Goal: Task Accomplishment & Management: Manage account settings

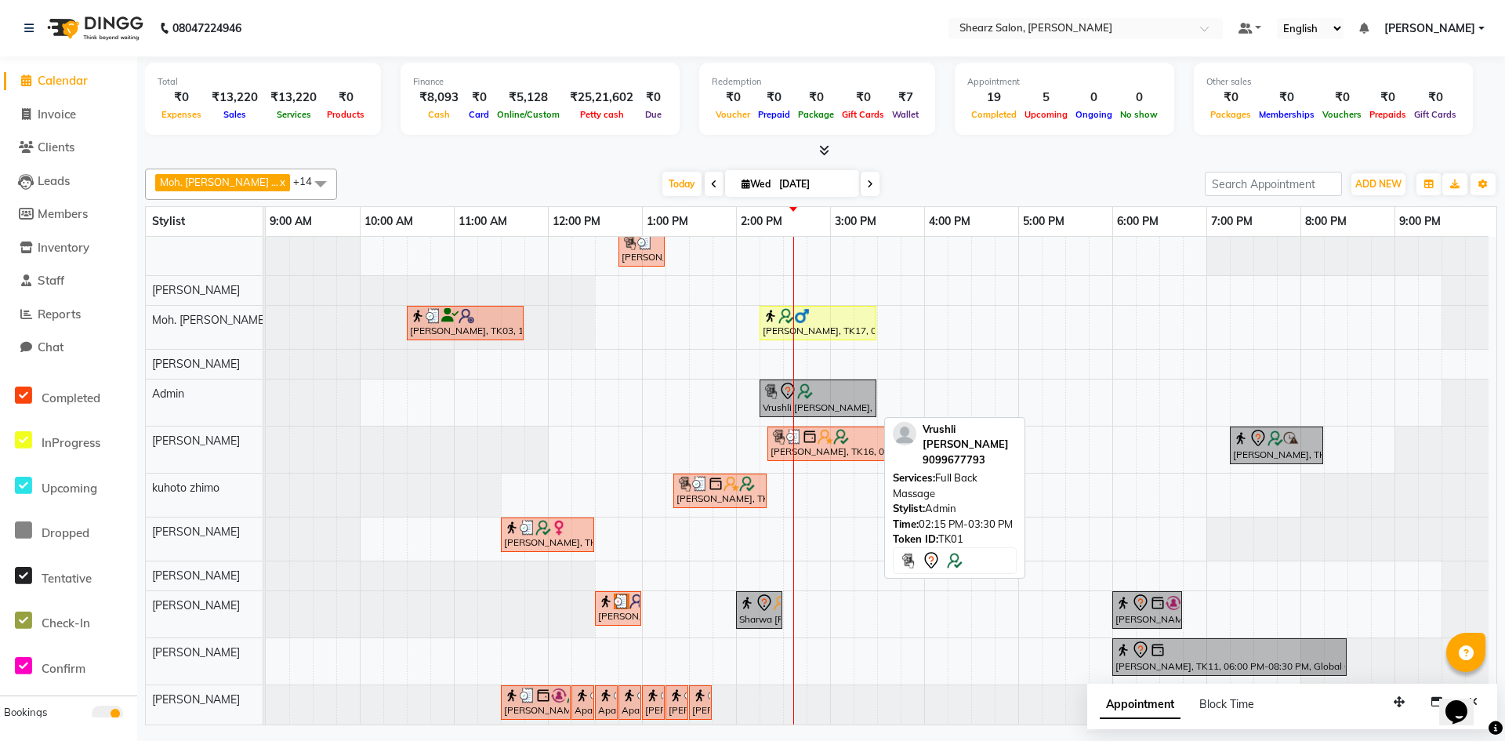
scroll to position [56, 0]
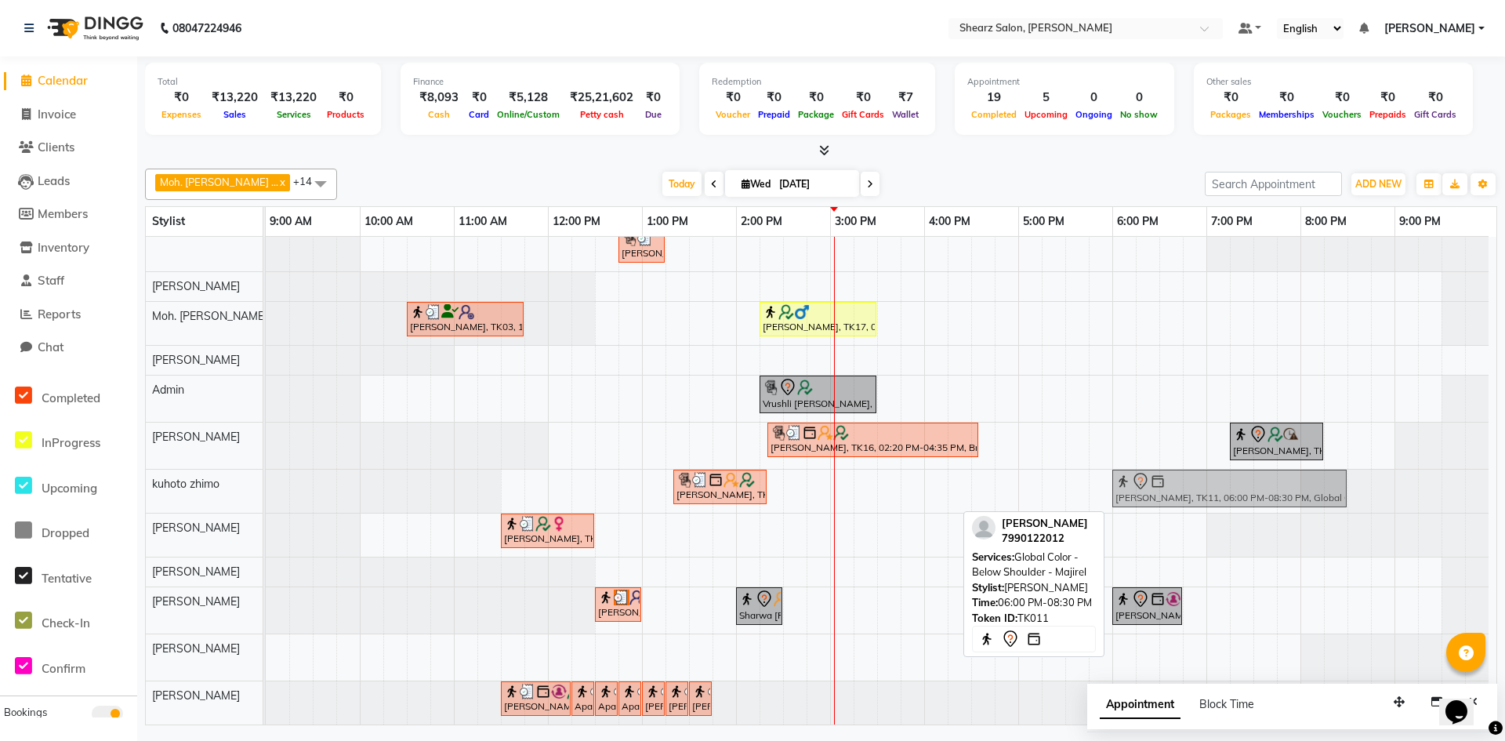
drag, startPoint x: 1147, startPoint y: 644, endPoint x: 1147, endPoint y: 493, distance: 151.3
click at [1147, 493] on tbody "[PERSON_NAME] ., TK02, 11:30 AM-01:00 PM, Source marine dry & dehydrated skin f…" at bounding box center [877, 458] width 1223 height 531
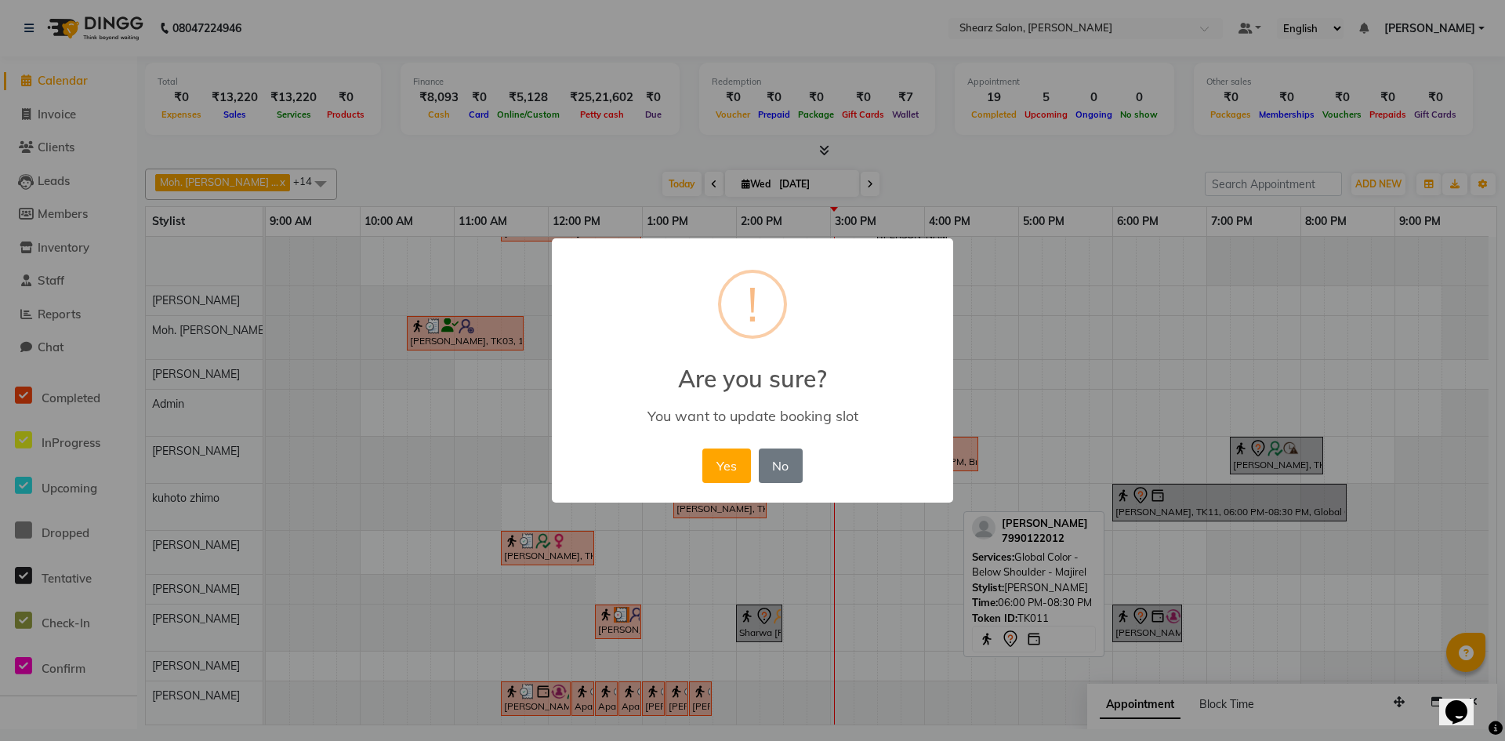
scroll to position [42, 0]
click at [731, 455] on button "Yes" at bounding box center [726, 465] width 48 height 34
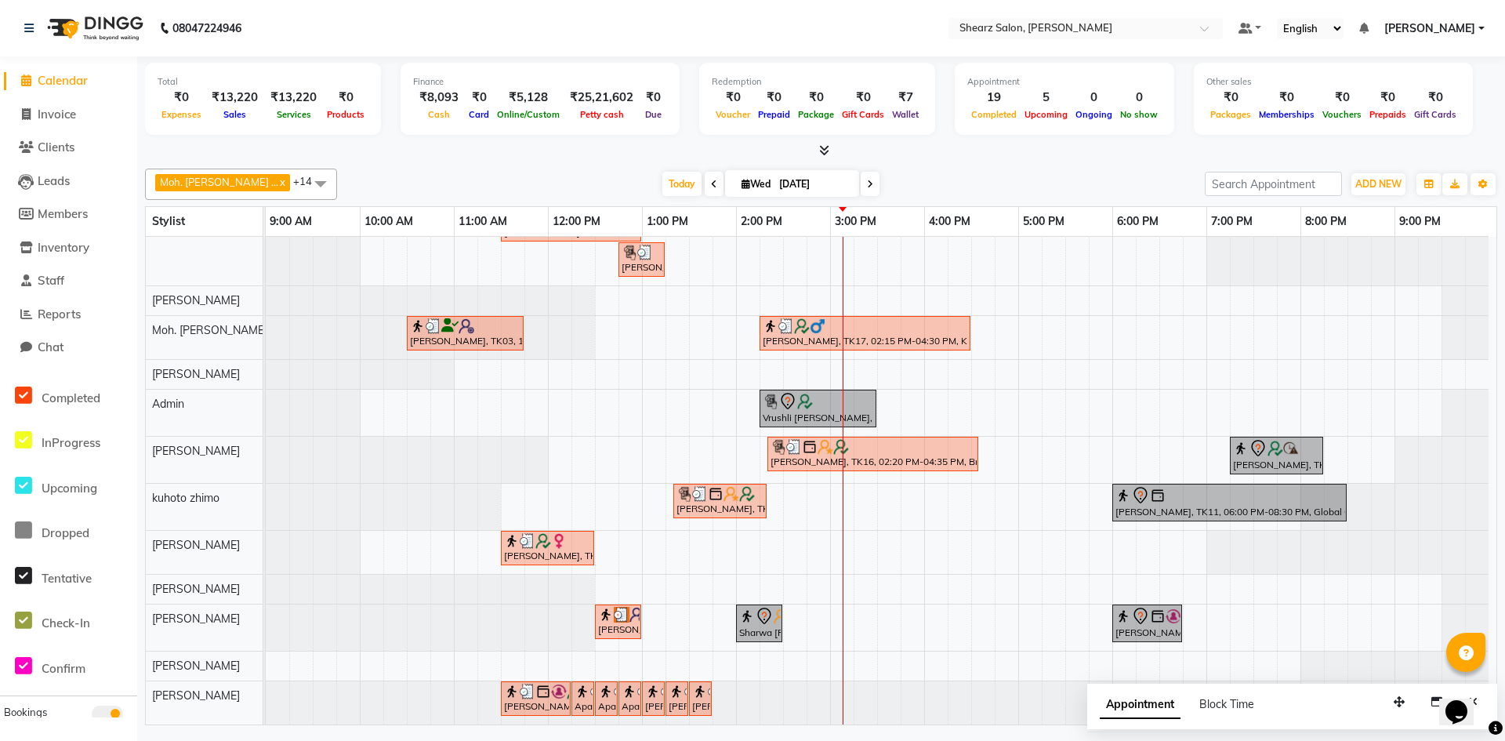
drag, startPoint x: 774, startPoint y: 175, endPoint x: 778, endPoint y: 184, distance: 10.2
click at [775, 176] on input "[DATE]" at bounding box center [813, 184] width 78 height 24
select select "9"
select select "2025"
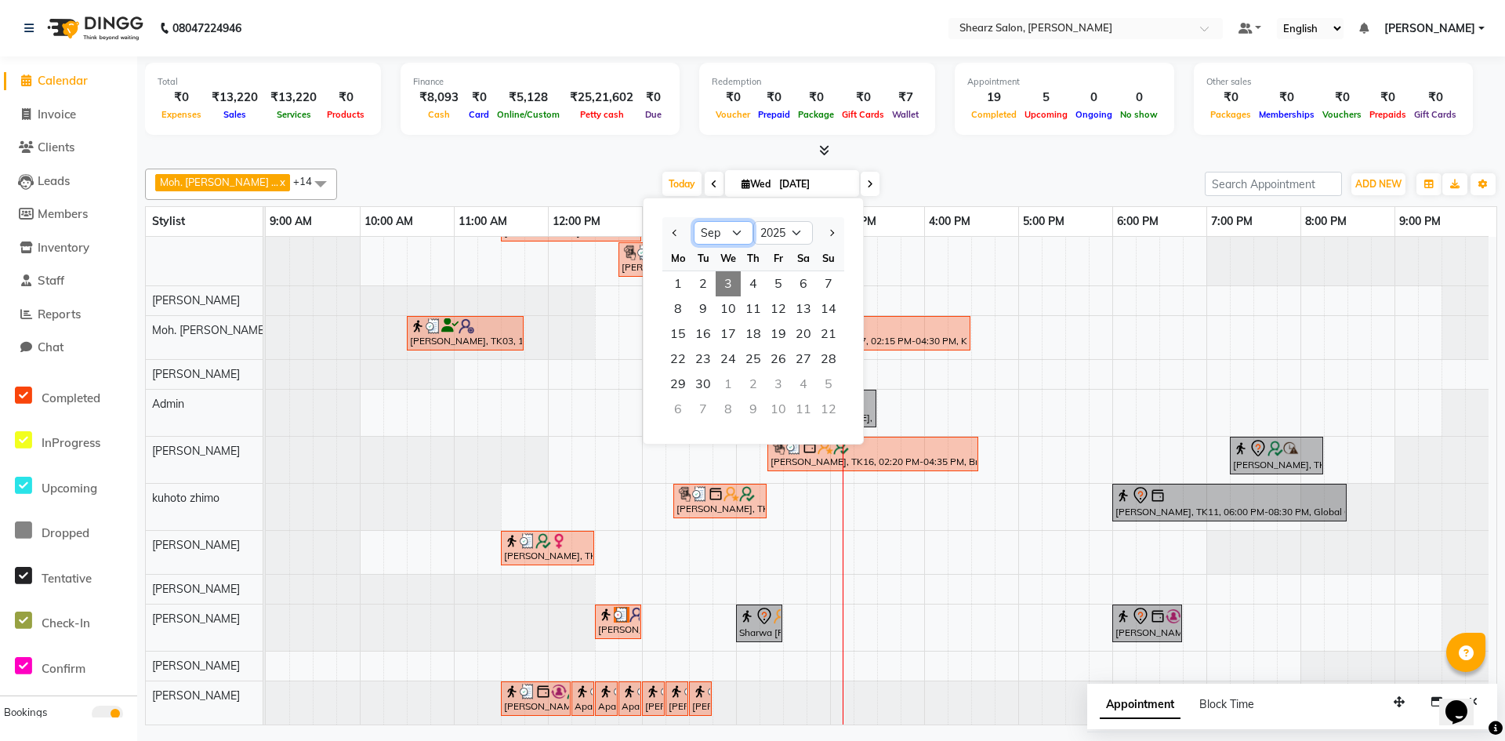
click at [718, 236] on select "Jan Feb Mar Apr May Jun [DATE] Aug Sep Oct Nov Dec" at bounding box center [724, 233] width 60 height 24
select select "8"
click at [694, 221] on select "Jan Feb Mar Apr May Jun [DATE] Aug Sep Oct Nov Dec" at bounding box center [724, 233] width 60 height 24
click at [825, 361] on span "24" at bounding box center [828, 358] width 25 height 25
type input "[DATE]"
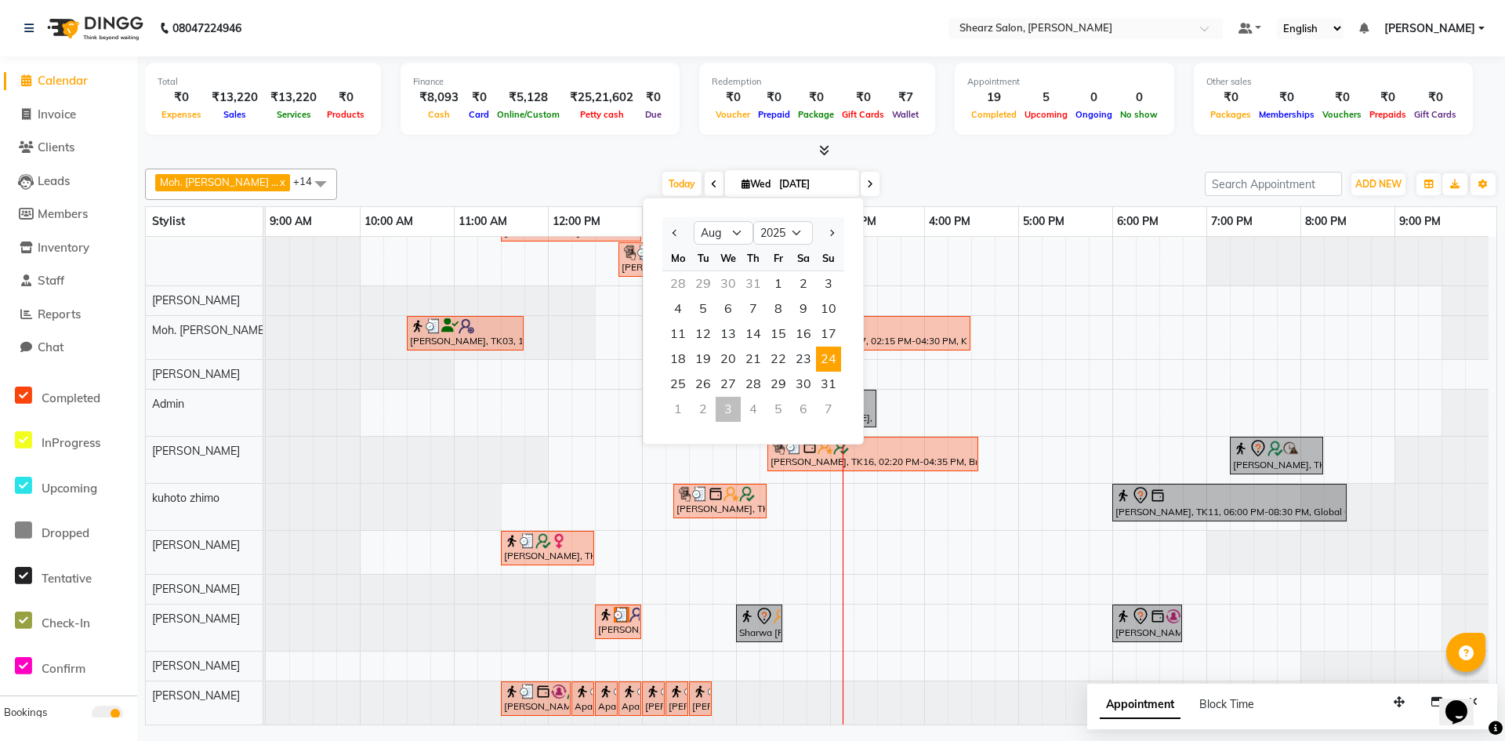
scroll to position [0, 0]
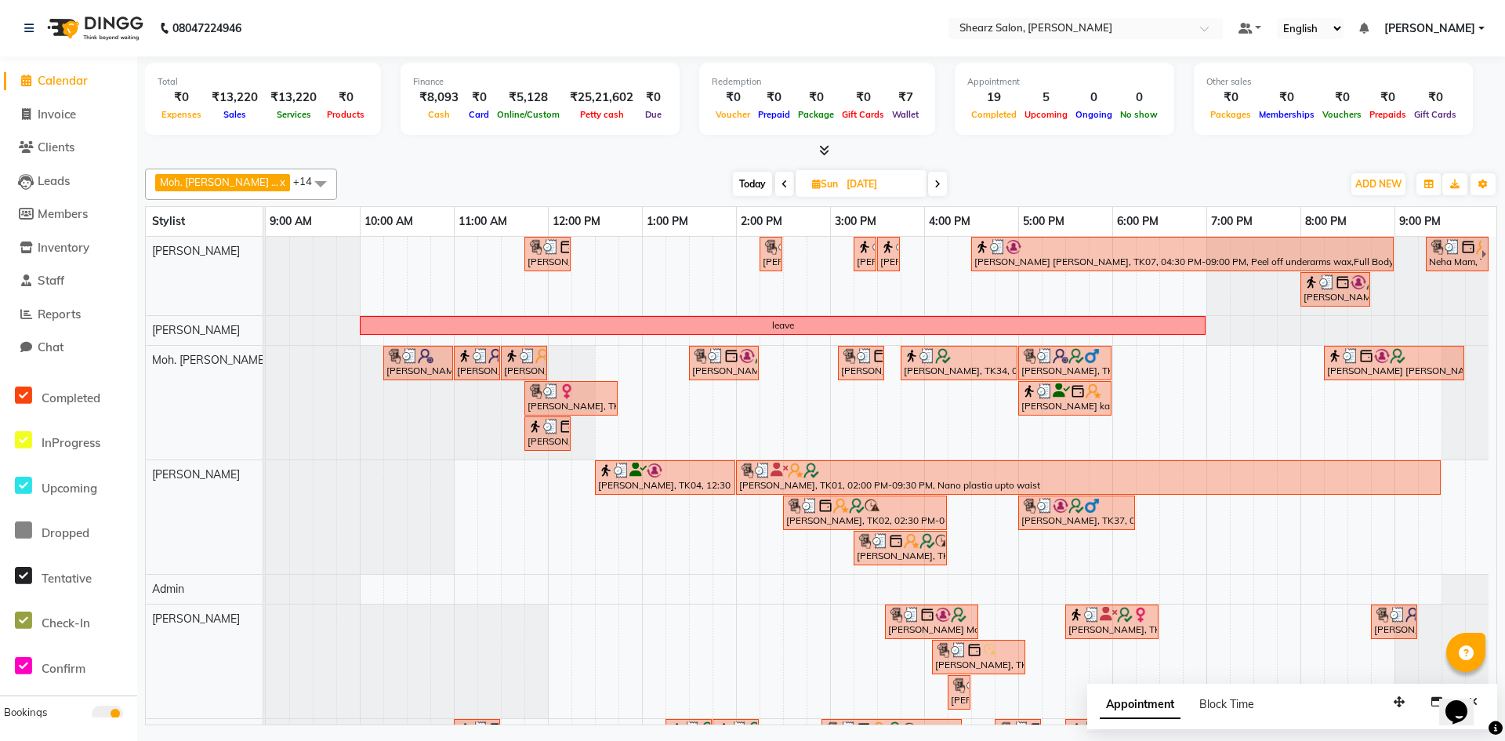
click at [550, 173] on div "[DATE] [DATE]" at bounding box center [839, 184] width 989 height 24
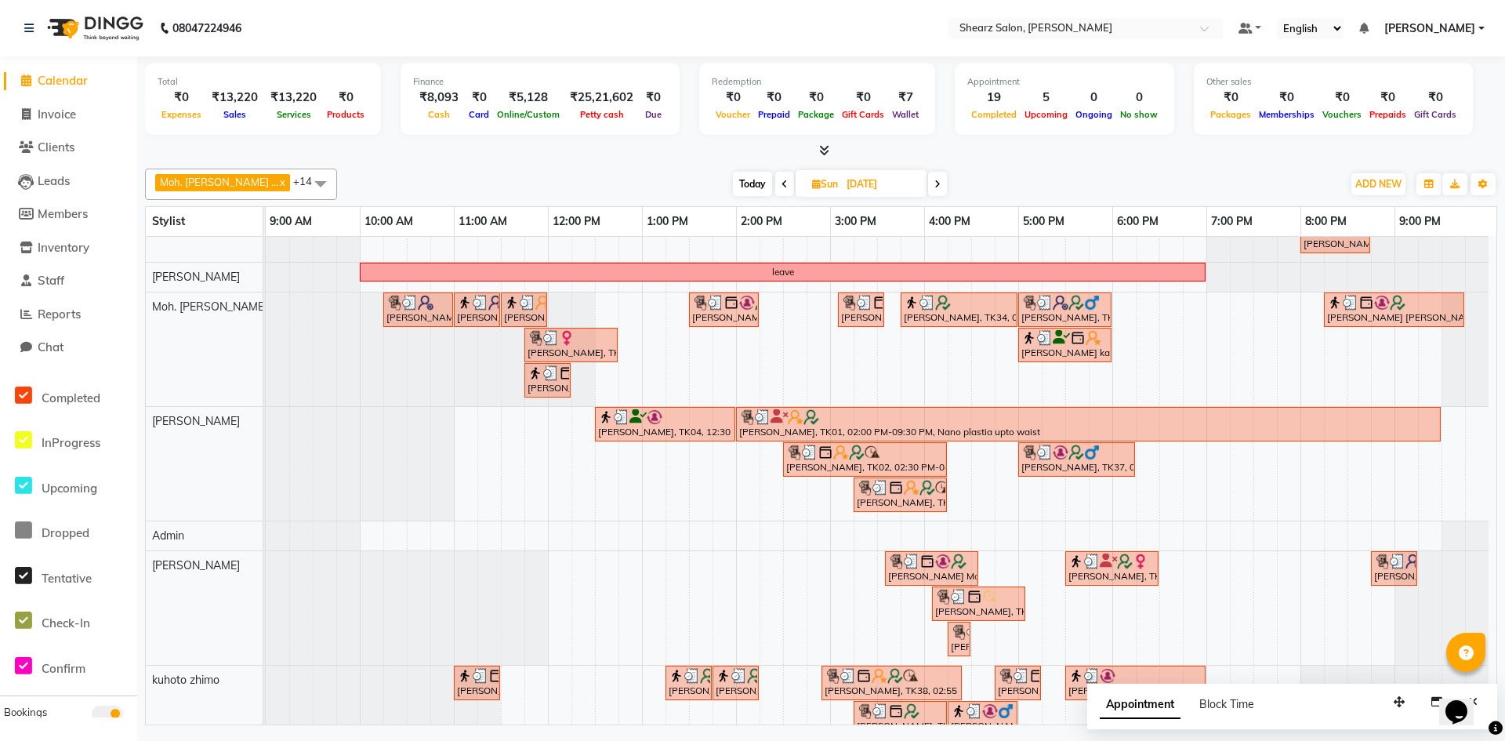
scroll to position [78, 0]
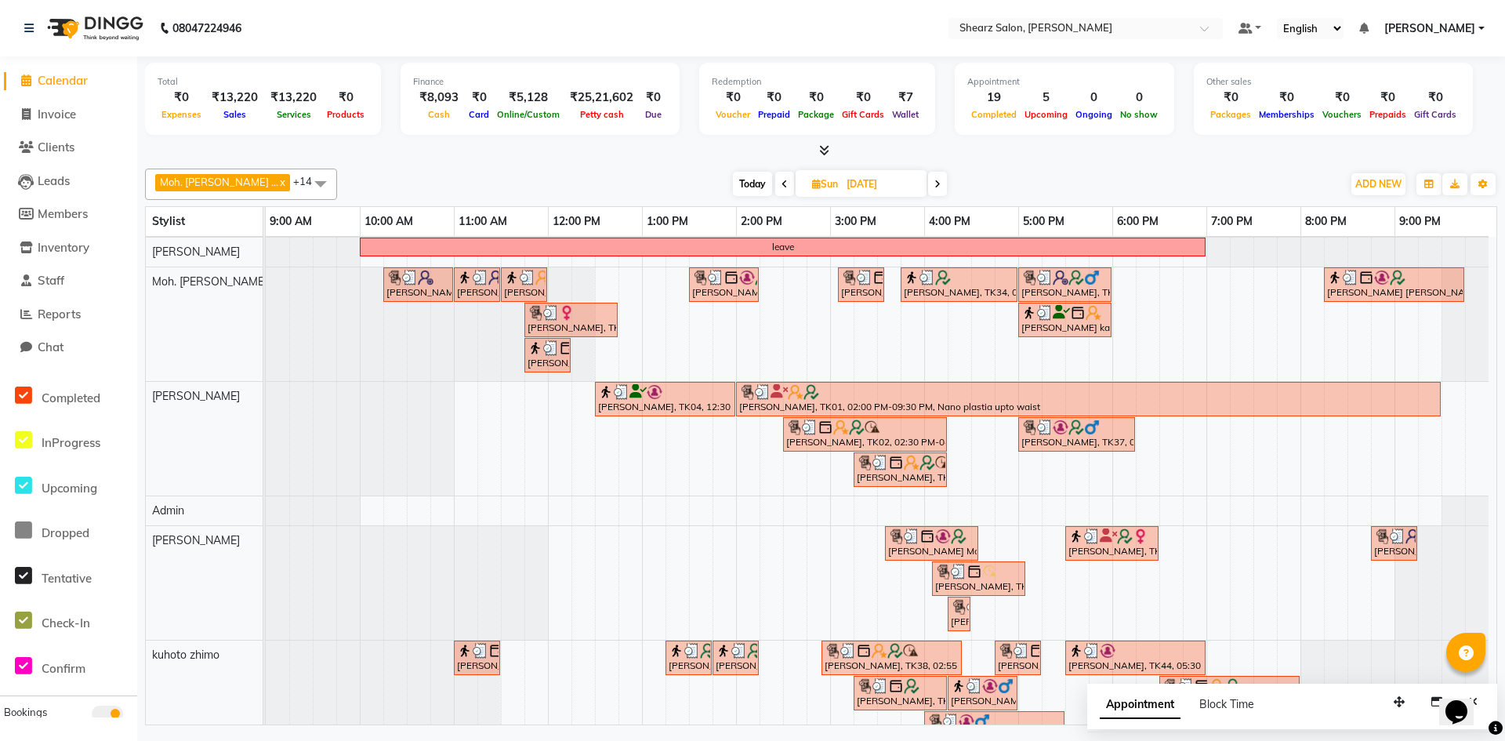
click at [842, 183] on input "[DATE]" at bounding box center [881, 184] width 78 height 24
select select "8"
select select "2025"
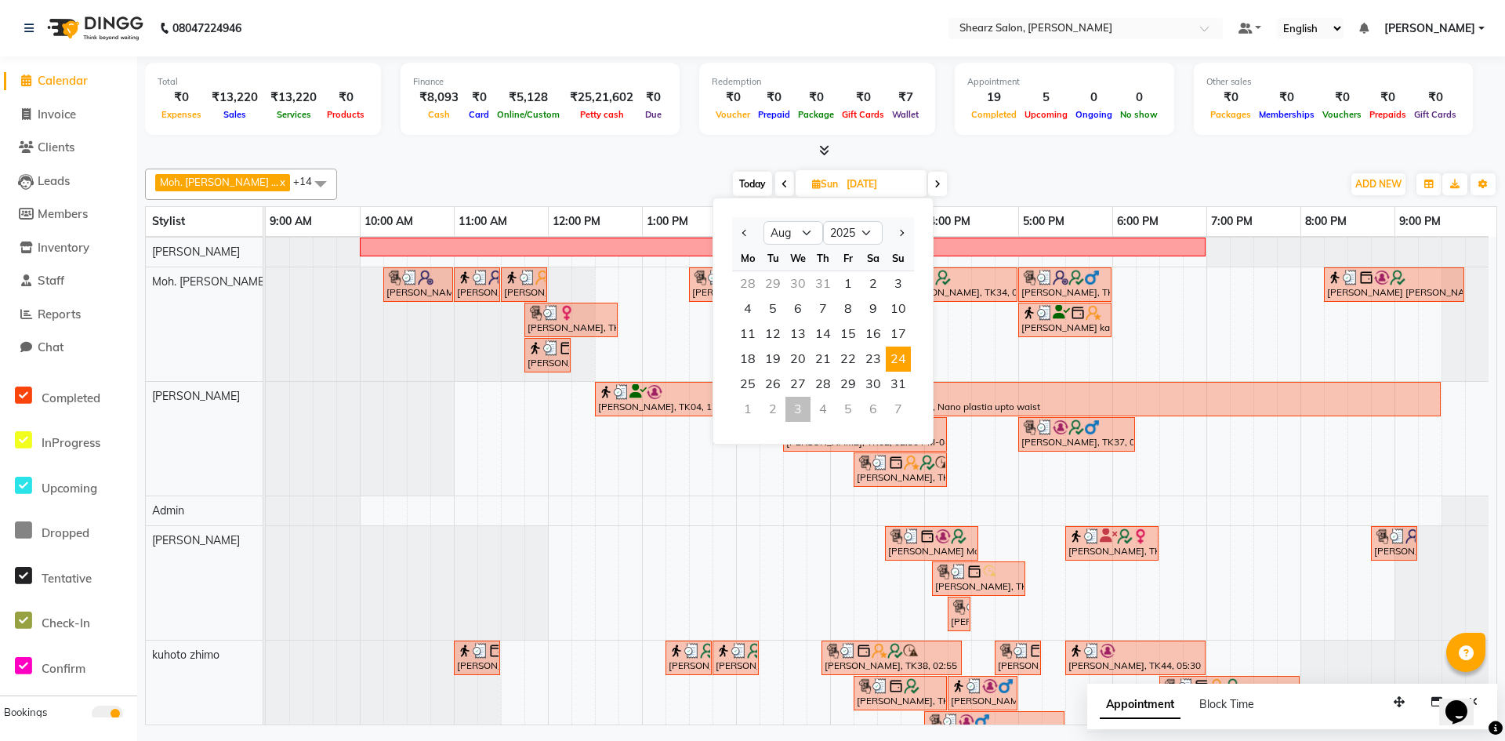
click at [799, 407] on div "3" at bounding box center [797, 409] width 25 height 25
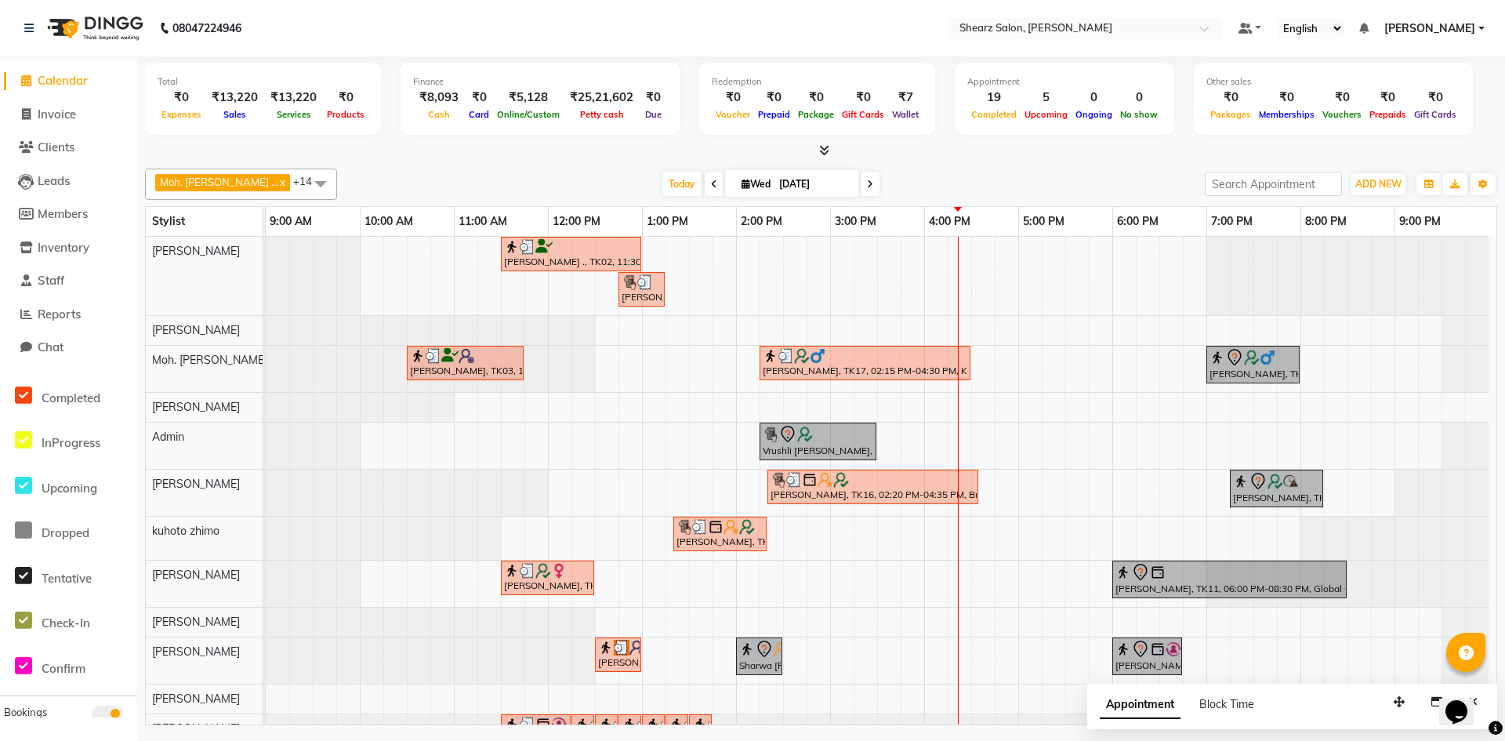
scroll to position [45, 0]
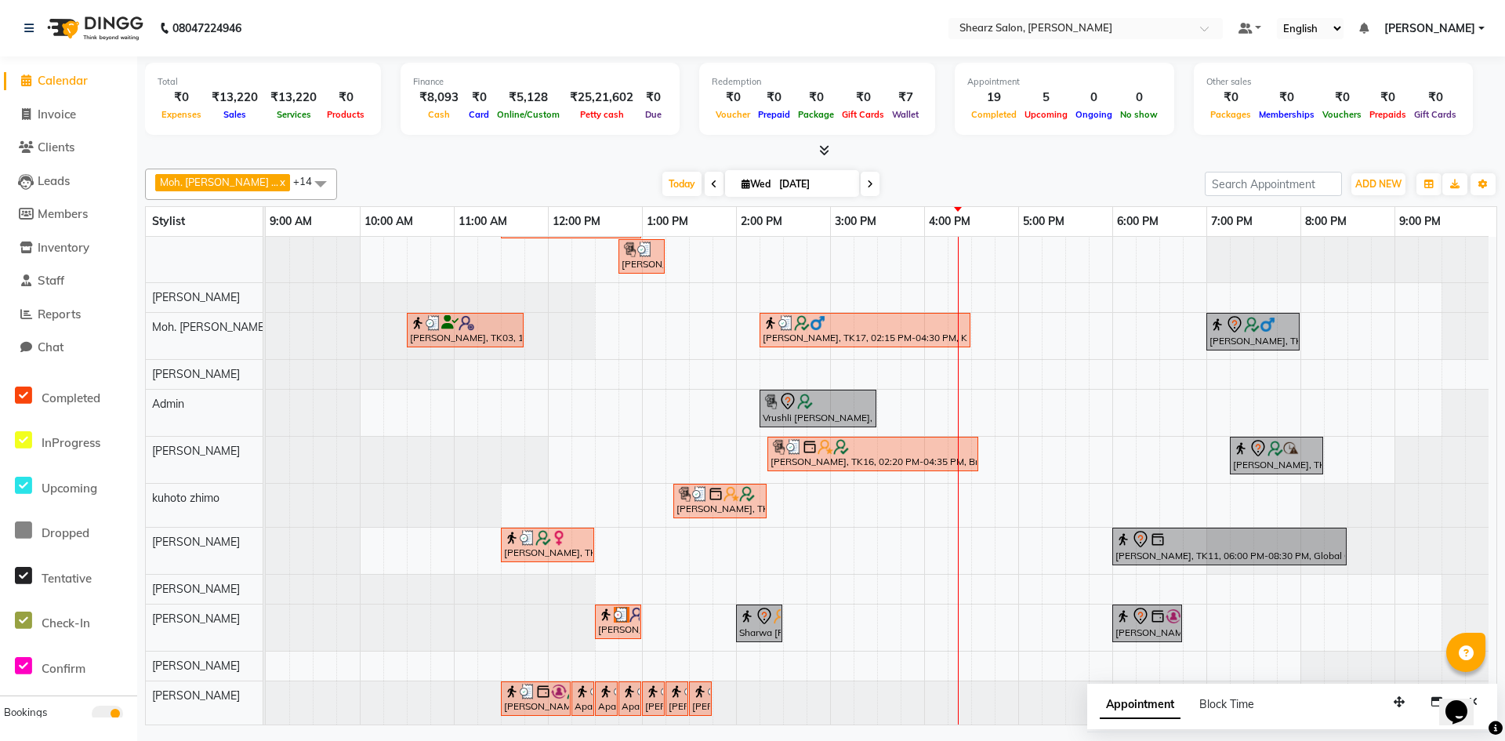
click at [867, 182] on icon at bounding box center [870, 184] width 6 height 9
type input "[DATE]"
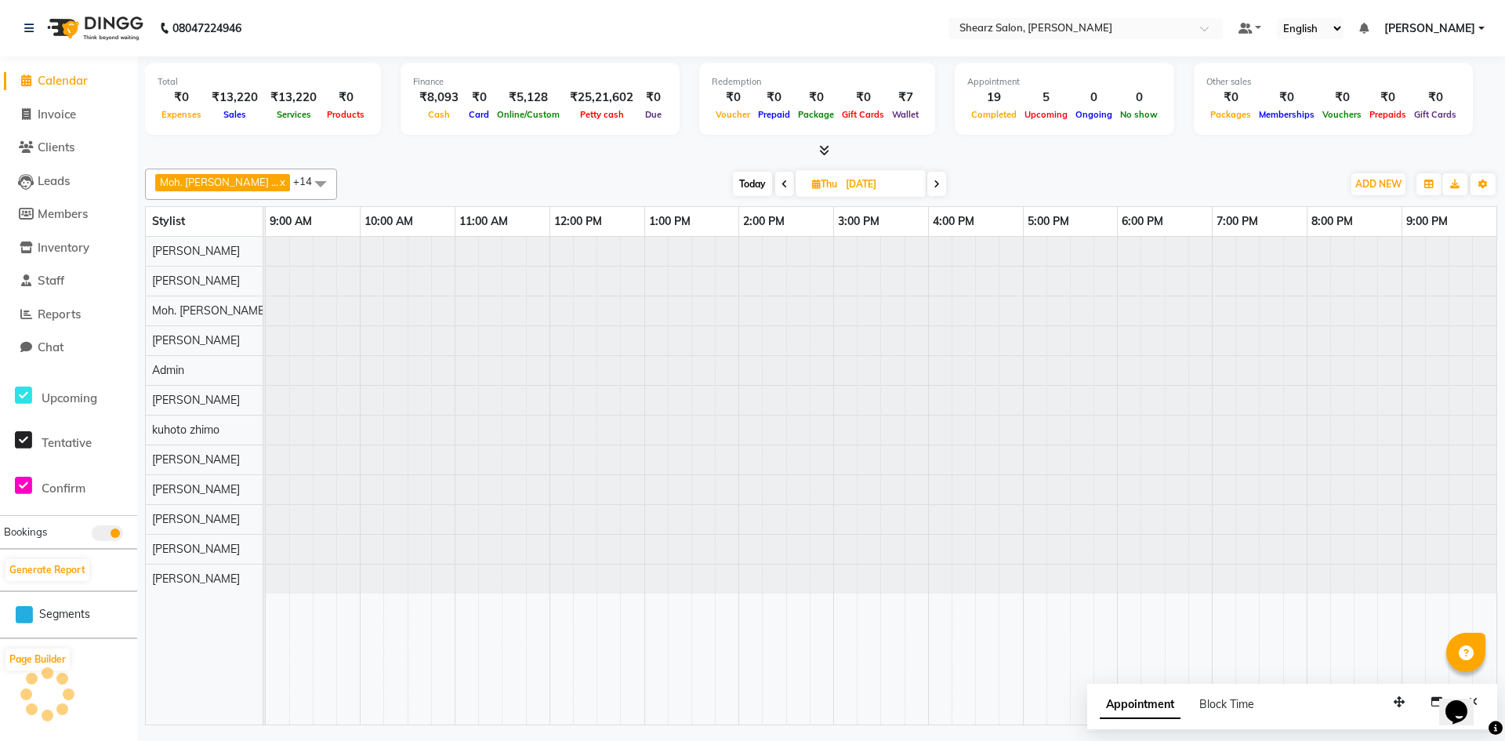
scroll to position [0, 0]
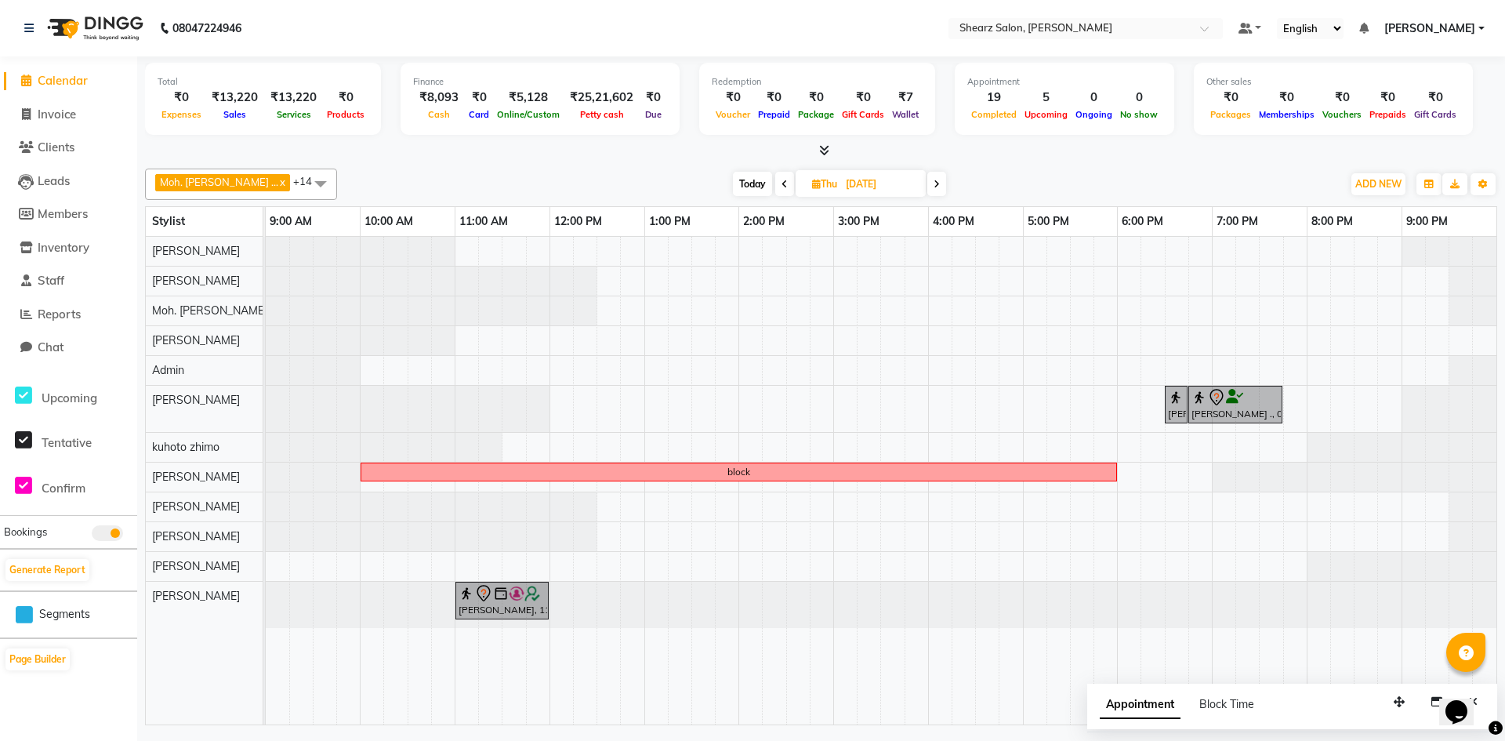
click at [808, 181] on span "Thu" at bounding box center [824, 184] width 33 height 12
select select "9"
select select "2025"
click at [783, 227] on select "Jan Feb Mar Apr May Jun [DATE] Aug Sep Oct Nov Dec" at bounding box center [793, 233] width 60 height 24
select select "8"
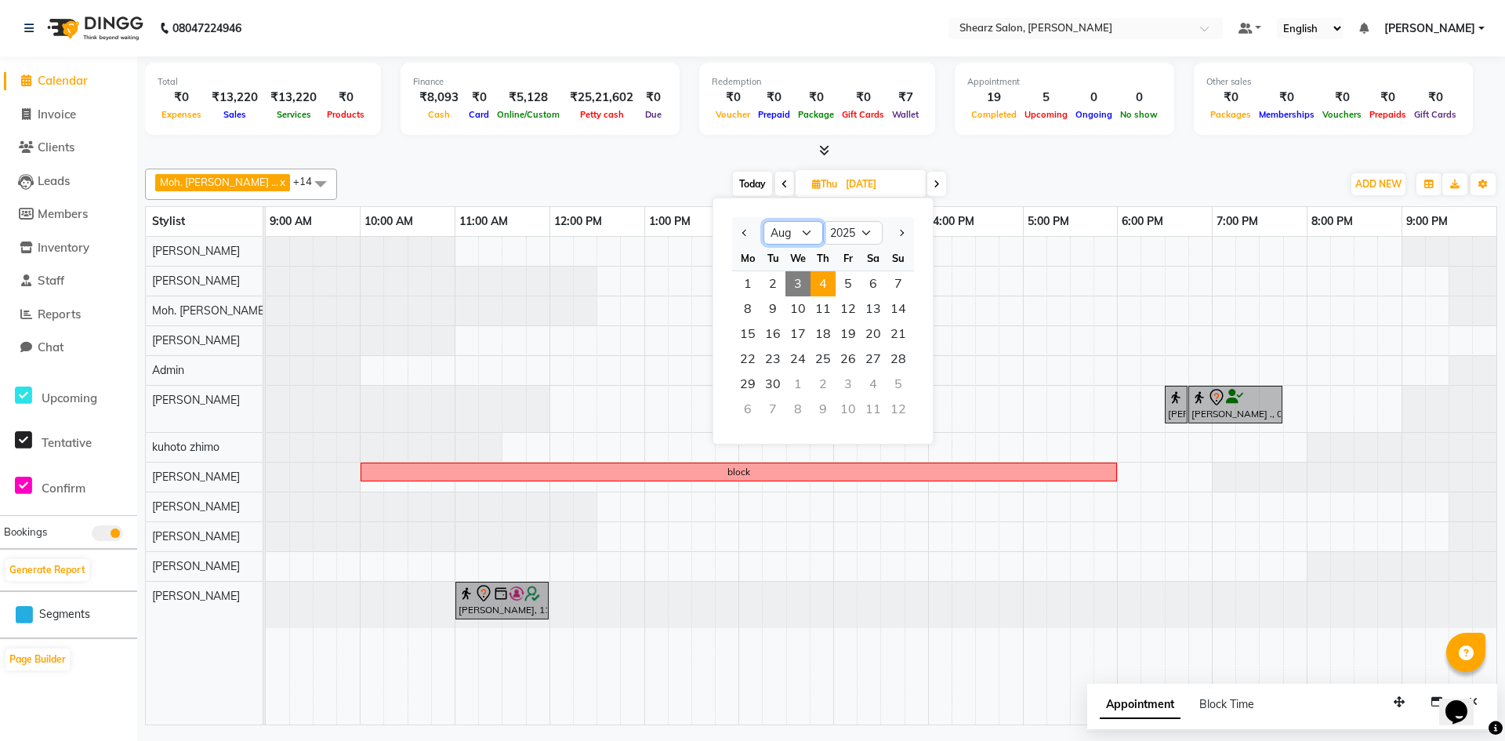
click at [763, 221] on select "Jan Feb Mar Apr May Jun [DATE] Aug Sep Oct Nov Dec" at bounding box center [793, 233] width 60 height 24
click at [838, 284] on span "1" at bounding box center [848, 283] width 25 height 25
type input "[DATE]"
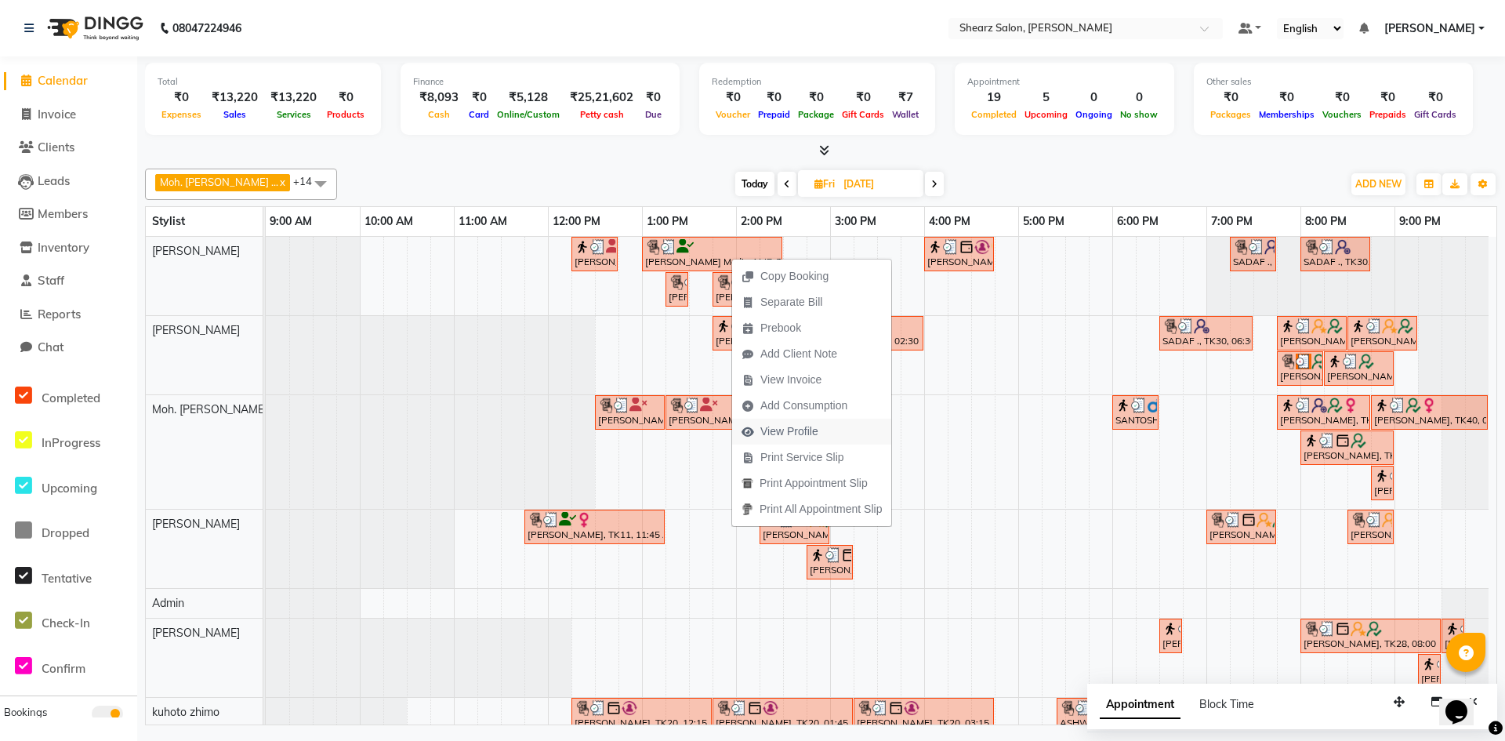
click at [753, 424] on span "View Profile" at bounding box center [780, 432] width 96 height 26
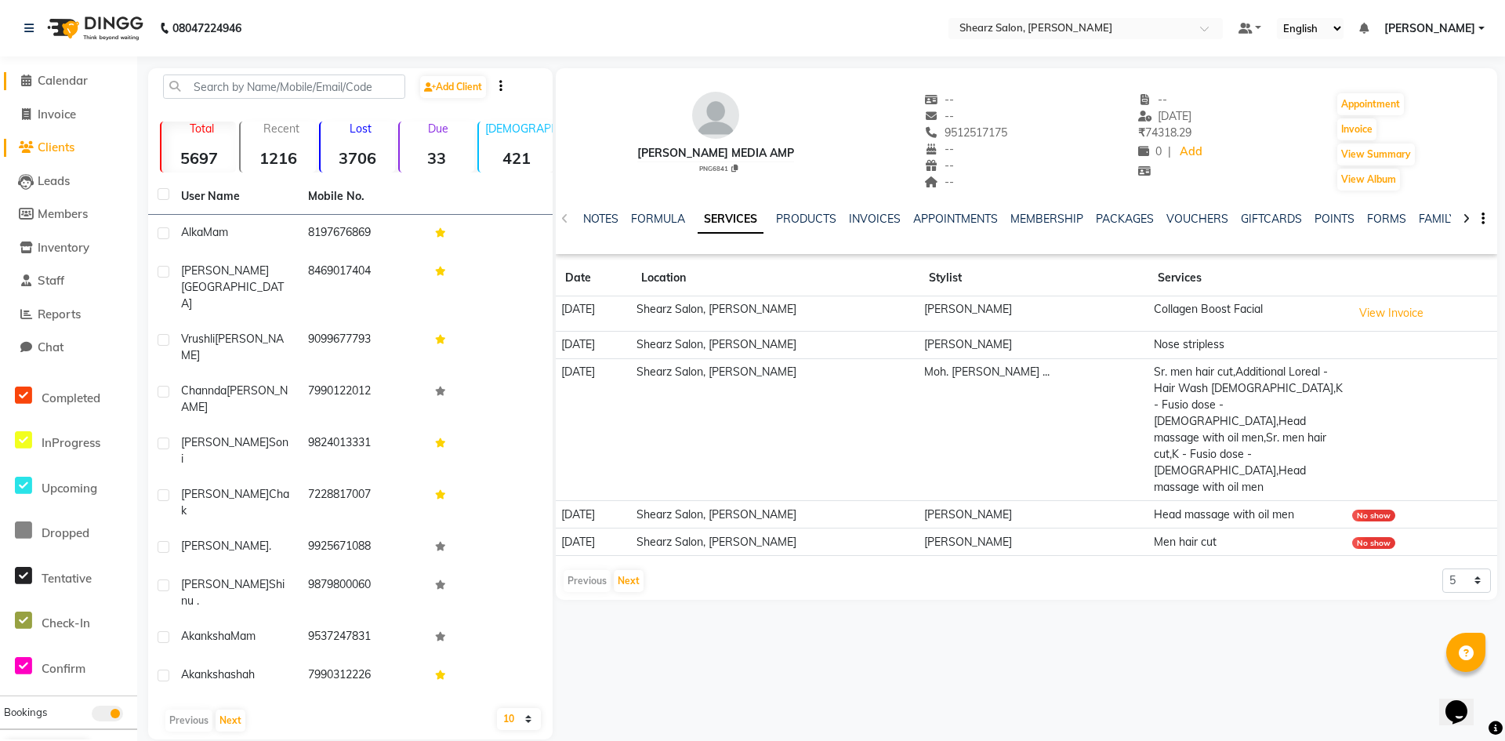
click at [85, 74] on span "Calendar" at bounding box center [63, 80] width 50 height 15
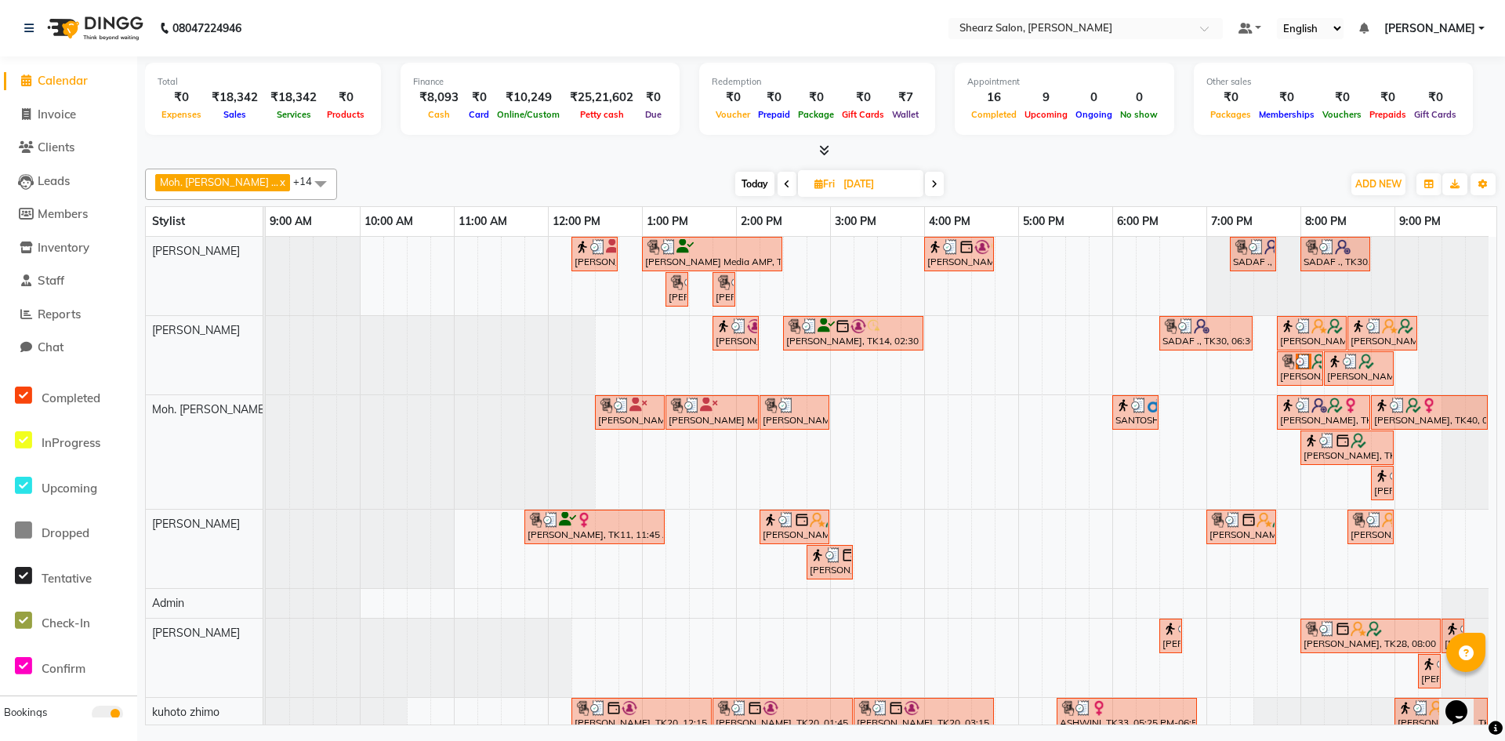
click at [931, 180] on icon at bounding box center [934, 184] width 6 height 9
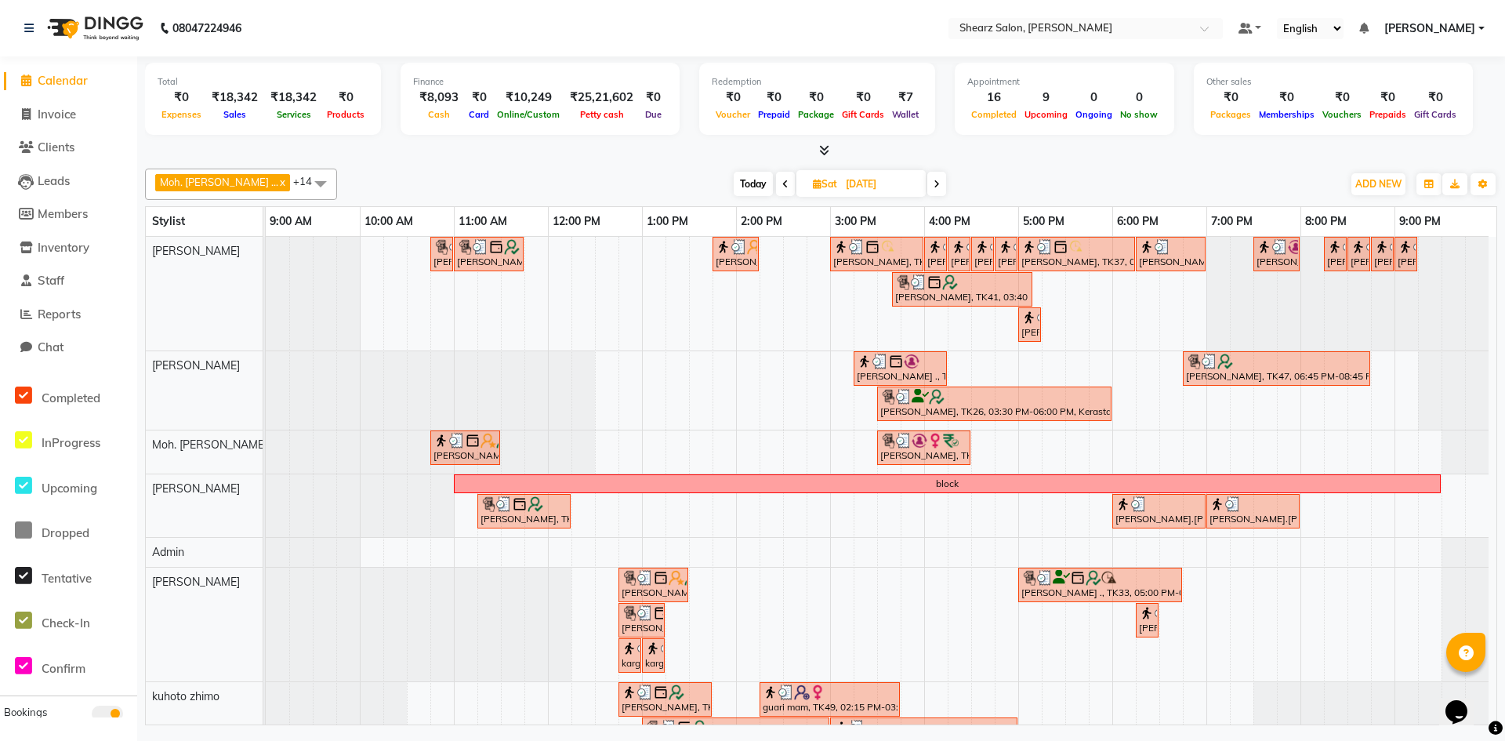
click at [934, 183] on icon at bounding box center [937, 184] width 6 height 9
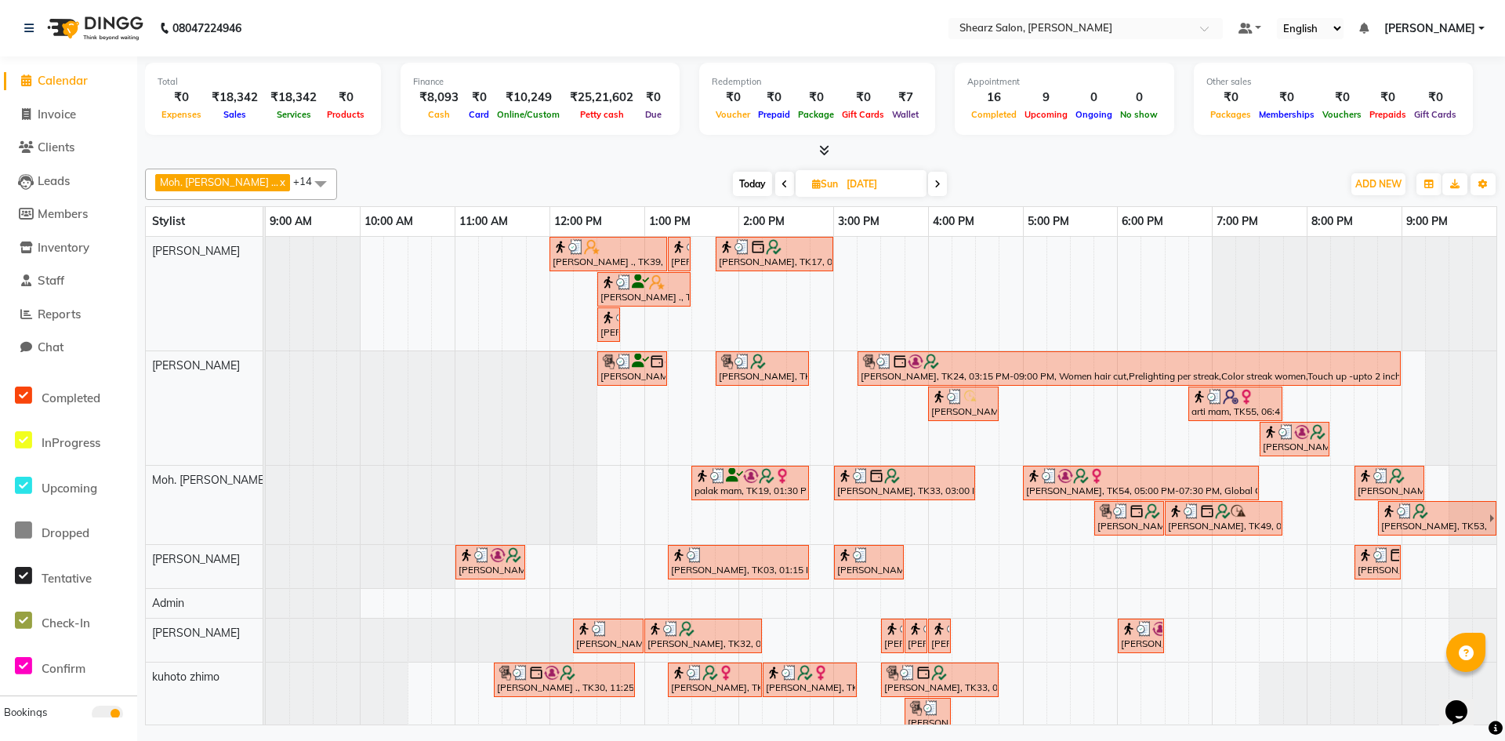
click at [934, 182] on icon at bounding box center [937, 184] width 6 height 9
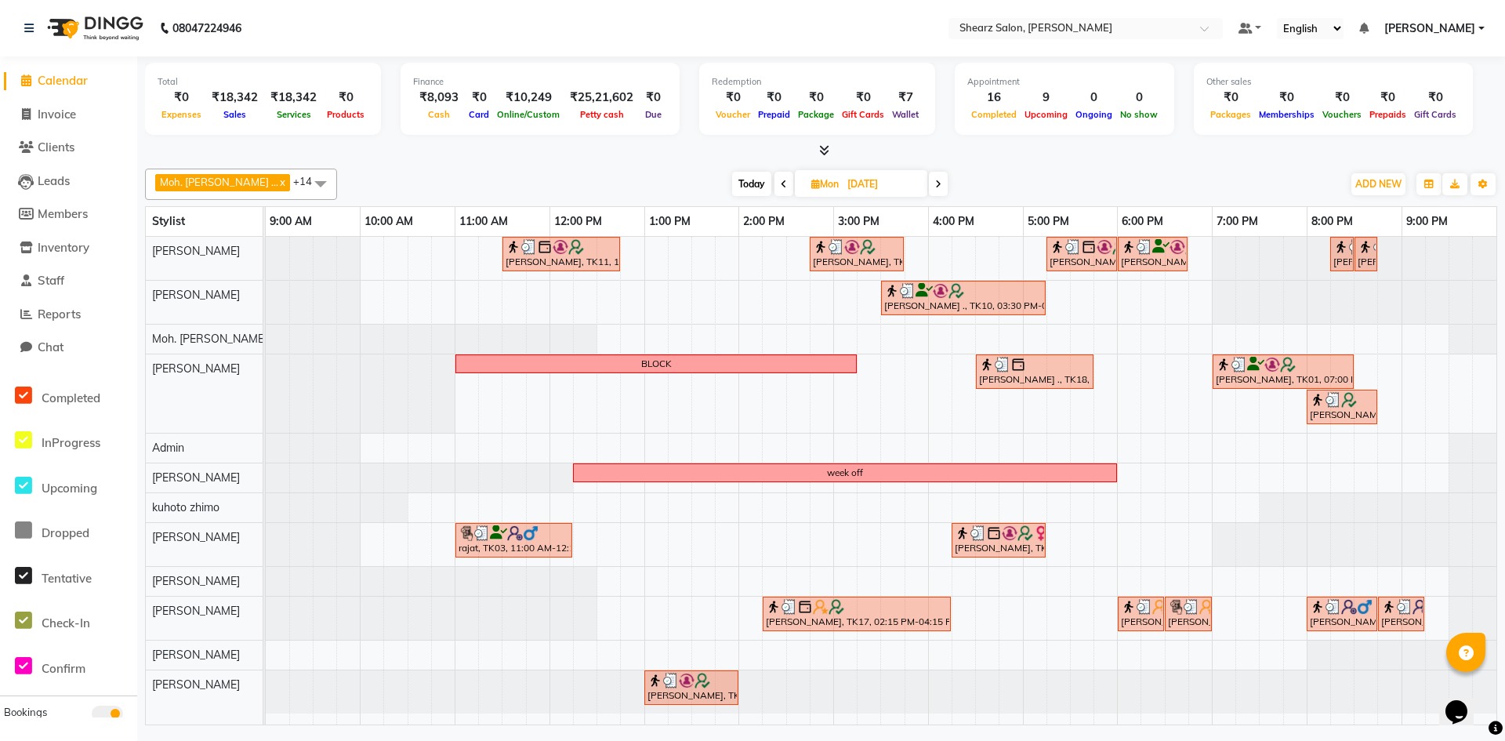
click at [929, 187] on span at bounding box center [938, 184] width 19 height 24
type input "[DATE]"
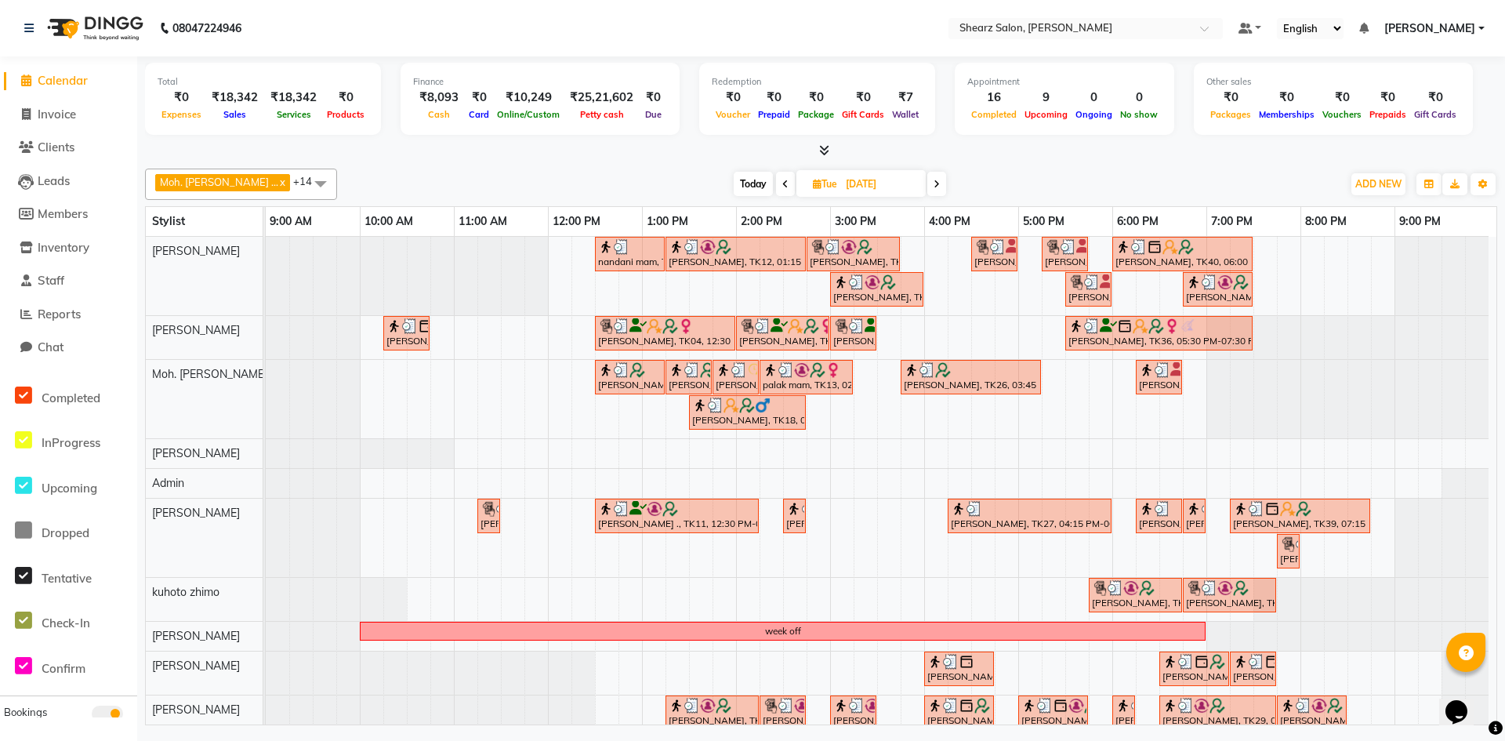
click at [841, 191] on input "[DATE]" at bounding box center [880, 184] width 78 height 24
select select "8"
select select "2025"
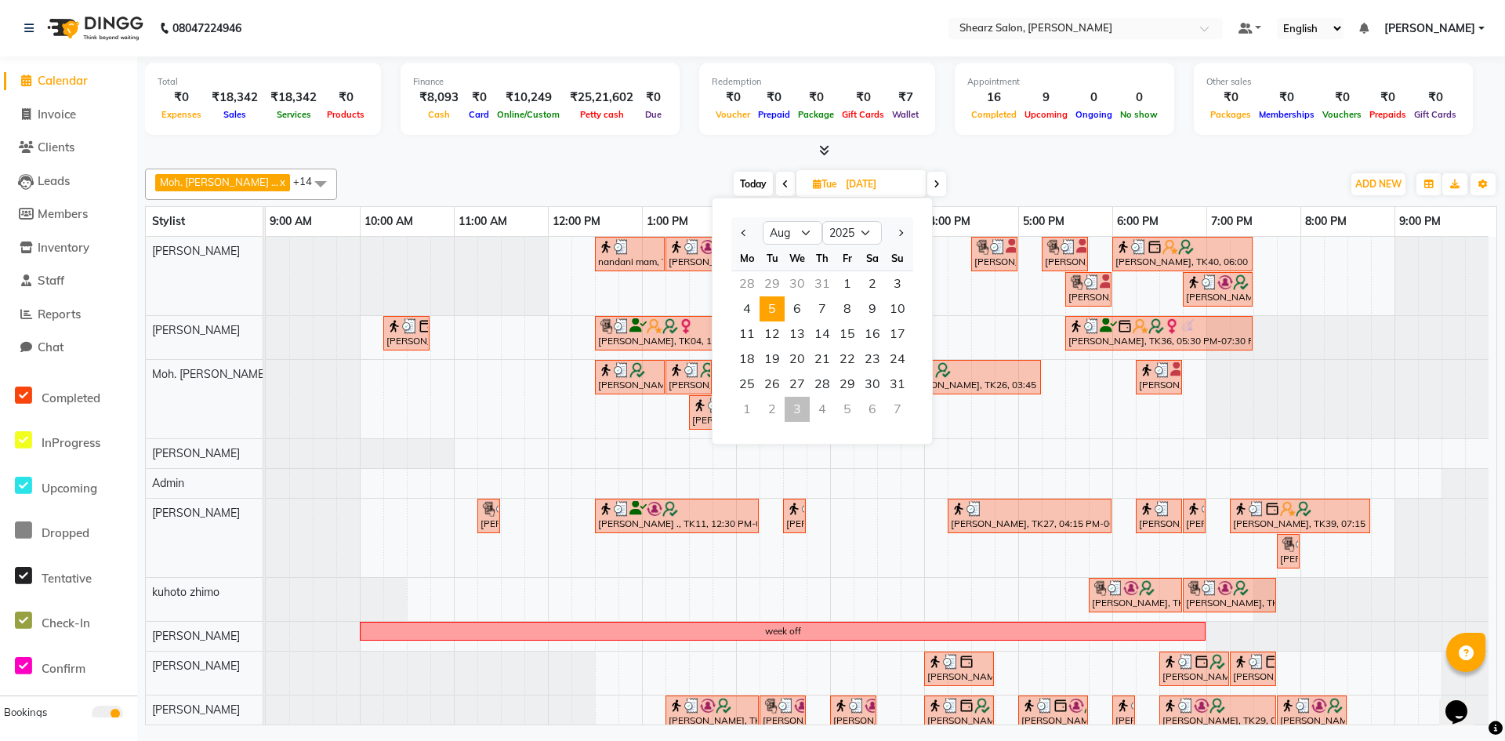
click at [774, 315] on span "5" at bounding box center [772, 308] width 25 height 25
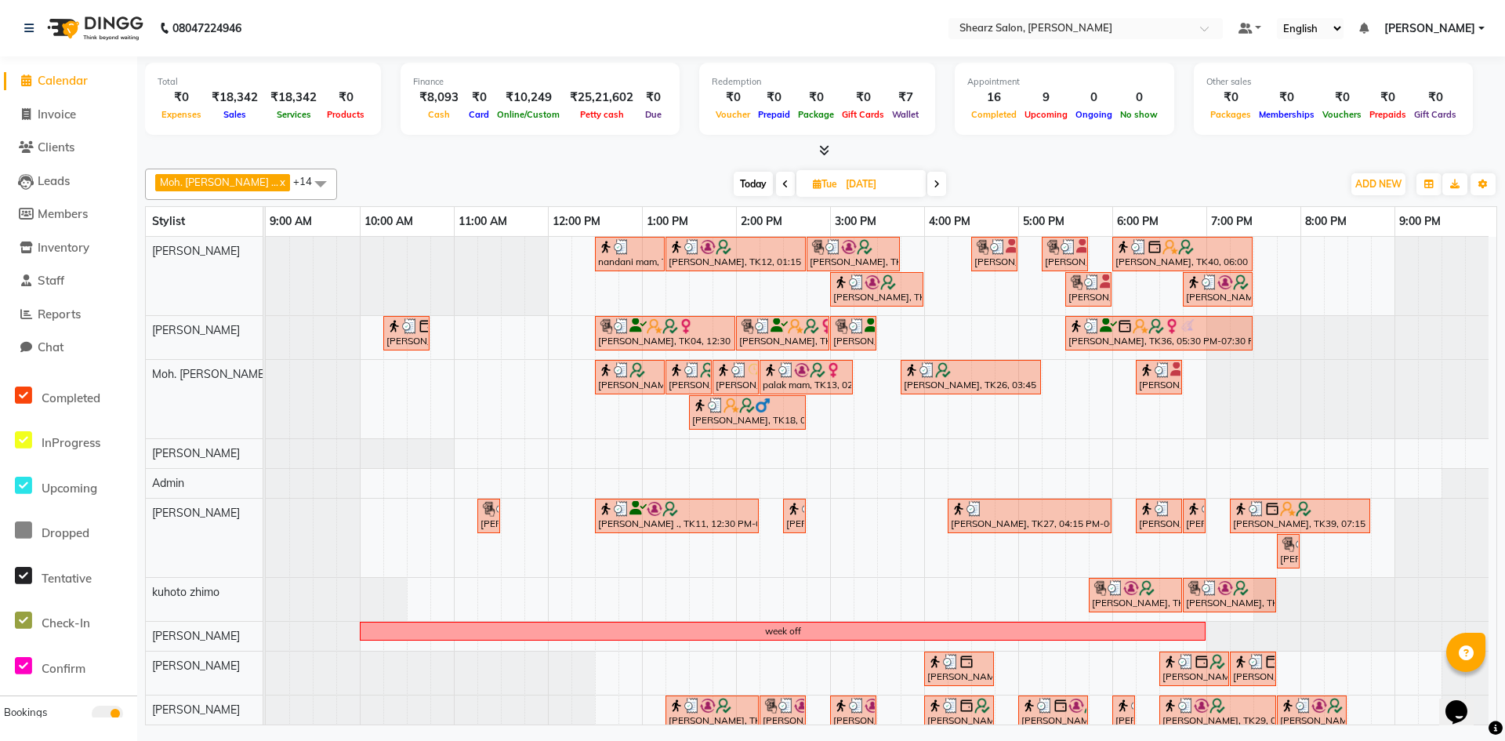
click at [809, 185] on span "Tue" at bounding box center [825, 184] width 32 height 12
select select "8"
select select "2025"
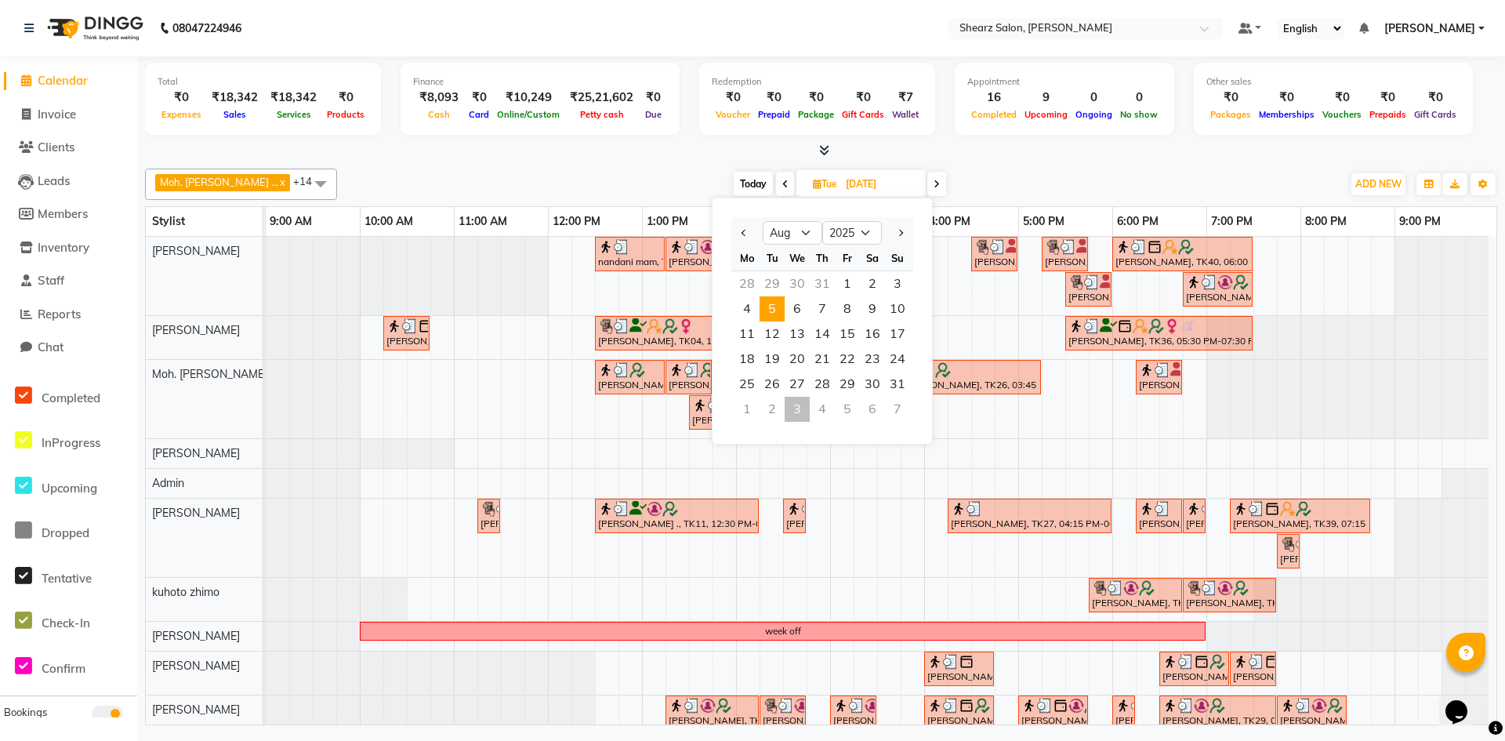
click at [798, 414] on div "3" at bounding box center [797, 409] width 25 height 25
type input "[DATE]"
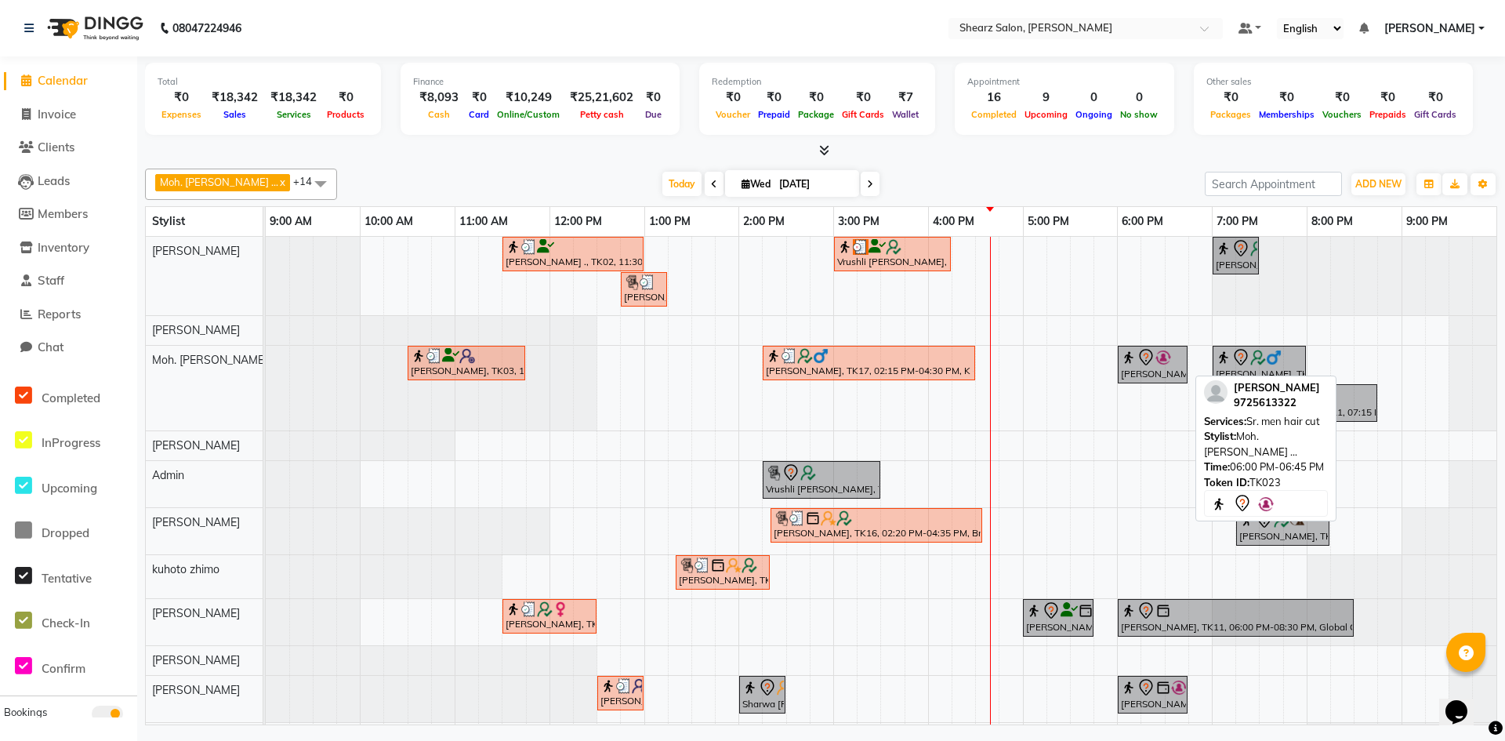
click at [1173, 376] on div "[PERSON_NAME], TK23, 06:00 PM-06:45 PM, Sr. men hair cut" at bounding box center [1152, 364] width 67 height 33
select select "7"
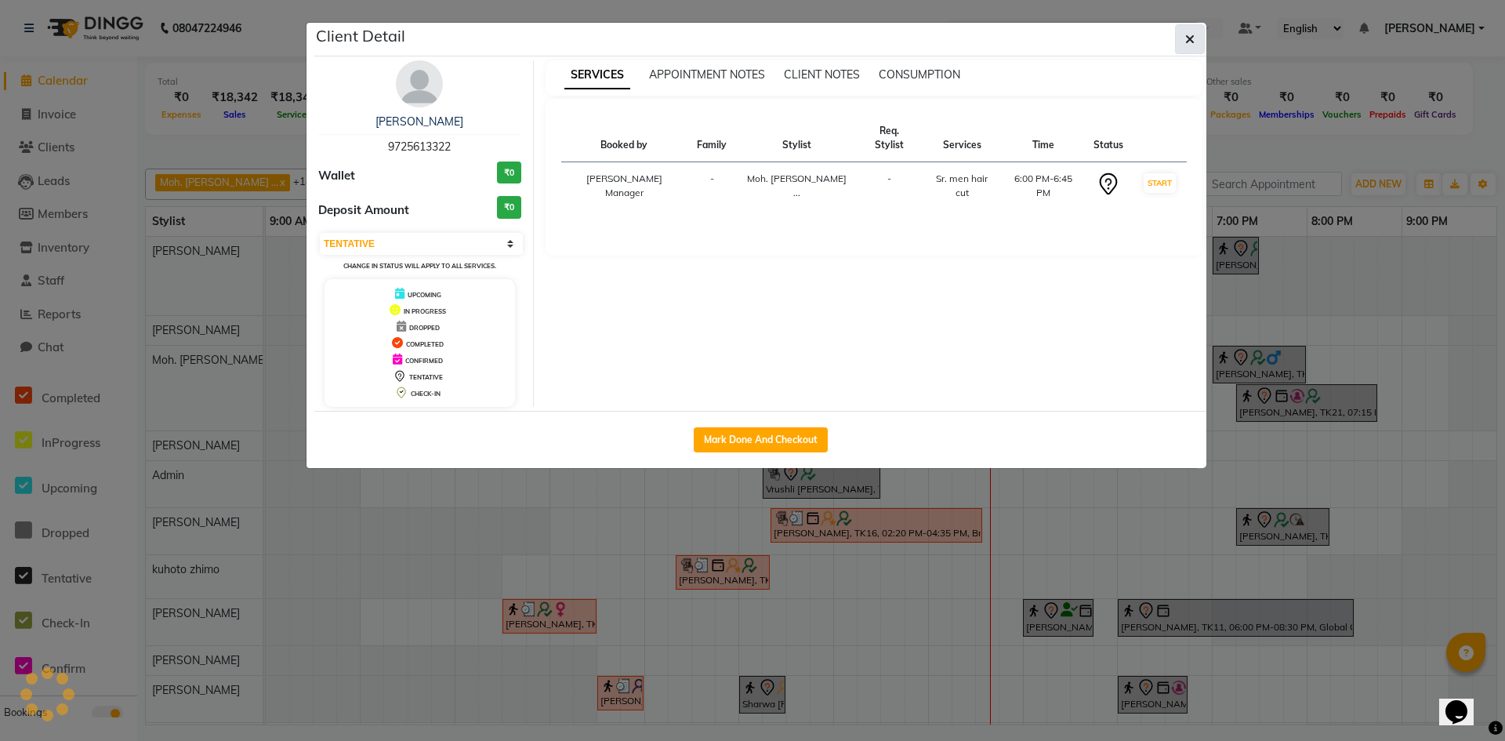
click at [1195, 45] on button "button" at bounding box center [1190, 39] width 30 height 30
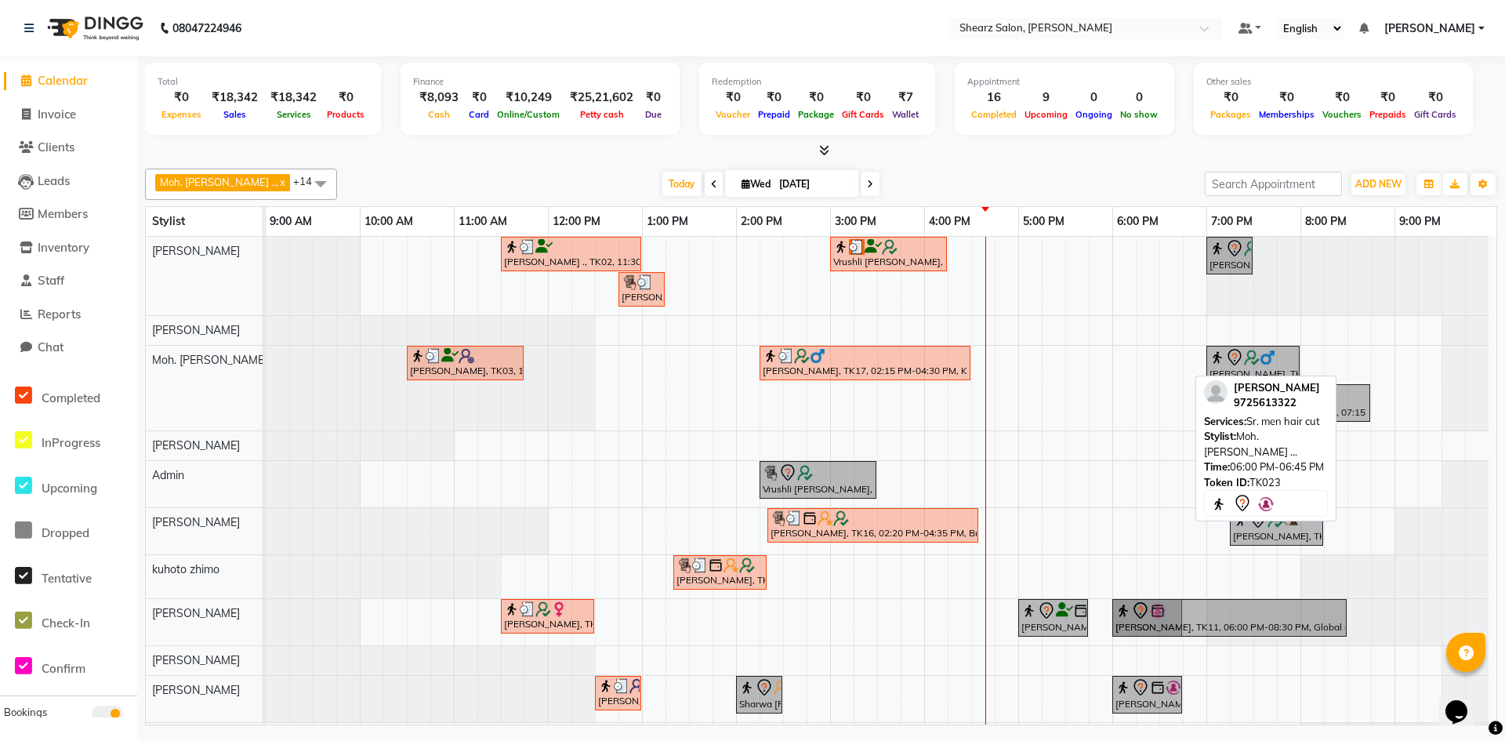
drag, startPoint x: 1154, startPoint y: 373, endPoint x: 1153, endPoint y: 632, distance: 258.7
click at [1153, 632] on tbody "[PERSON_NAME] ., TK02, 11:30 AM-01:00 PM, Source marine dry & dehydrated skin f…" at bounding box center [877, 516] width 1223 height 559
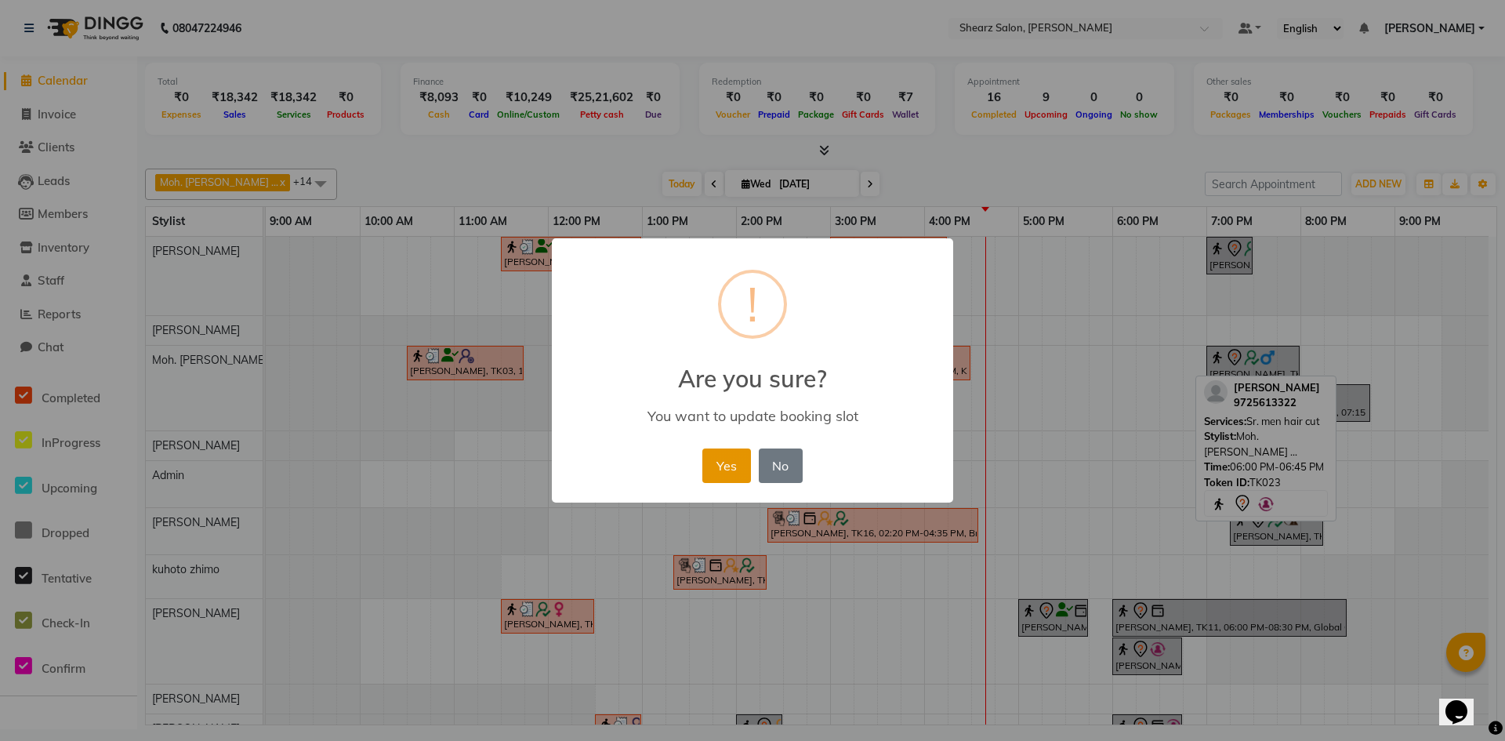
drag, startPoint x: 737, startPoint y: 452, endPoint x: 784, endPoint y: 489, distance: 59.7
click at [741, 455] on button "Yes" at bounding box center [726, 465] width 48 height 34
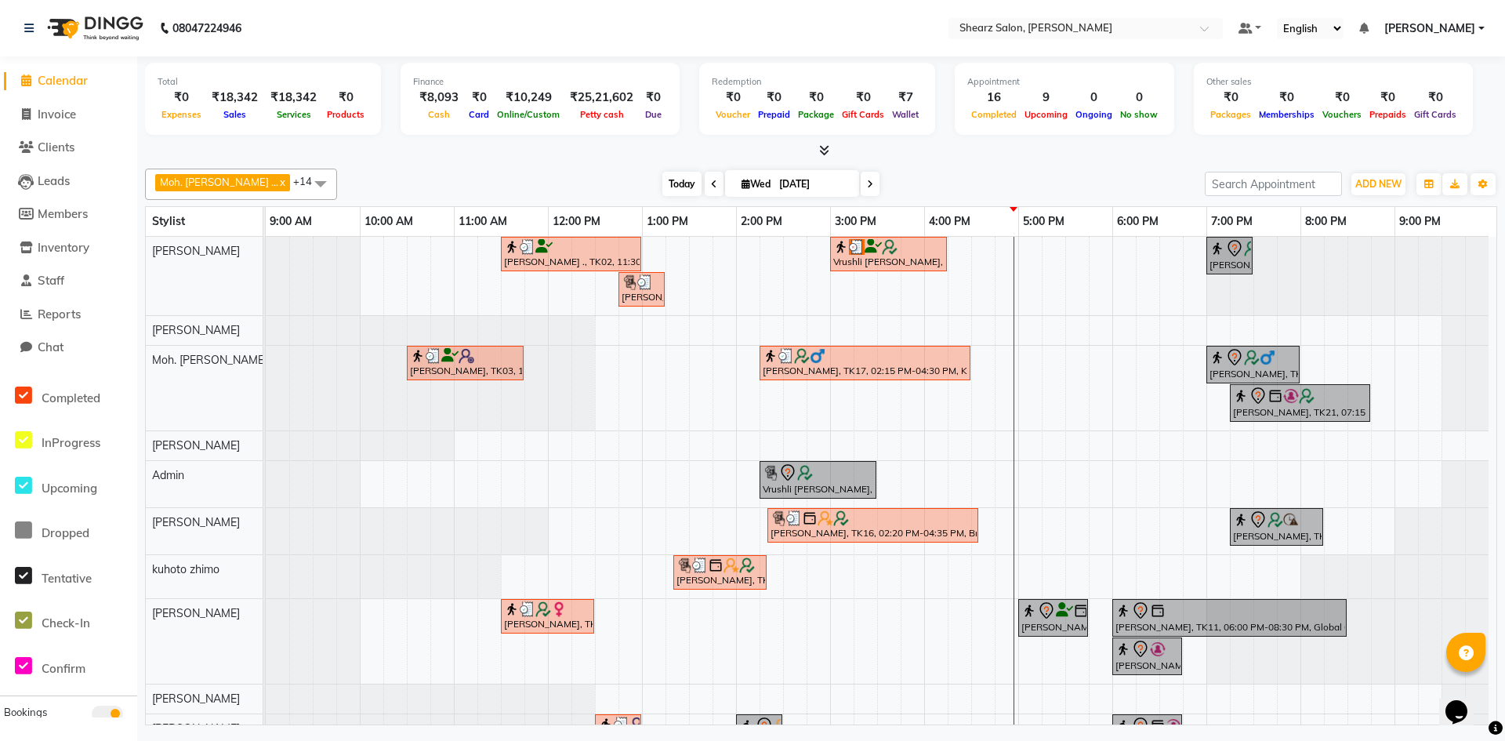
click at [662, 178] on span "Today" at bounding box center [681, 184] width 39 height 24
click at [742, 180] on icon at bounding box center [746, 184] width 9 height 10
select select "9"
select select "2025"
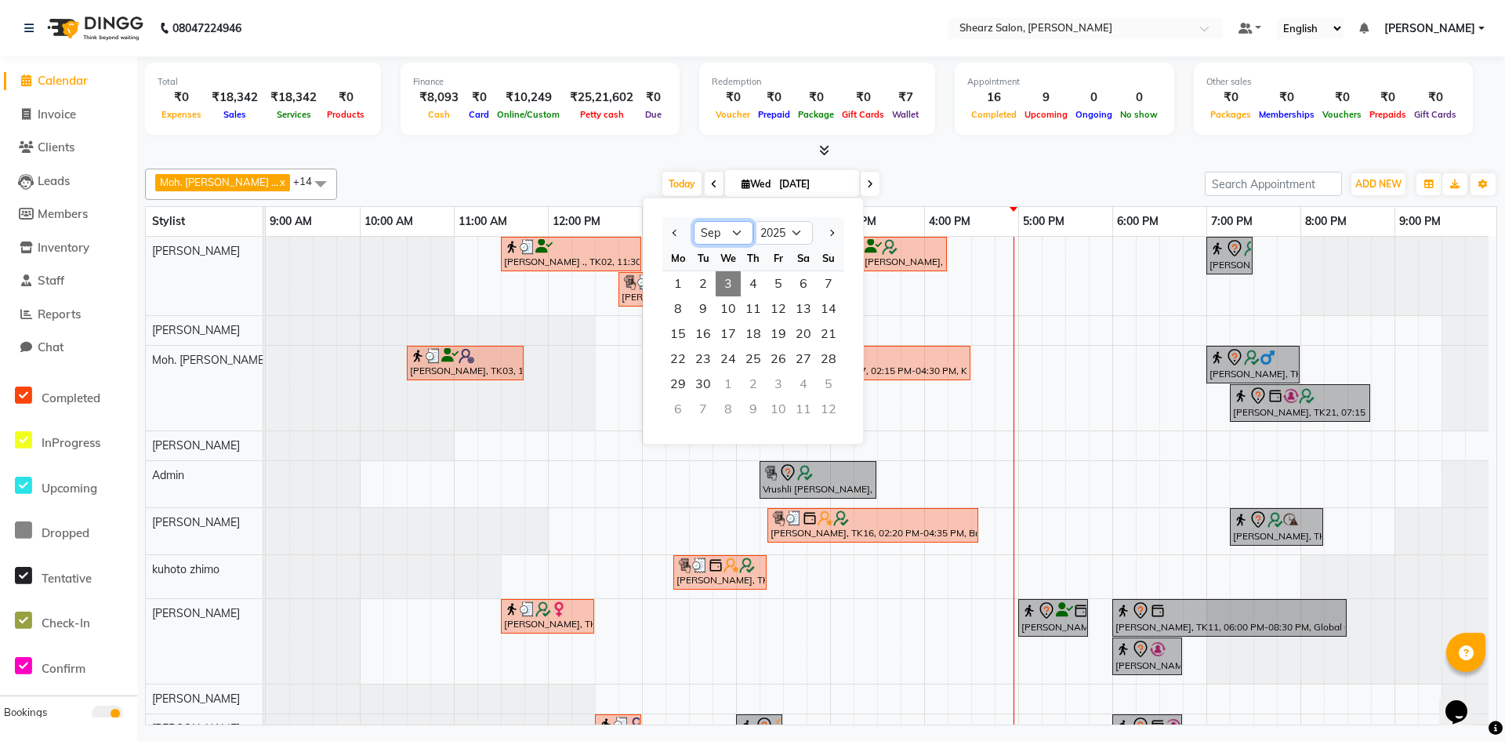
click at [729, 230] on select "Jan Feb Mar Apr May Jun [DATE] Aug Sep Oct Nov Dec" at bounding box center [724, 233] width 60 height 24
select select "8"
click at [694, 221] on select "Jan Feb Mar Apr May Jun [DATE] Aug Sep Oct Nov Dec" at bounding box center [724, 233] width 60 height 24
click at [807, 298] on span "9" at bounding box center [803, 308] width 25 height 25
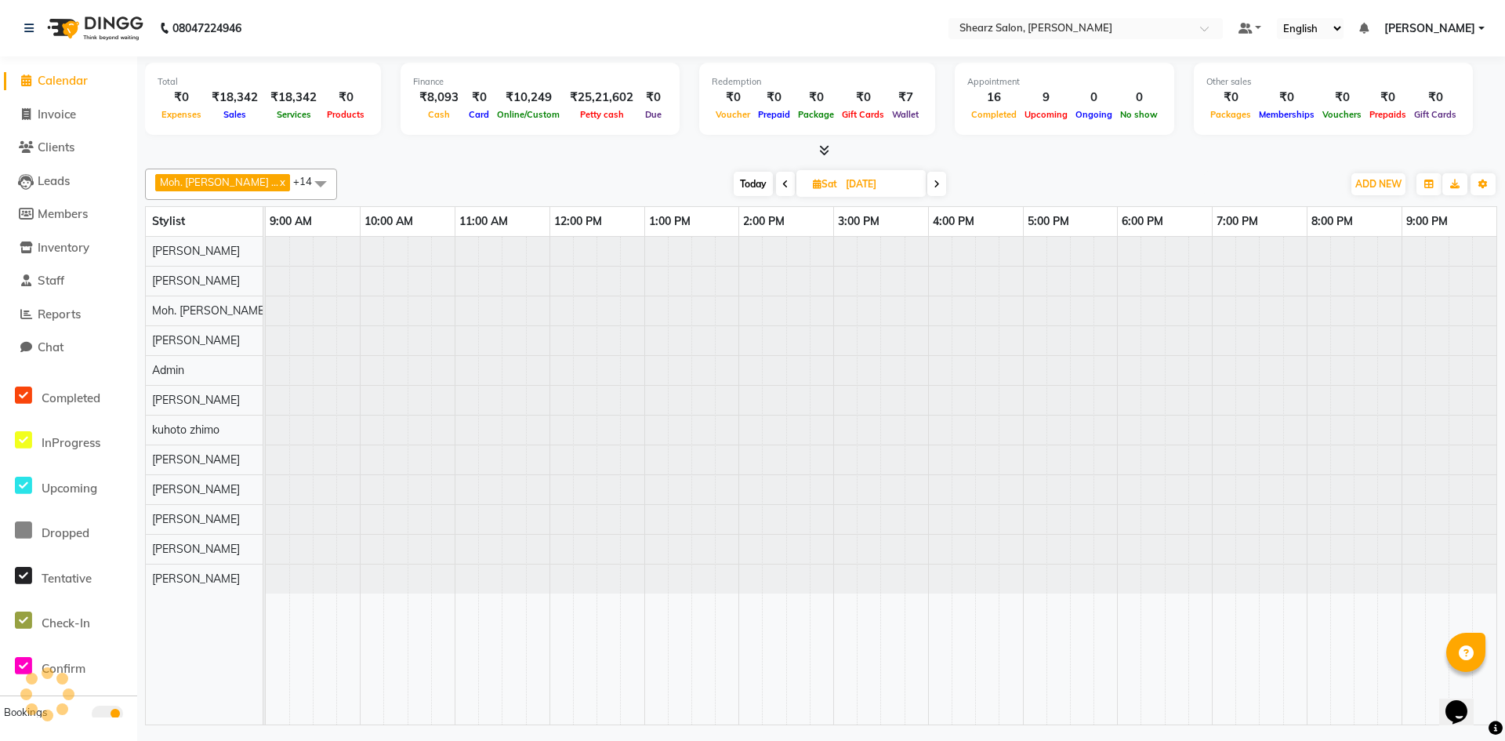
scroll to position [0, 0]
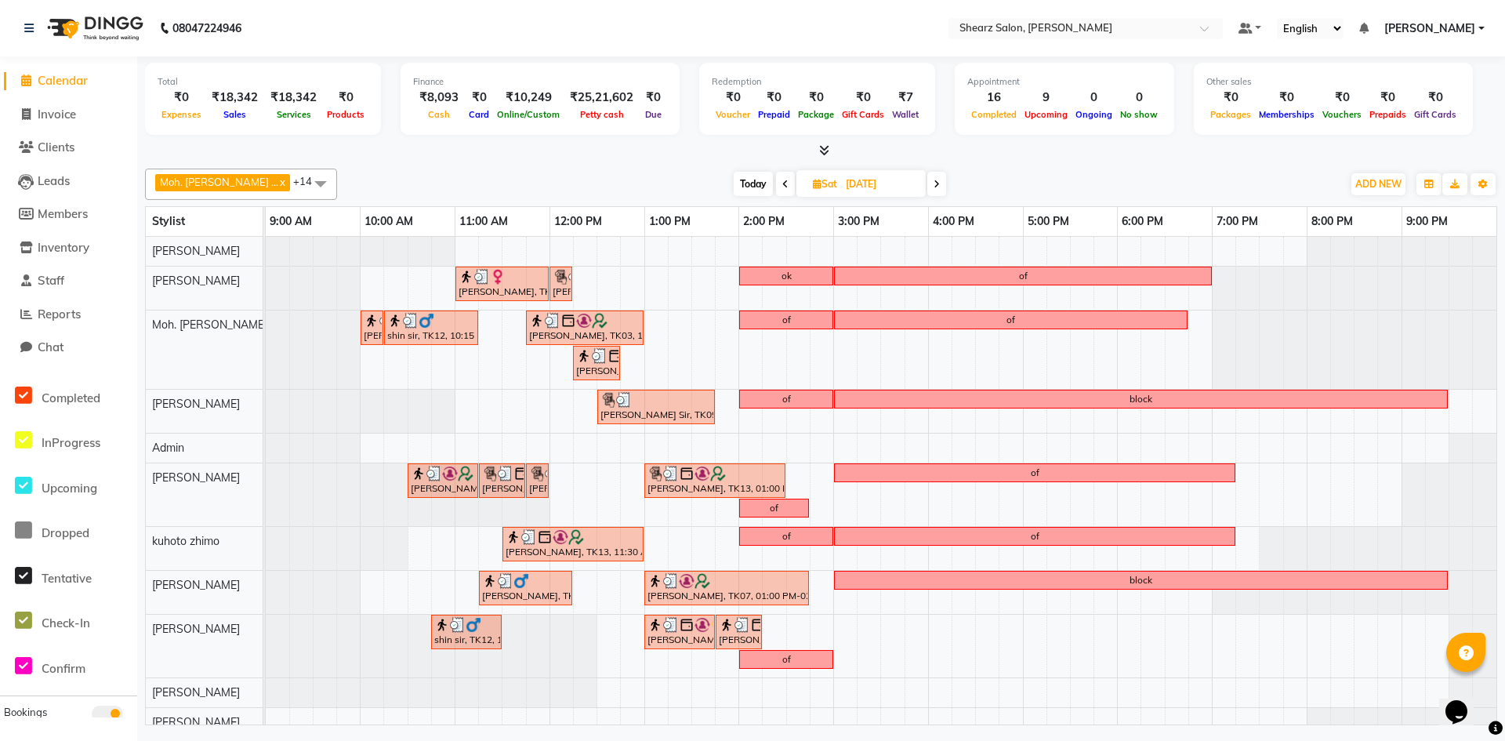
click at [782, 182] on icon at bounding box center [785, 184] width 6 height 9
type input "08-08-2025"
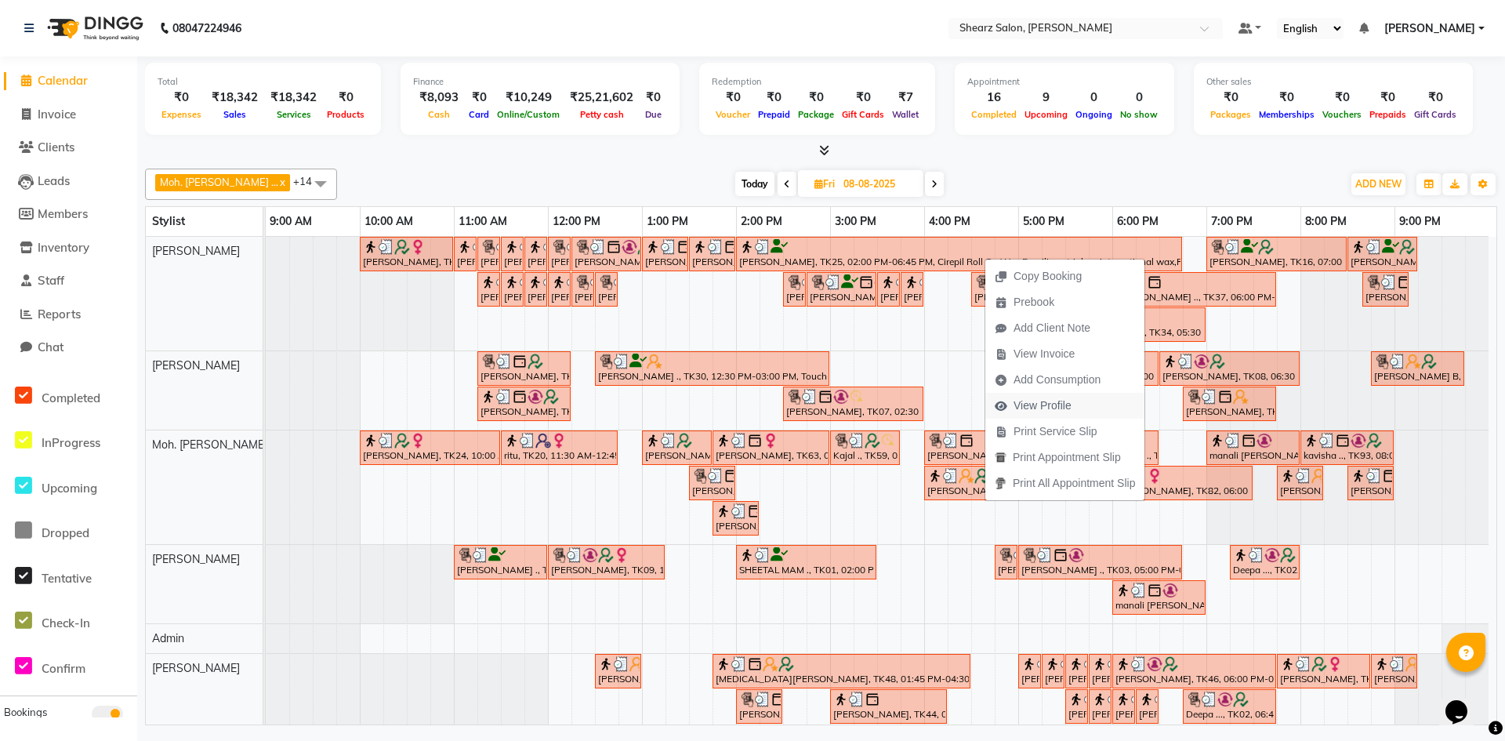
click at [1059, 411] on span "View Profile" at bounding box center [1043, 405] width 58 height 16
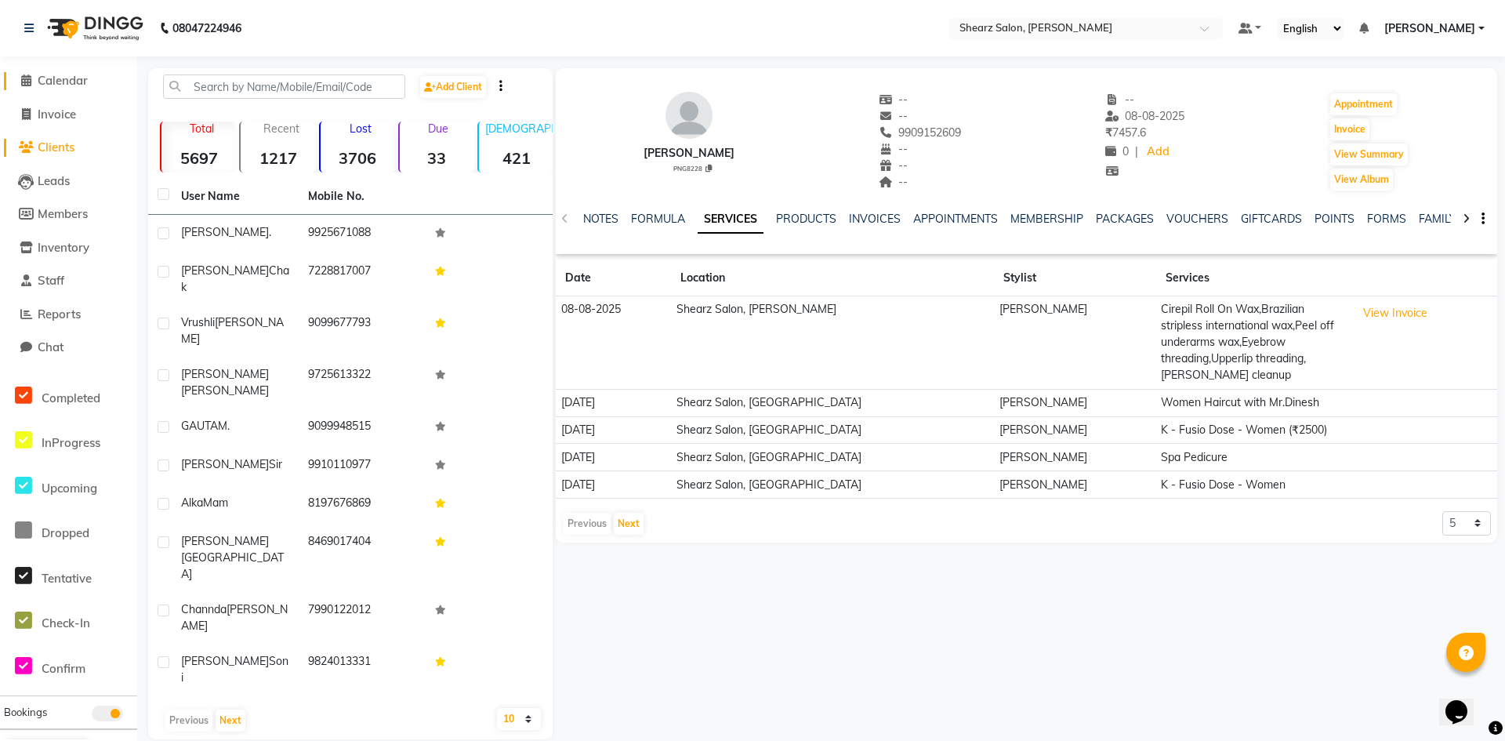
click at [31, 78] on icon at bounding box center [26, 80] width 10 height 12
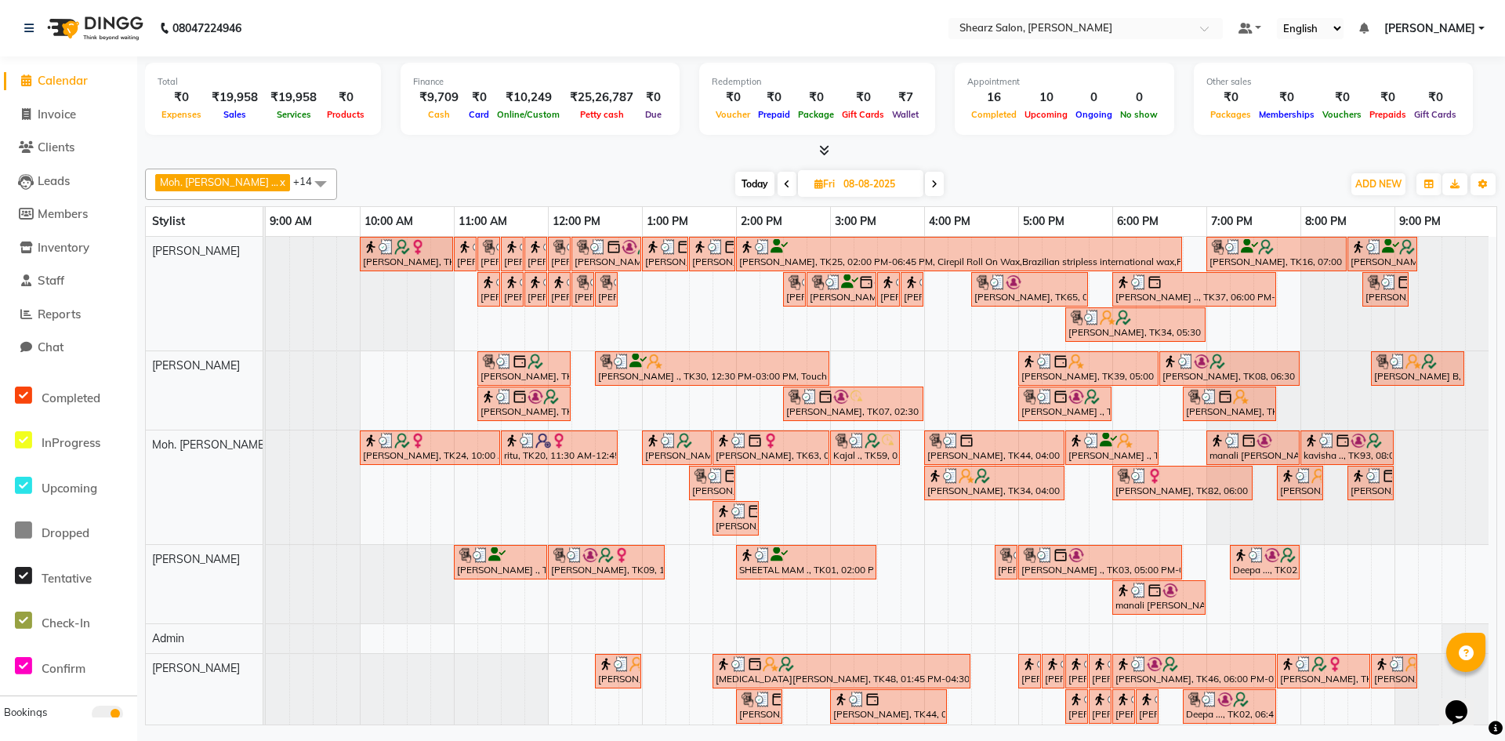
click at [861, 183] on input "08-08-2025" at bounding box center [878, 184] width 78 height 24
select select "8"
select select "2025"
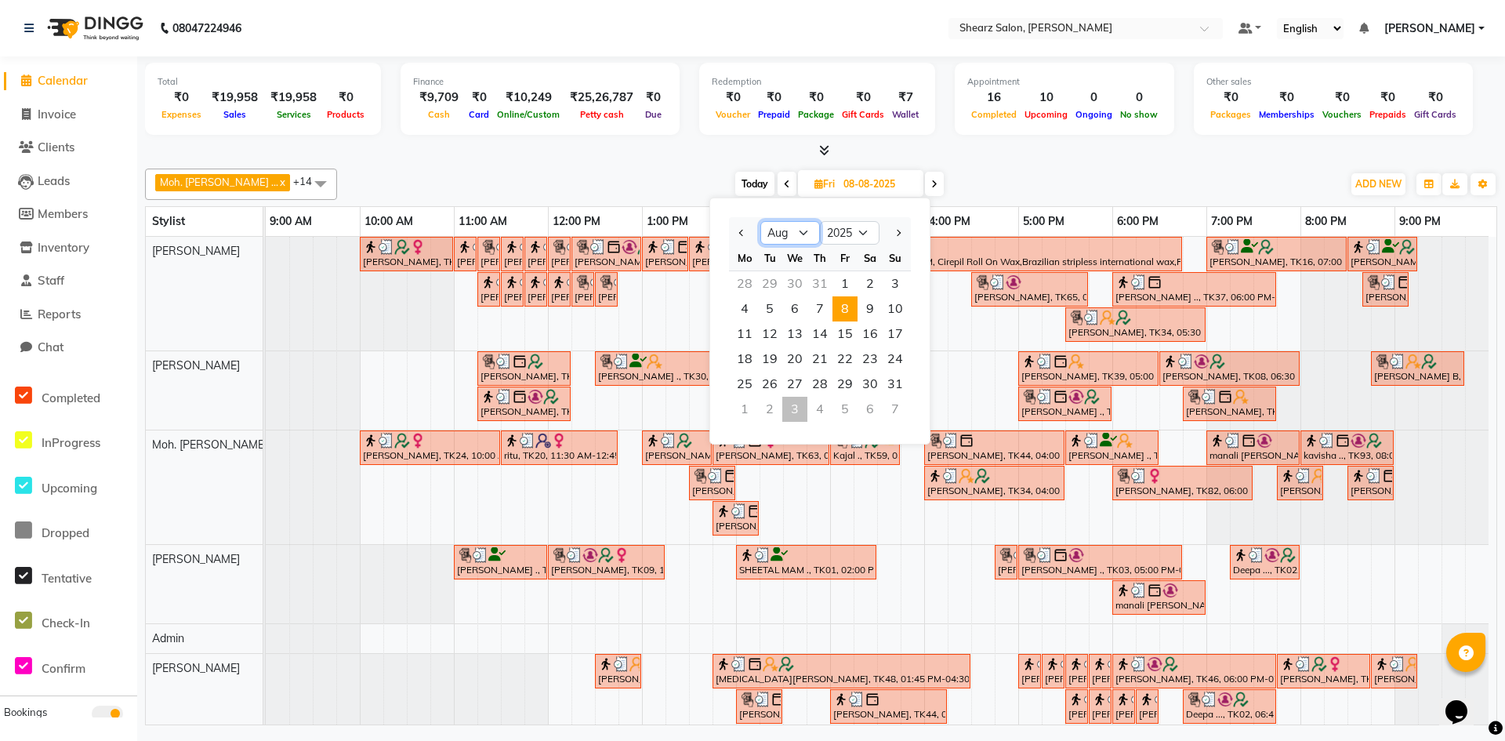
click at [807, 232] on select "Jan Feb Mar Apr May Jun [DATE] Aug Sep Oct Nov Dec" at bounding box center [790, 233] width 60 height 24
select select "9"
click at [760, 221] on select "Jan Feb Mar Apr May Jun [DATE] Aug Sep Oct Nov Dec" at bounding box center [790, 233] width 60 height 24
click at [796, 288] on span "3" at bounding box center [794, 283] width 25 height 25
type input "[DATE]"
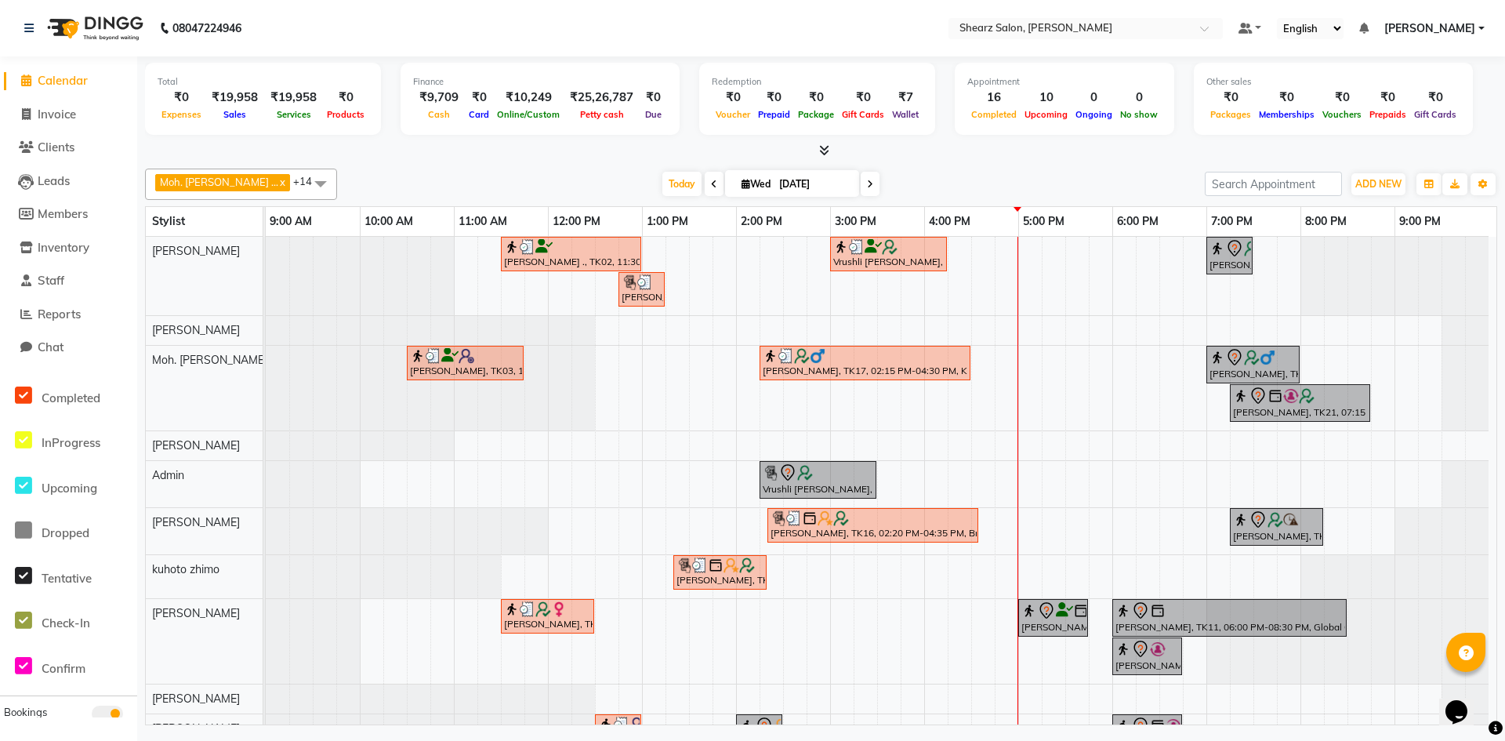
click at [725, 177] on span "[DATE]" at bounding box center [792, 183] width 134 height 27
click at [742, 184] on icon at bounding box center [746, 184] width 9 height 10
select select "9"
select select "2025"
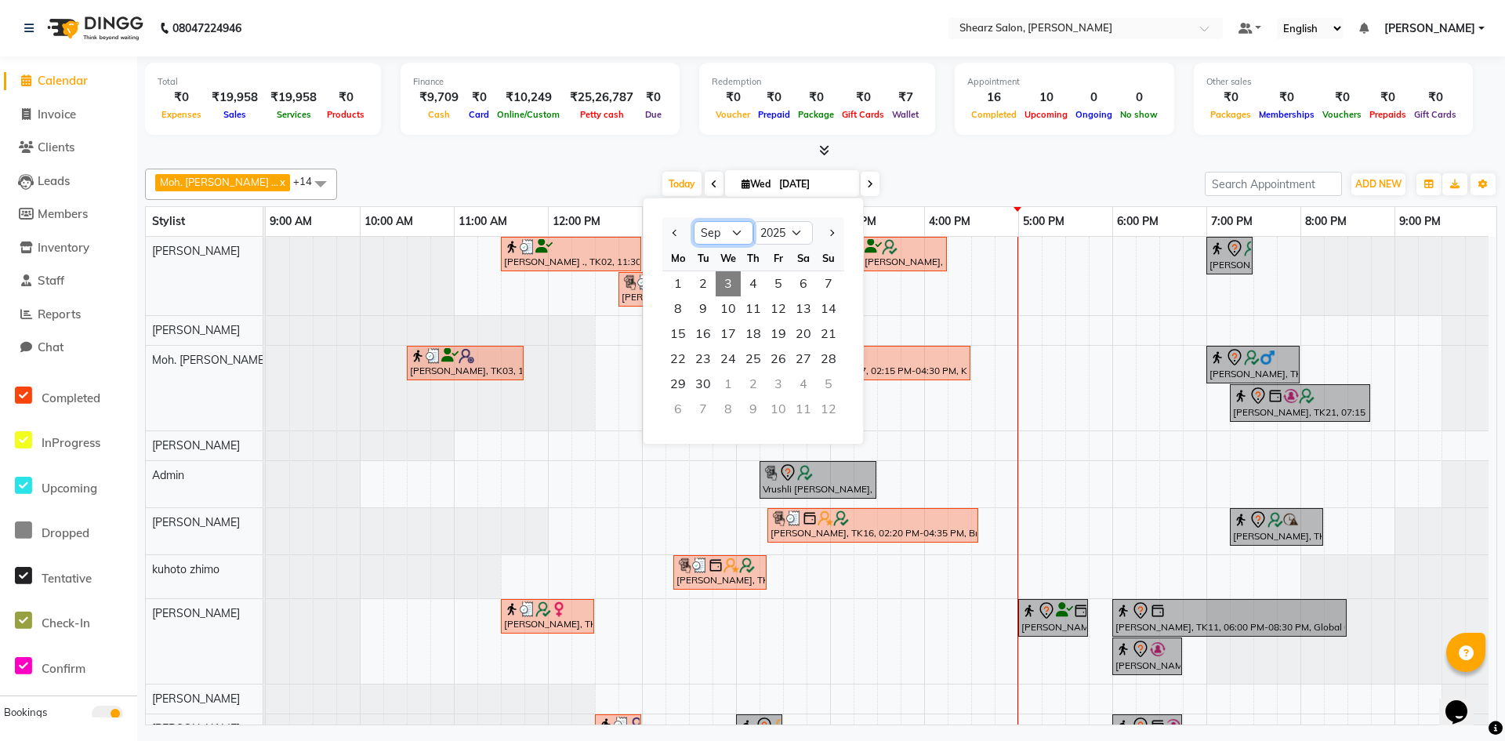
click at [722, 230] on select "Jan Feb Mar Apr May Jun [DATE] Aug Sep Oct Nov Dec" at bounding box center [724, 233] width 60 height 24
select select "8"
click at [694, 221] on select "Jan Feb Mar Apr May Jun [DATE] Aug Sep Oct Nov Dec" at bounding box center [724, 233] width 60 height 24
click at [822, 283] on span "3" at bounding box center [828, 283] width 25 height 25
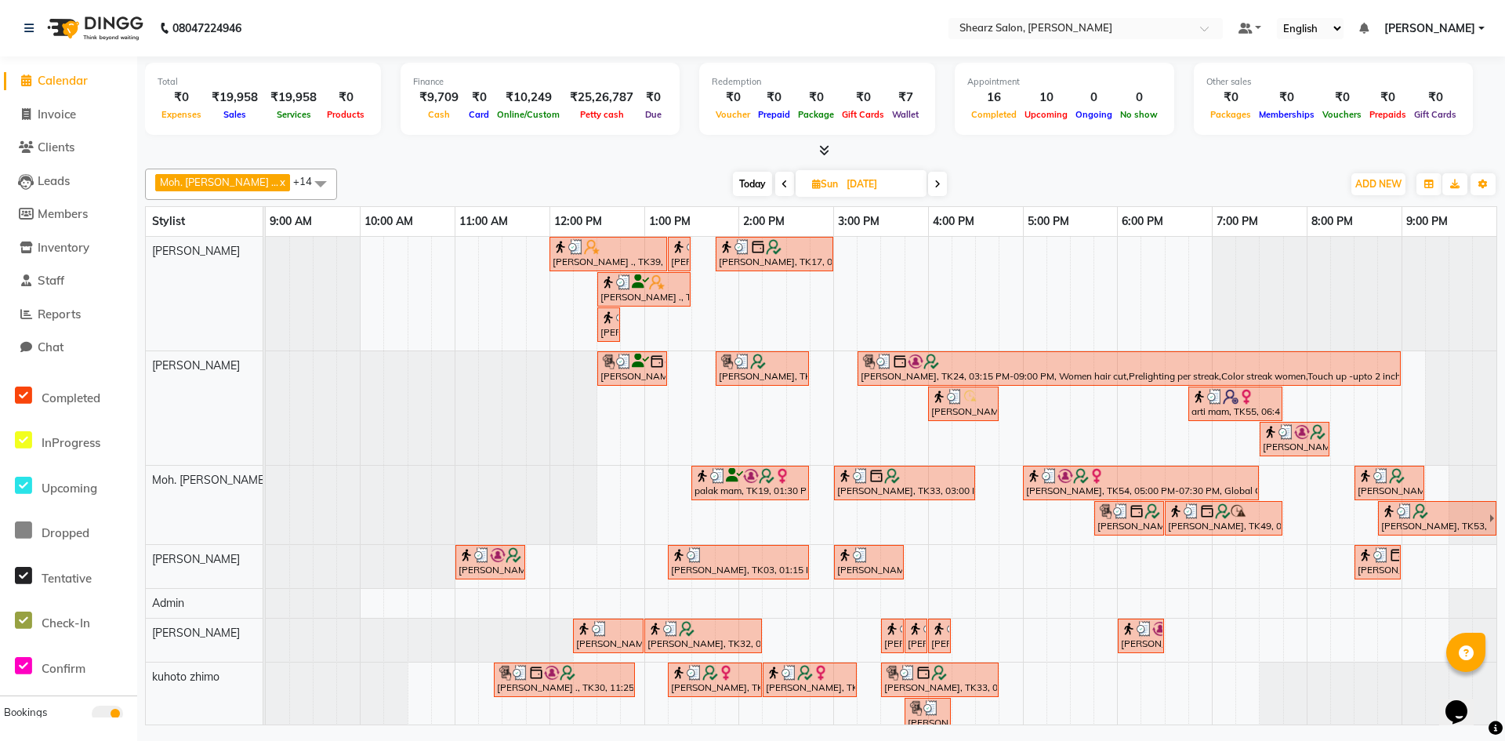
click at [934, 183] on icon at bounding box center [937, 184] width 6 height 9
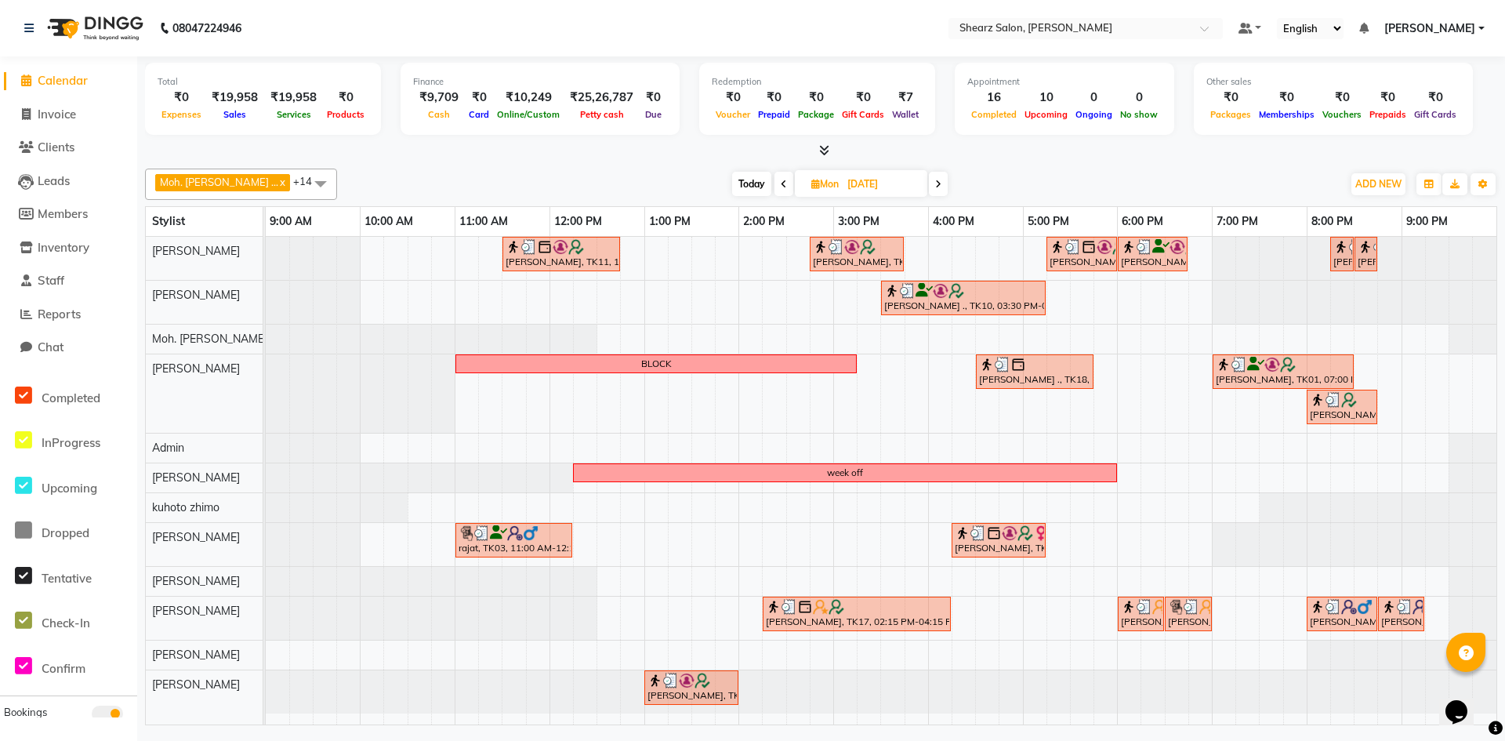
click at [929, 181] on span at bounding box center [938, 184] width 19 height 24
type input "[DATE]"
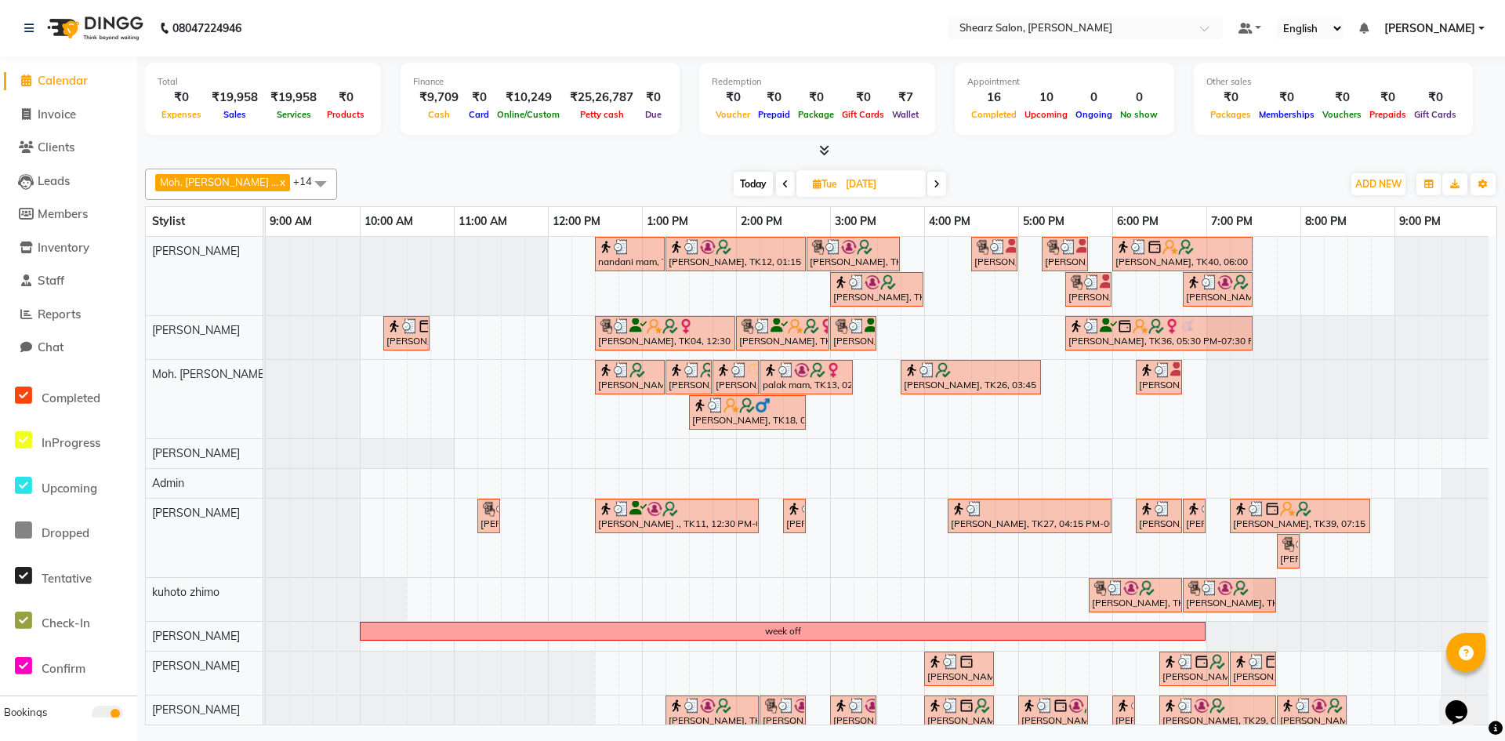
drag, startPoint x: 996, startPoint y: 285, endPoint x: 995, endPoint y: 300, distance: 15.8
click at [938, 237] on div "nandani mam, TK08, 12:30 PM-01:15 PM, Upperlip stripless,Forehead stripless,Eye…" at bounding box center [881, 535] width 1231 height 597
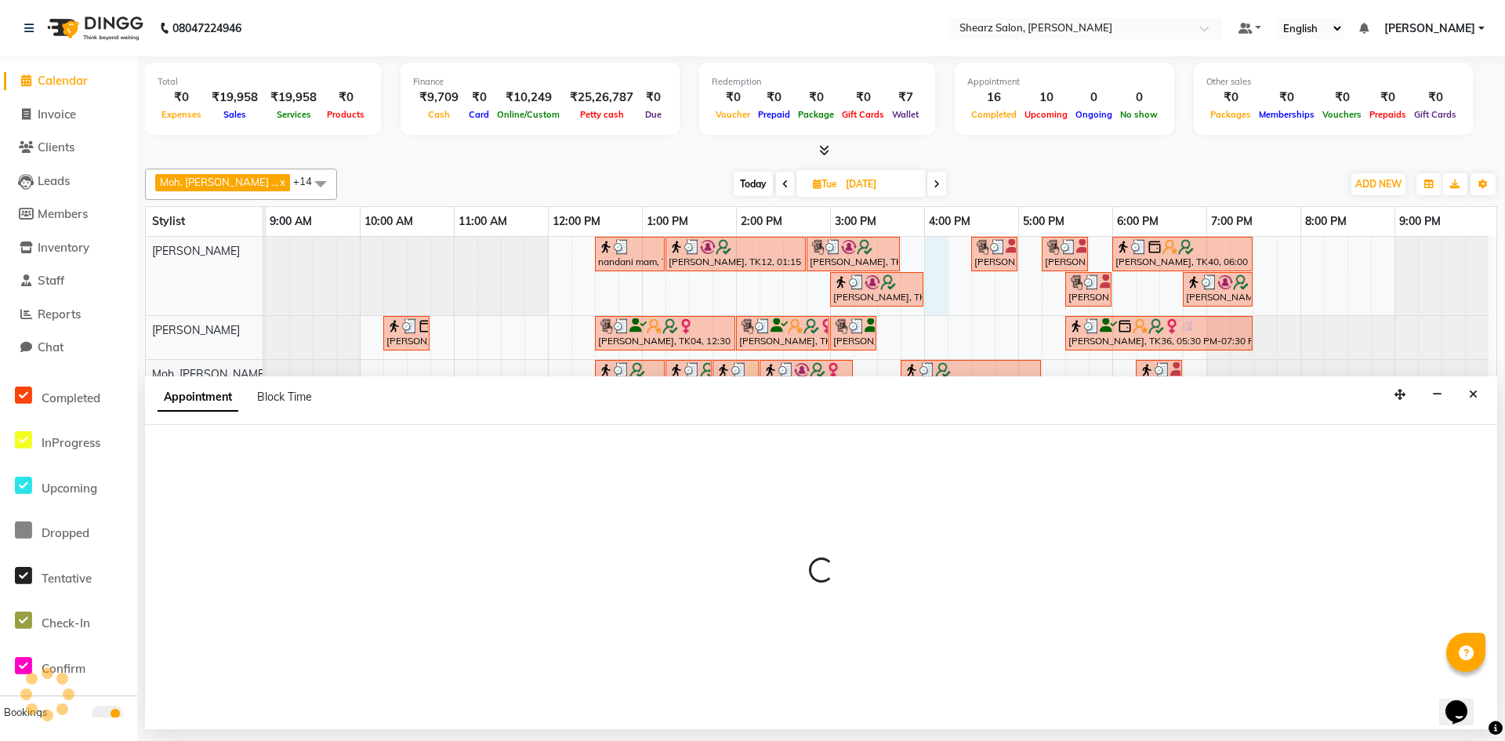
select select "77322"
select select "960"
select select "tentative"
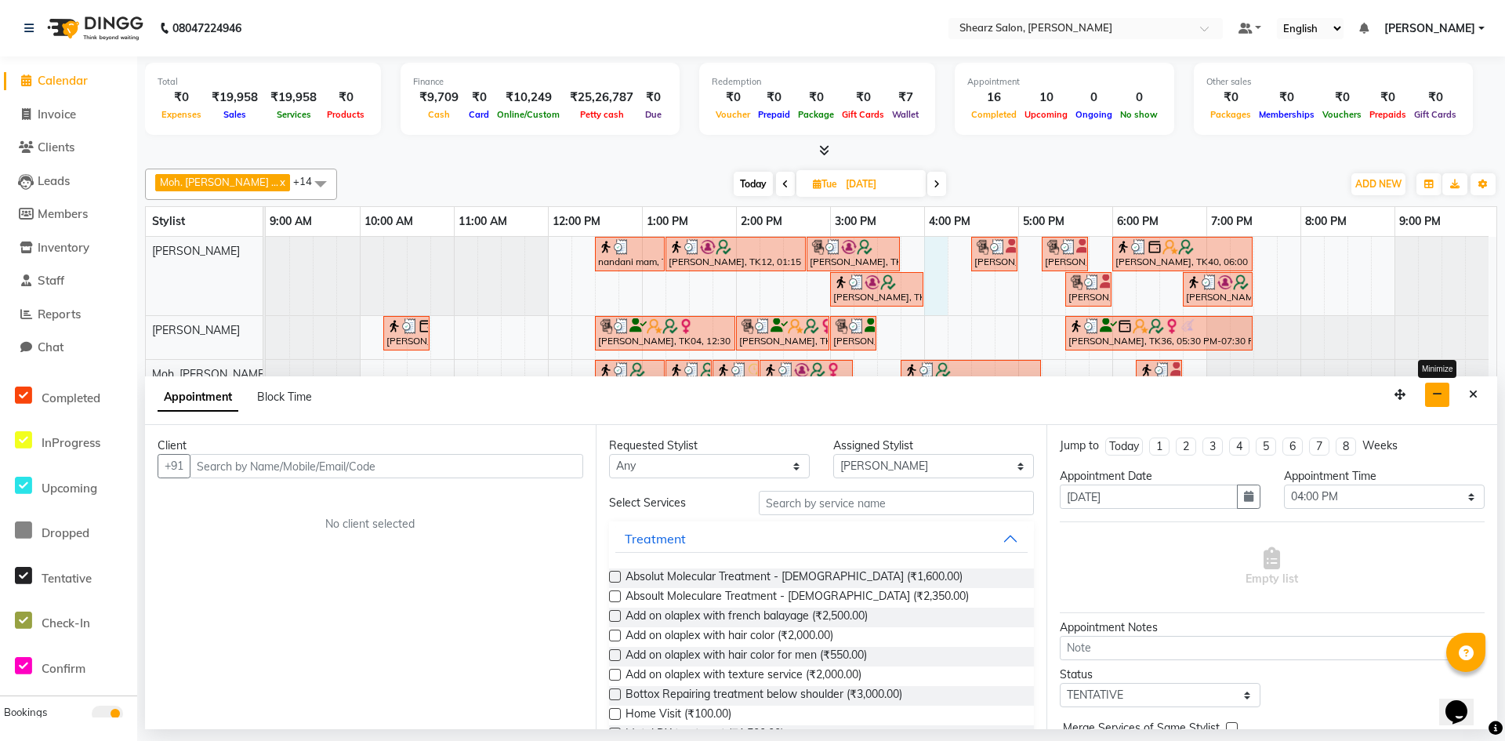
click at [1442, 397] on icon "button" at bounding box center [1437, 394] width 10 height 11
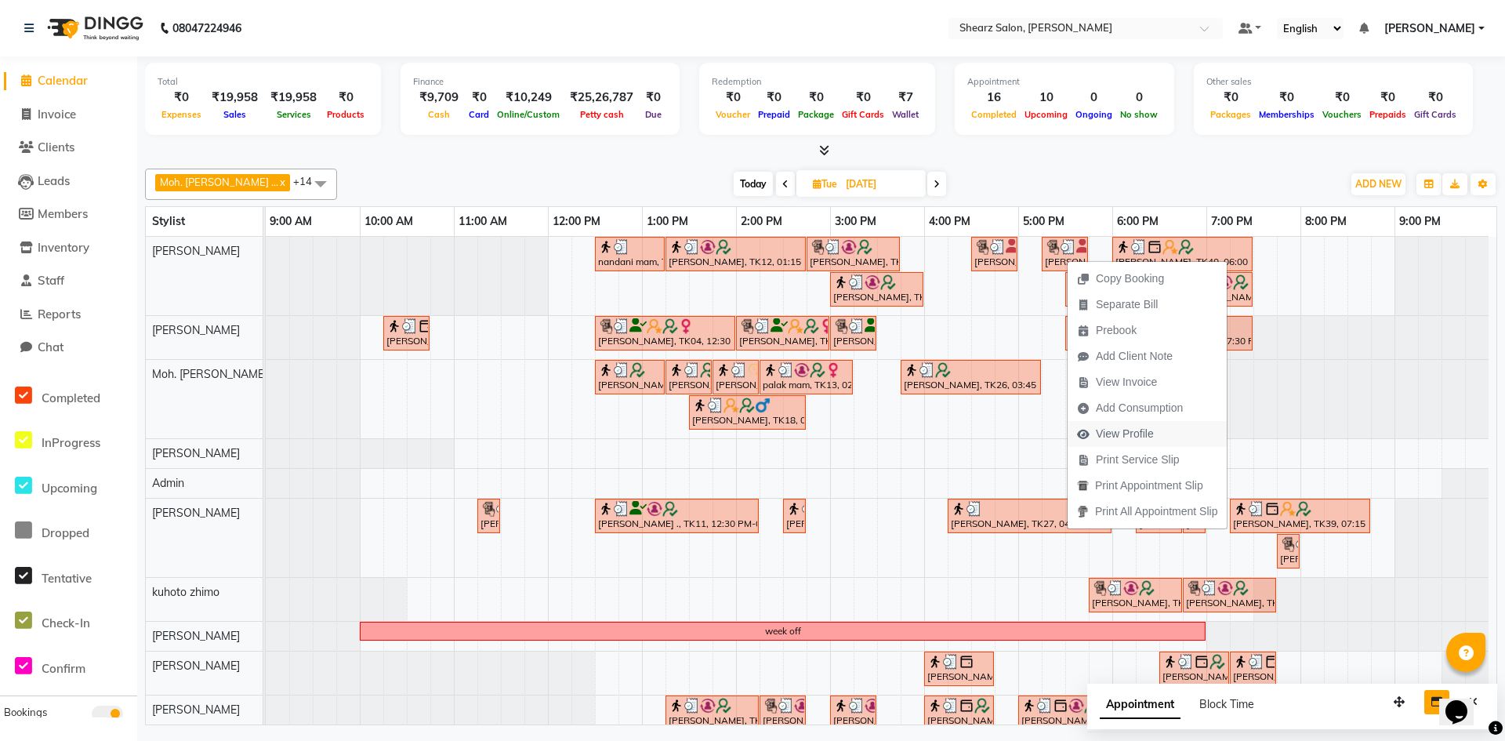
click at [1140, 428] on span "View Profile" at bounding box center [1125, 434] width 58 height 16
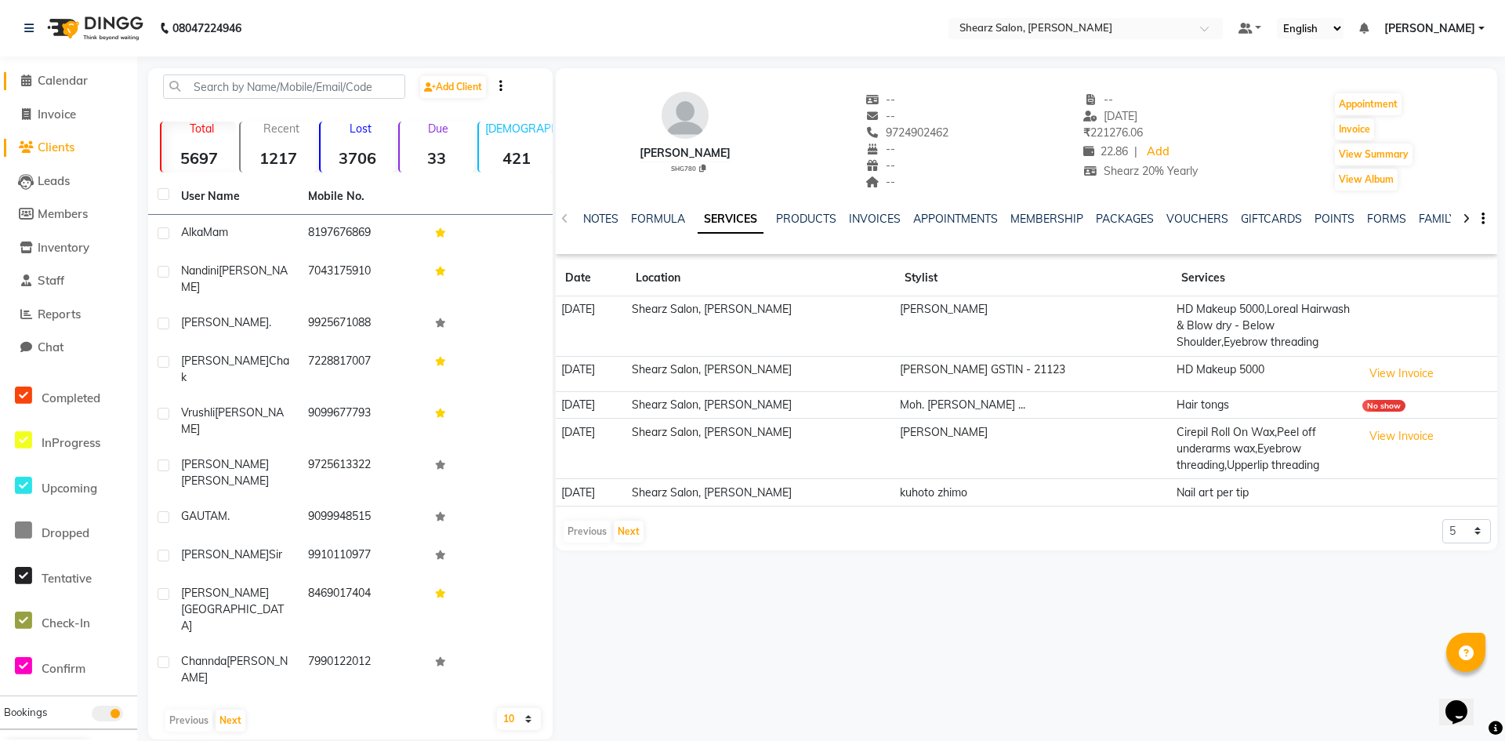
click at [60, 77] on span "Calendar" at bounding box center [63, 80] width 50 height 15
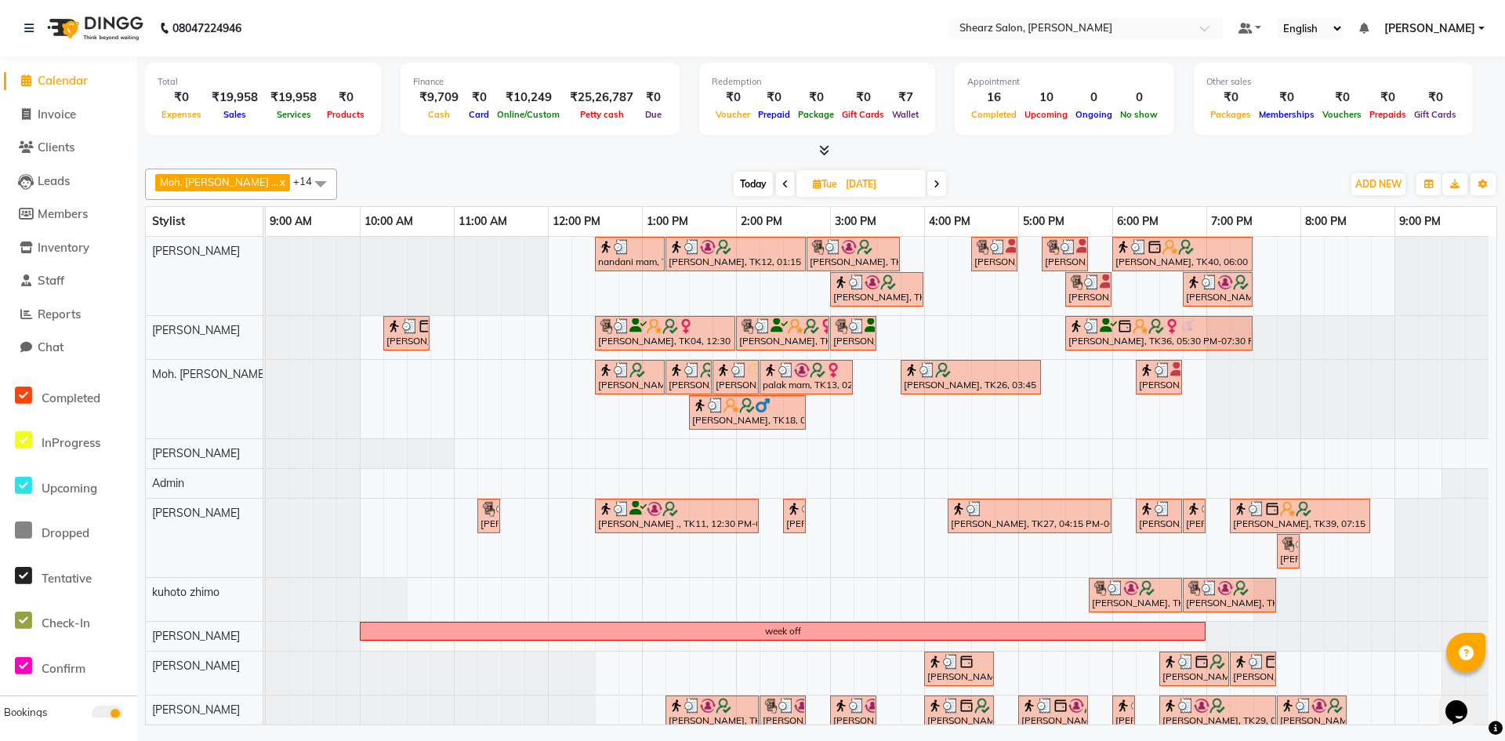
click at [927, 183] on span at bounding box center [936, 184] width 19 height 24
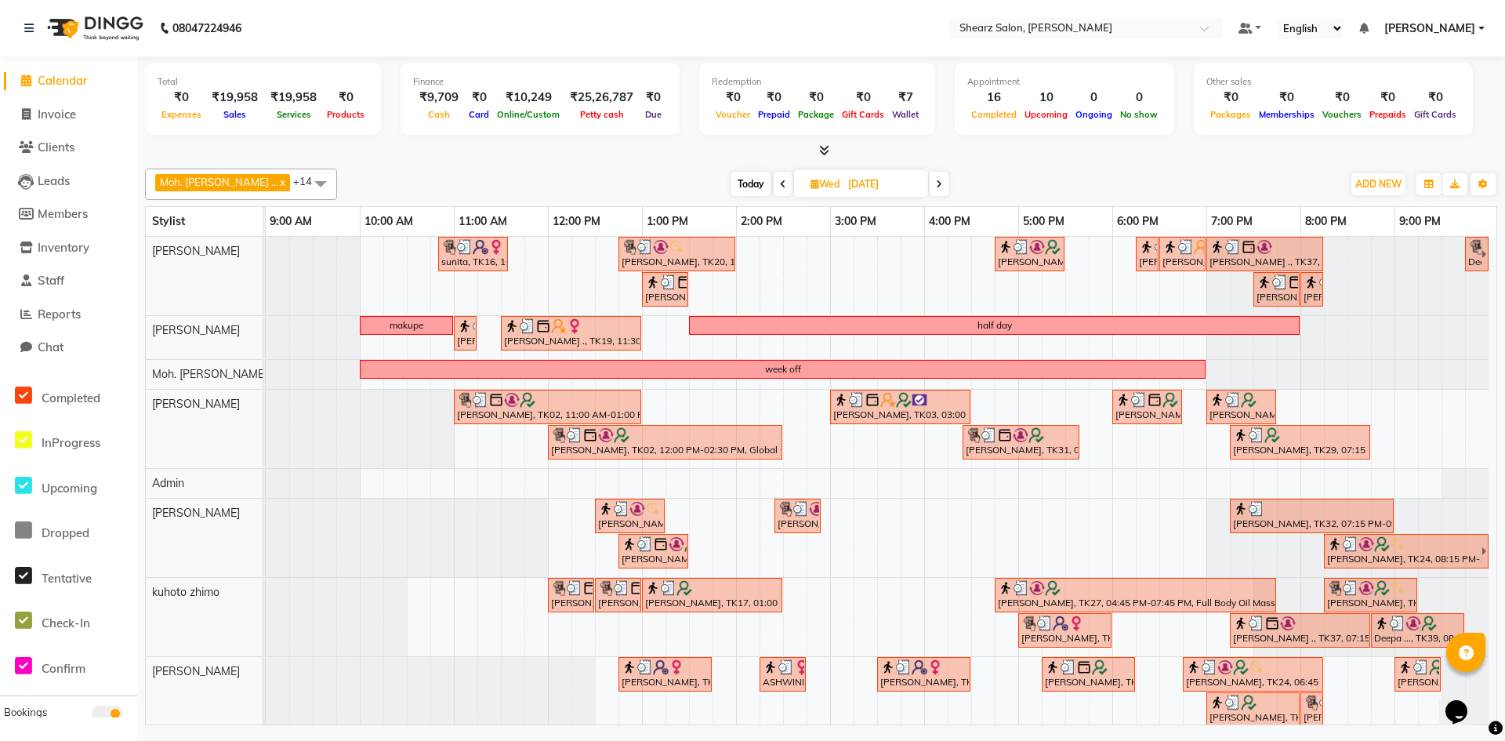
click at [936, 180] on icon at bounding box center [939, 184] width 6 height 9
type input "[DATE]"
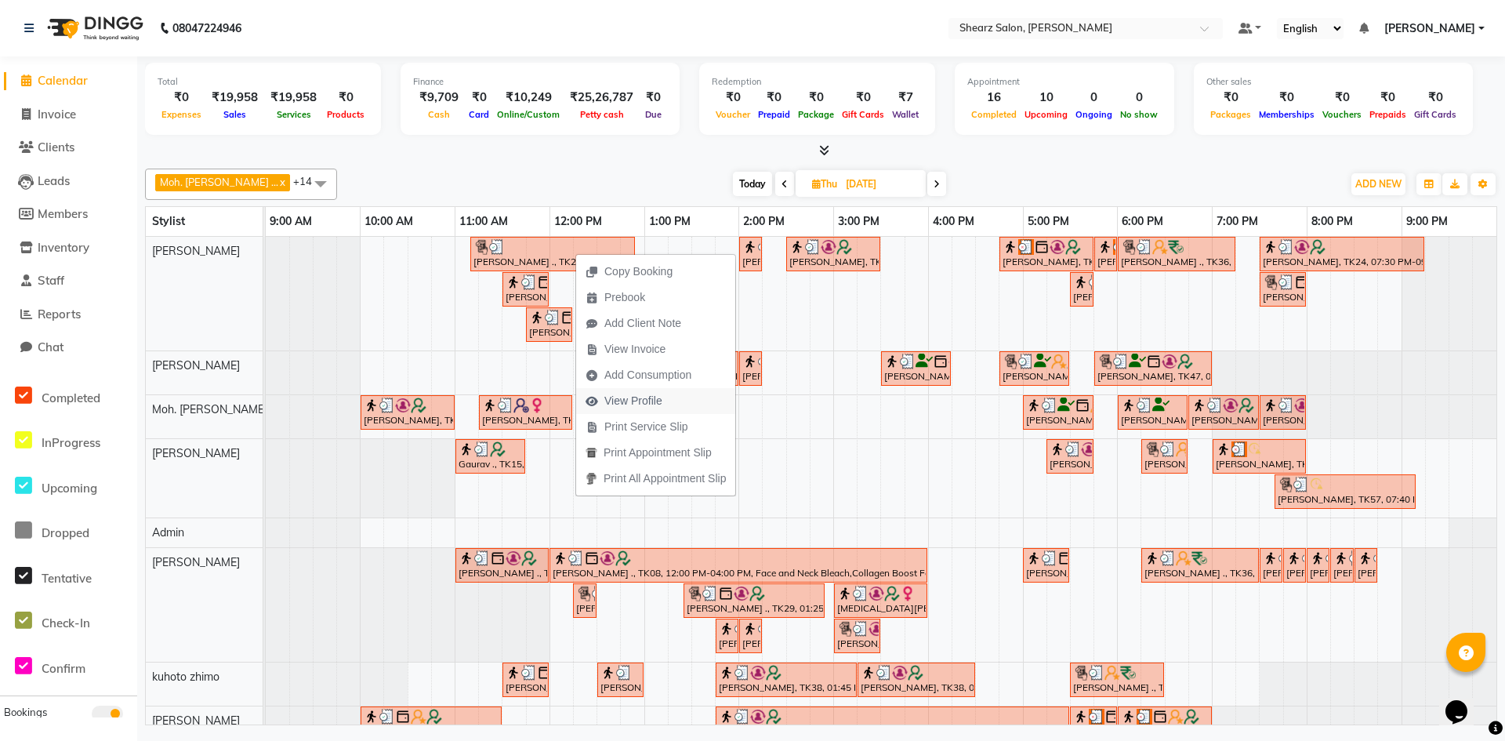
click at [597, 397] on icon "button" at bounding box center [592, 401] width 13 height 11
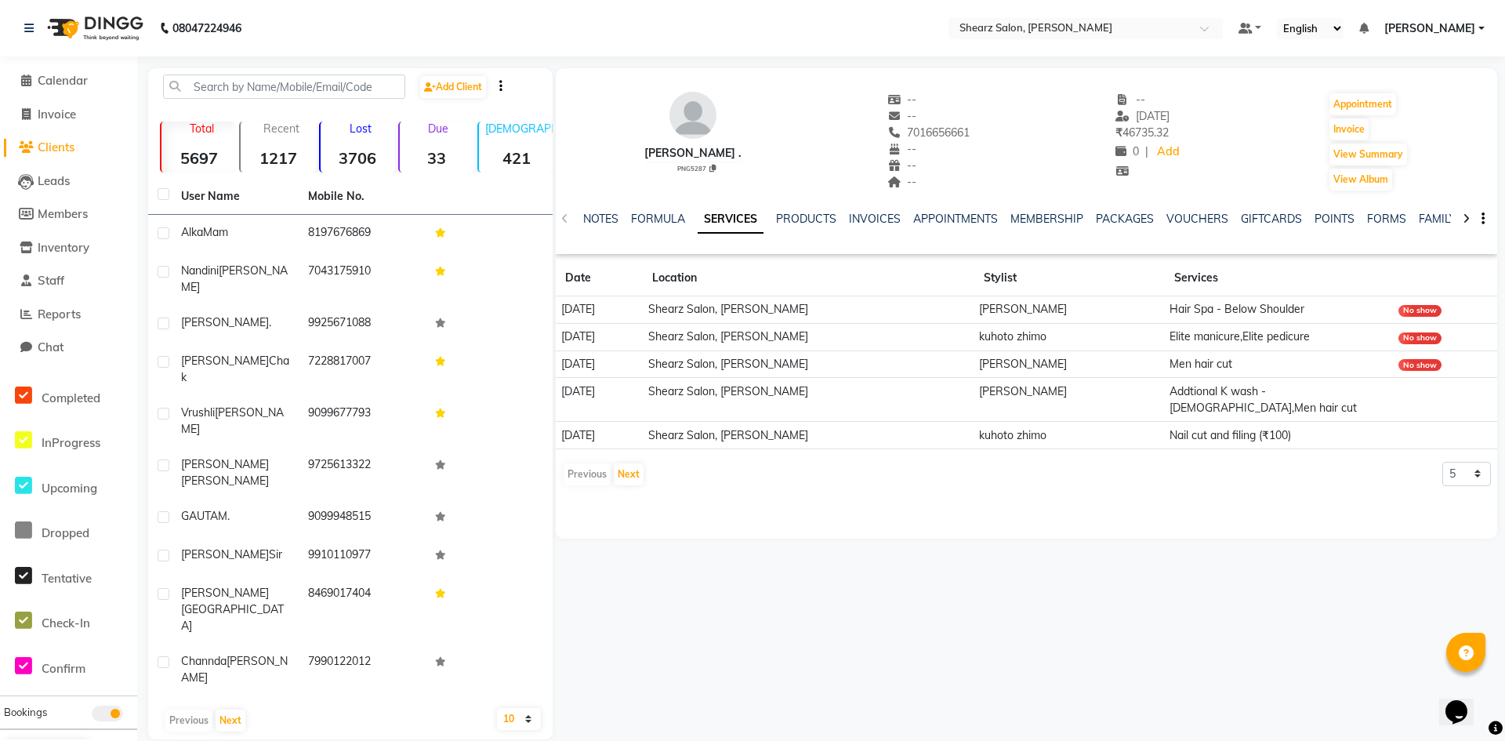
click at [802, 210] on div "NOTES FORMULA SERVICES PRODUCTS INVOICES APPOINTMENTS MEMBERSHIP PACKAGES VOUCH…" at bounding box center [1026, 219] width 941 height 54
click at [800, 219] on link "PRODUCTS" at bounding box center [806, 219] width 60 height 14
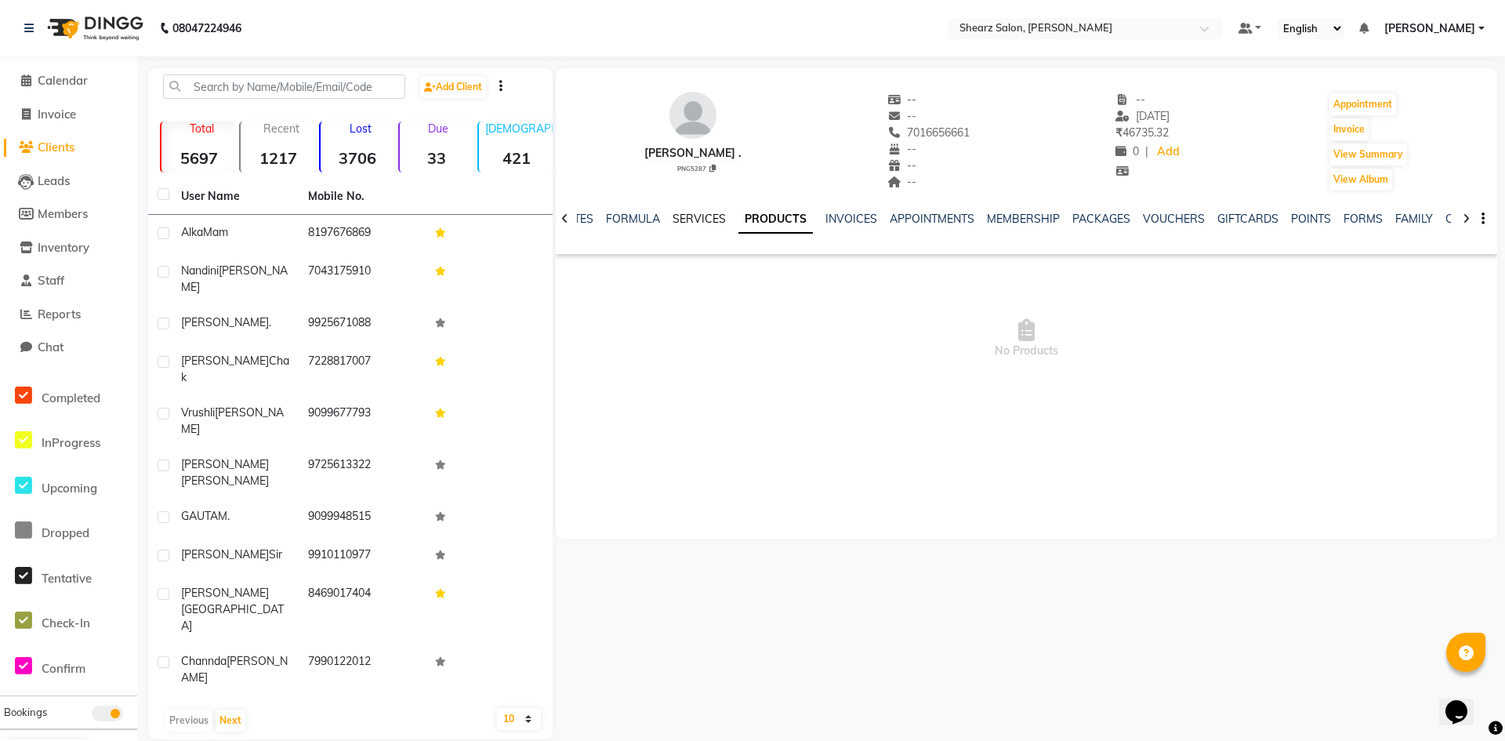
click at [697, 213] on link "SERVICES" at bounding box center [699, 219] width 53 height 14
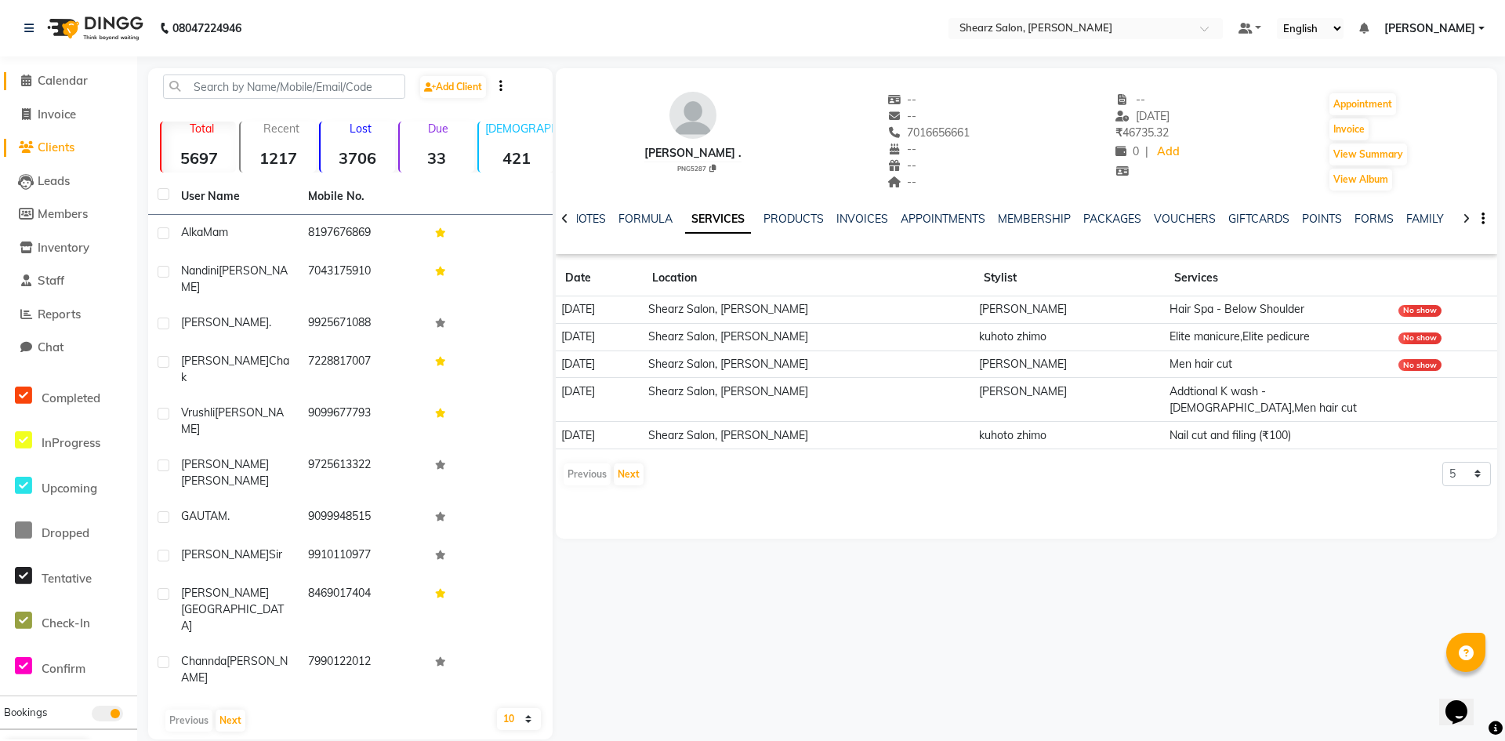
click at [22, 80] on icon at bounding box center [26, 80] width 10 height 12
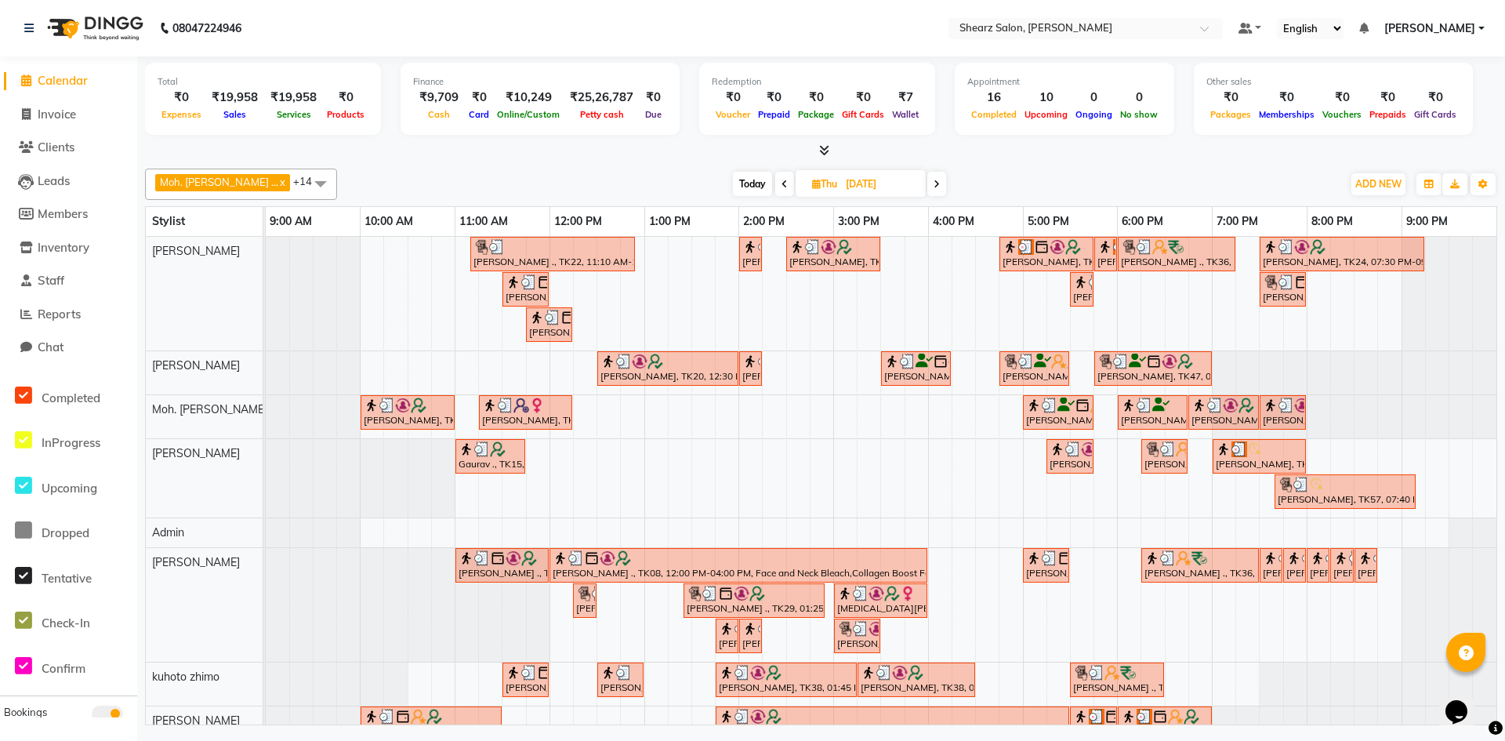
click at [934, 182] on icon at bounding box center [937, 184] width 6 height 9
type input "08-08-2025"
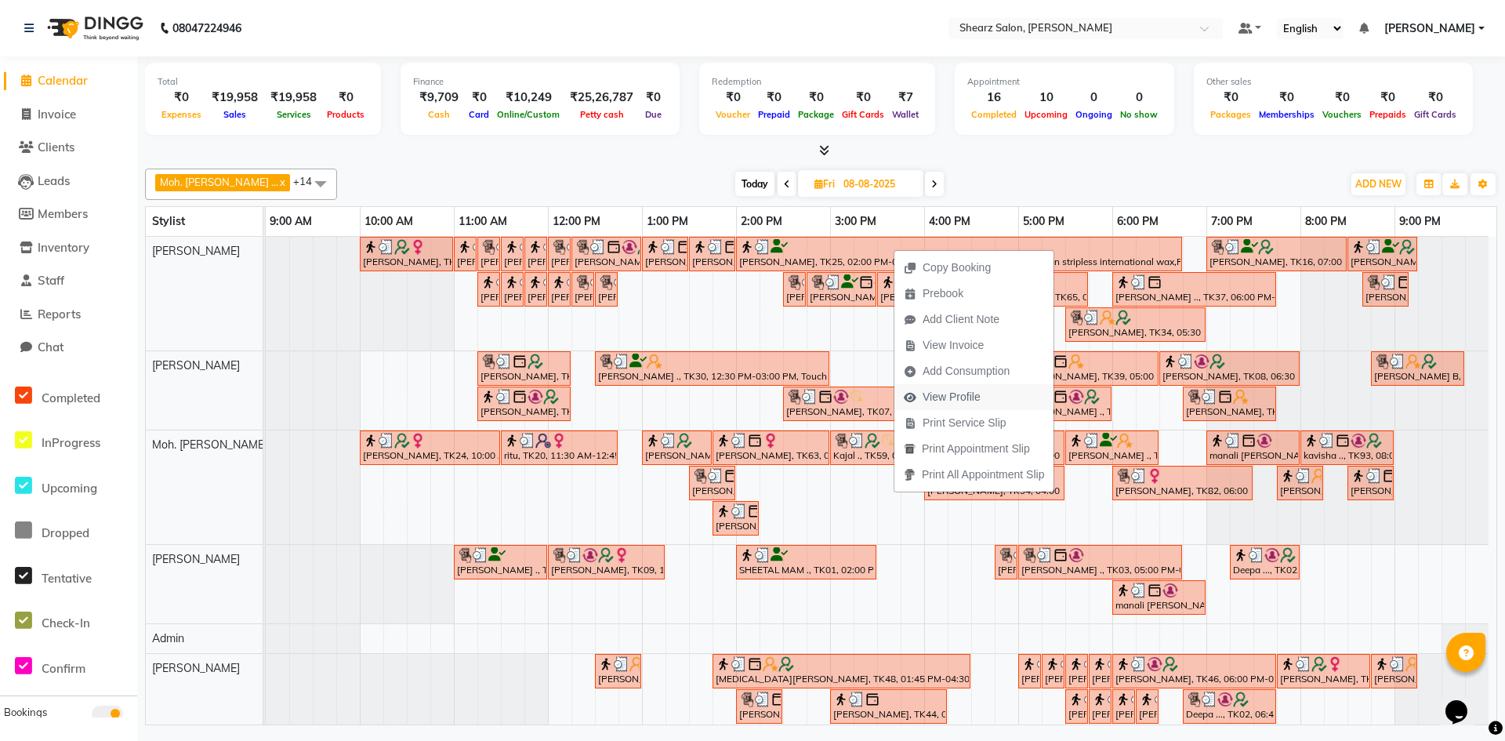
click at [941, 394] on span "View Profile" at bounding box center [952, 397] width 58 height 16
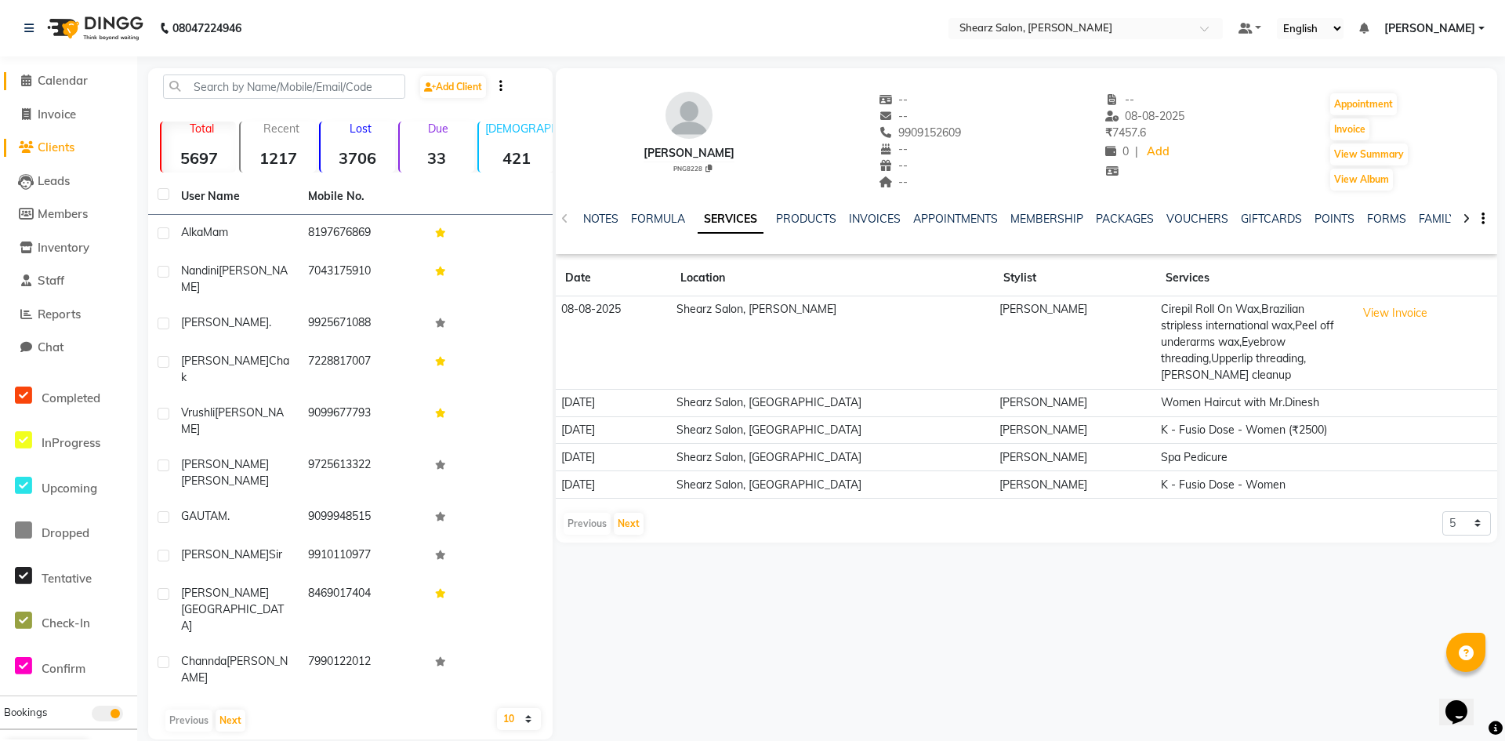
click at [20, 82] on span at bounding box center [26, 81] width 24 height 18
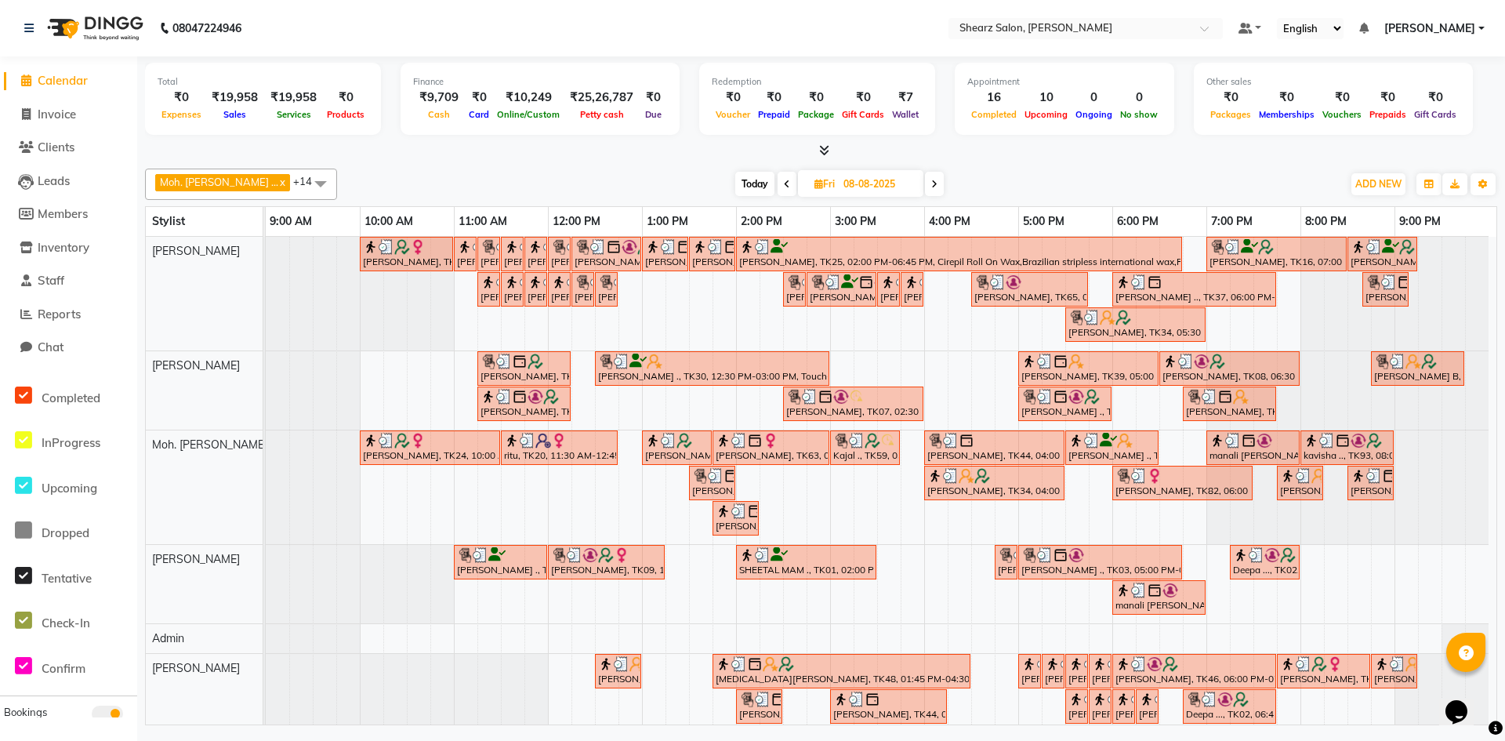
click at [931, 182] on icon at bounding box center [934, 184] width 6 height 9
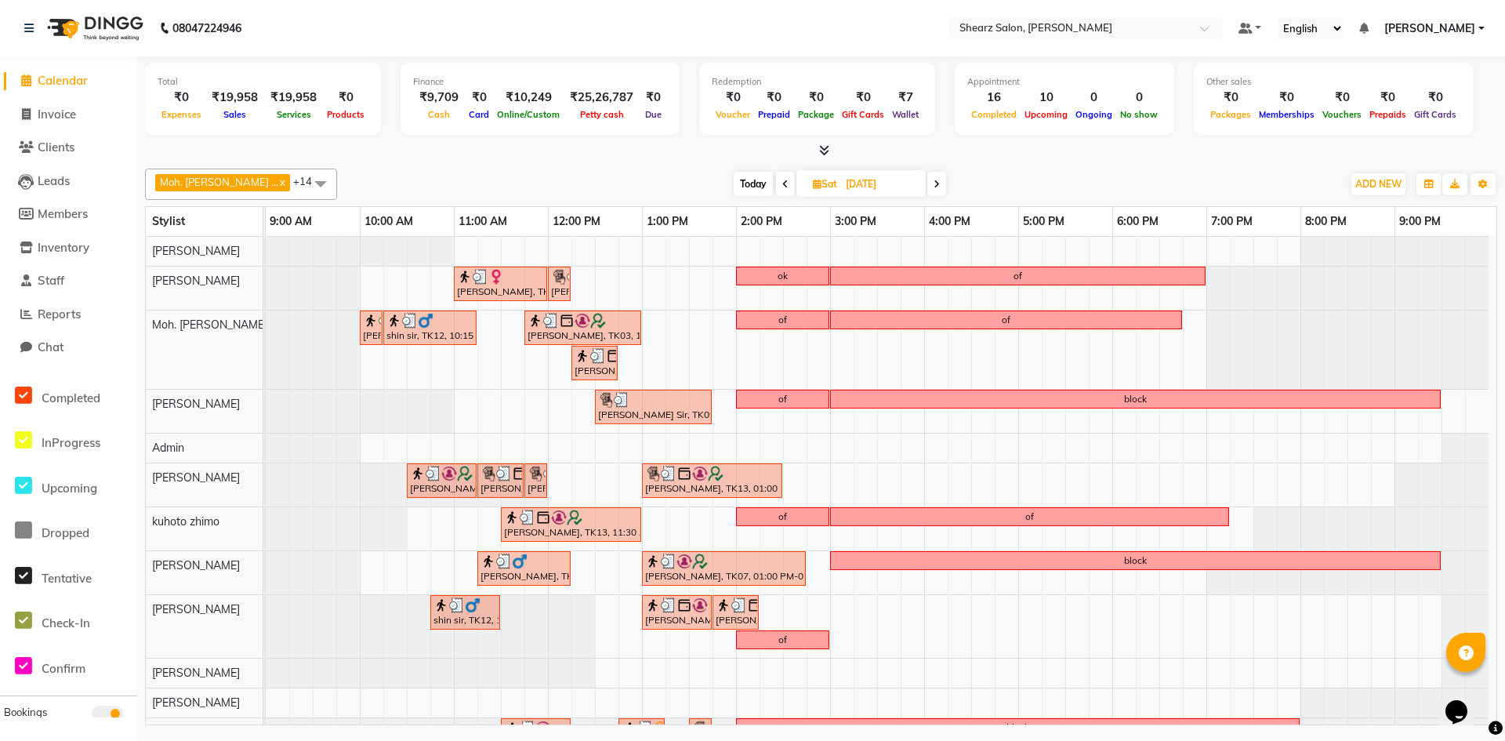
click at [934, 180] on icon at bounding box center [937, 184] width 6 height 9
type input "[DATE]"
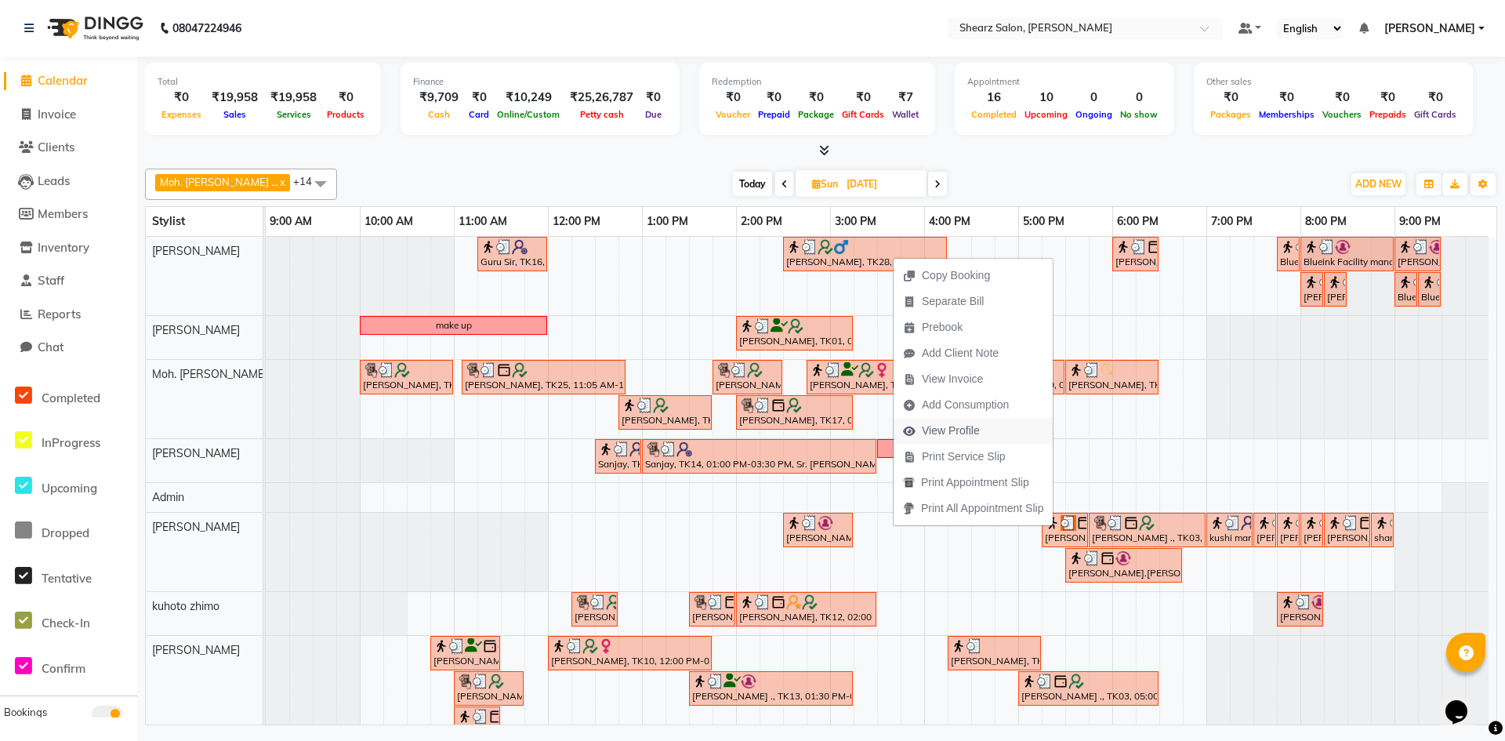
click at [928, 428] on span "View Profile" at bounding box center [951, 431] width 58 height 16
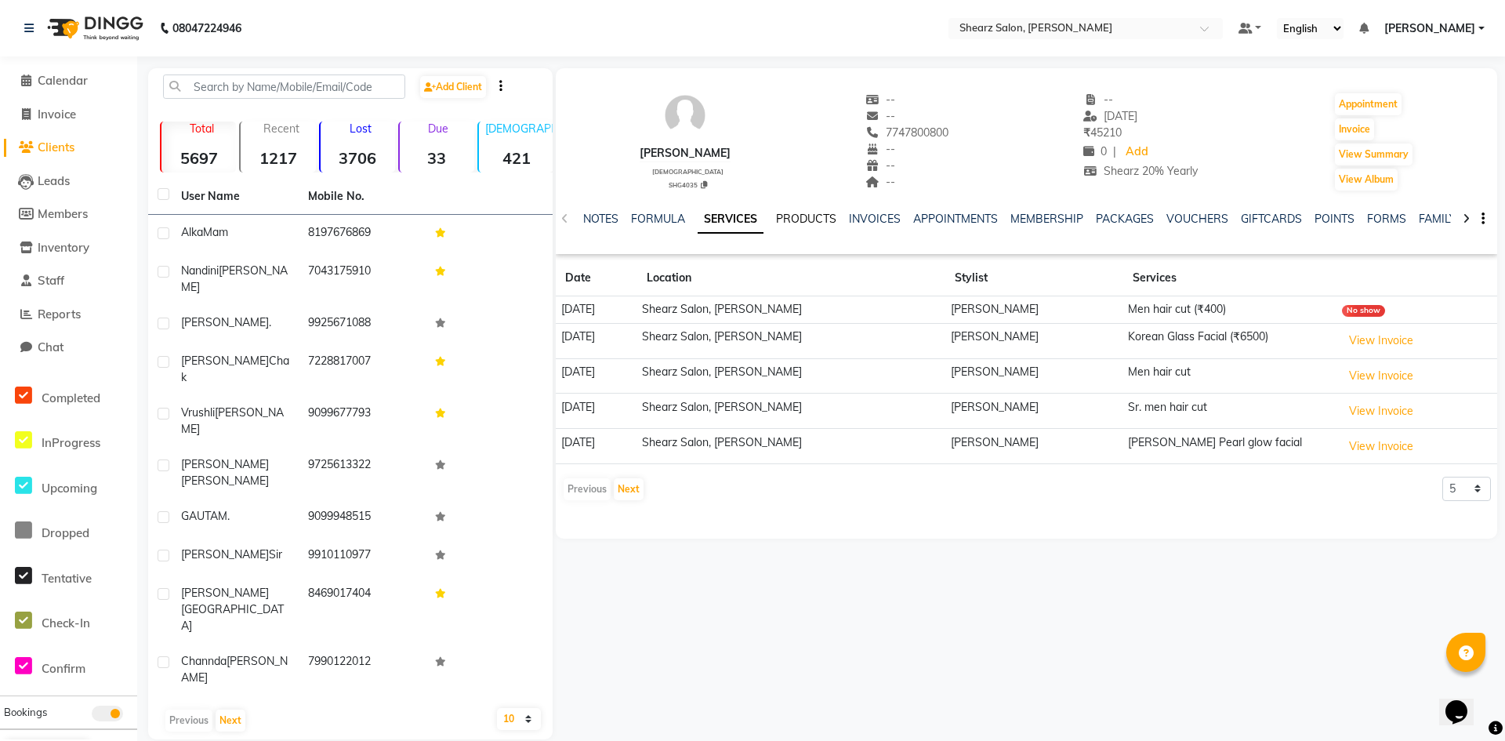
click at [801, 219] on link "PRODUCTS" at bounding box center [806, 219] width 60 height 14
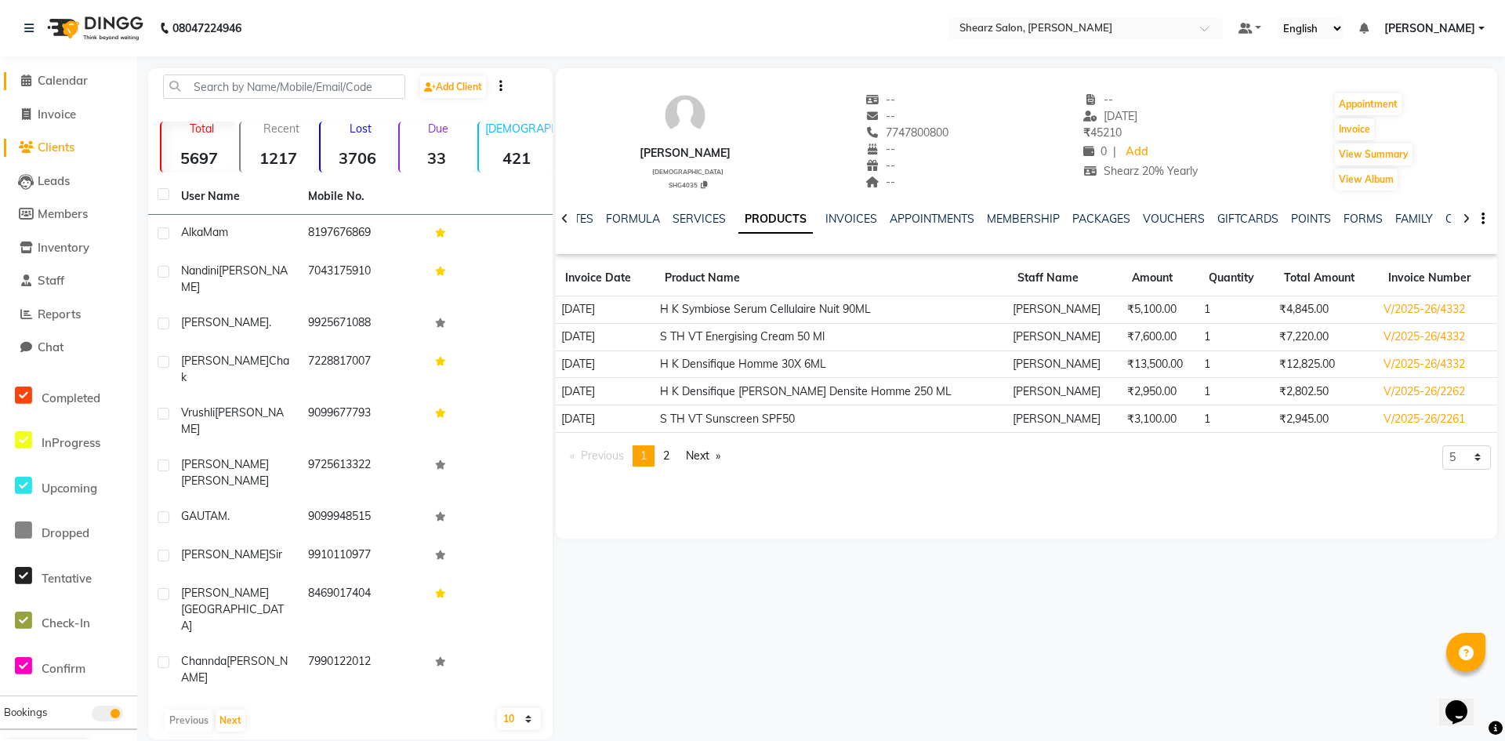
click at [73, 79] on span "Calendar" at bounding box center [63, 80] width 50 height 15
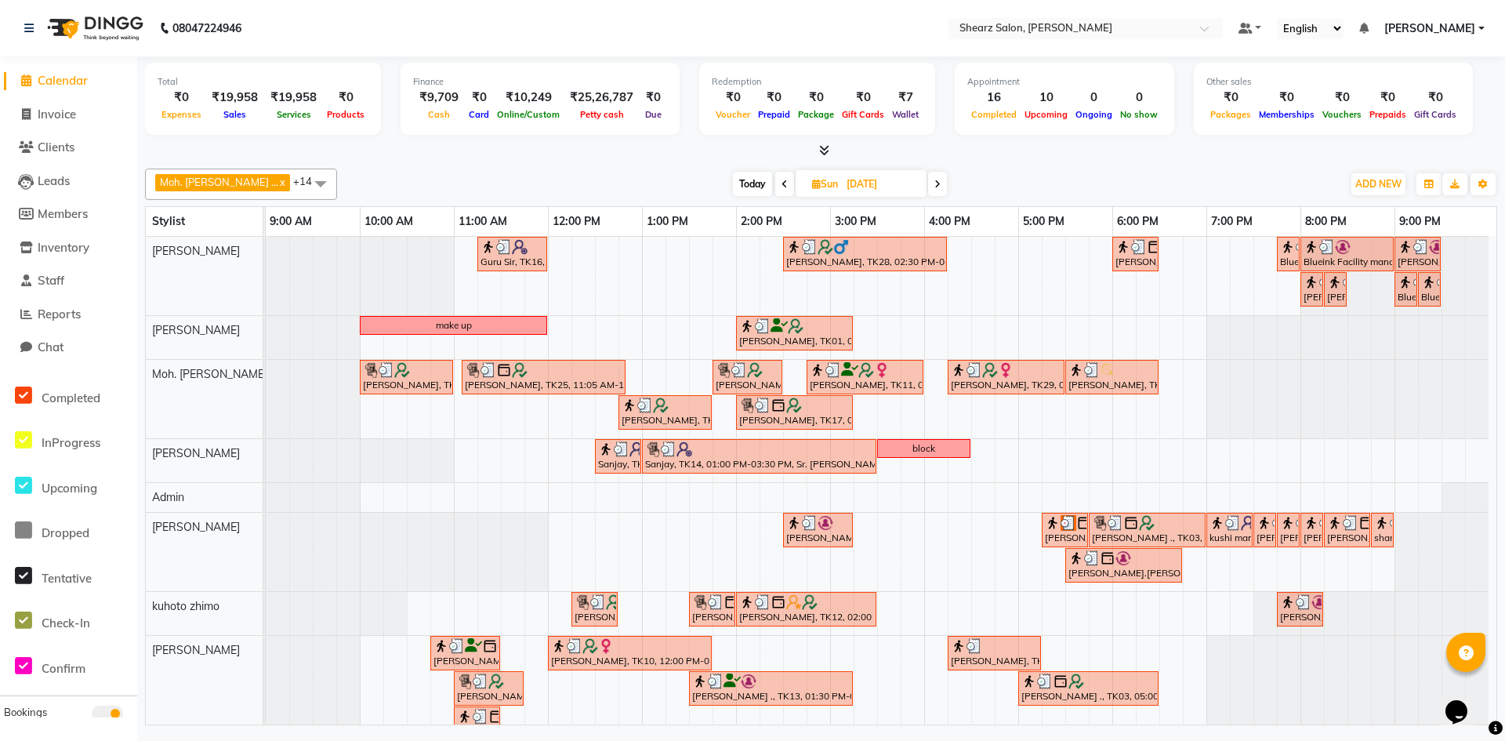
click at [928, 180] on span at bounding box center [937, 184] width 19 height 24
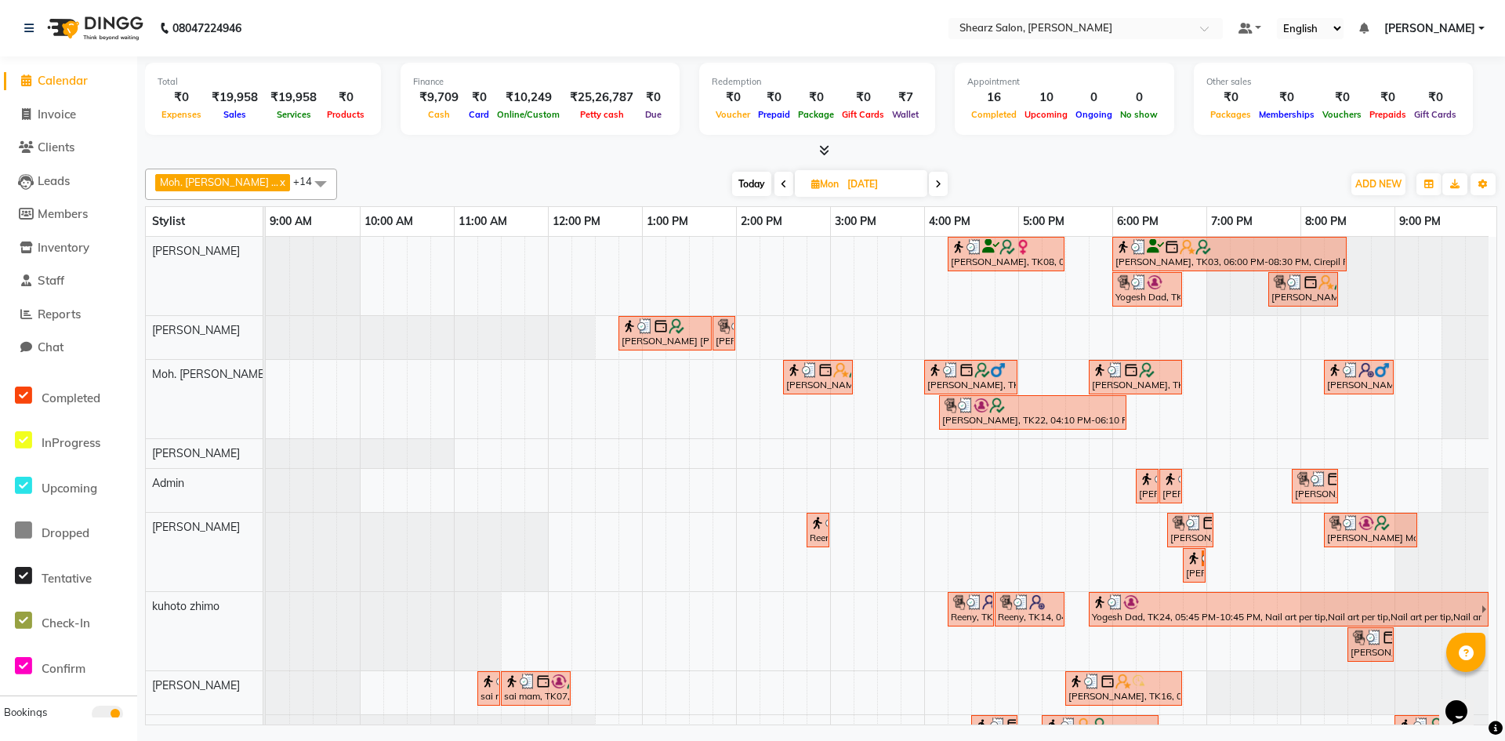
click at [929, 178] on span at bounding box center [938, 184] width 19 height 24
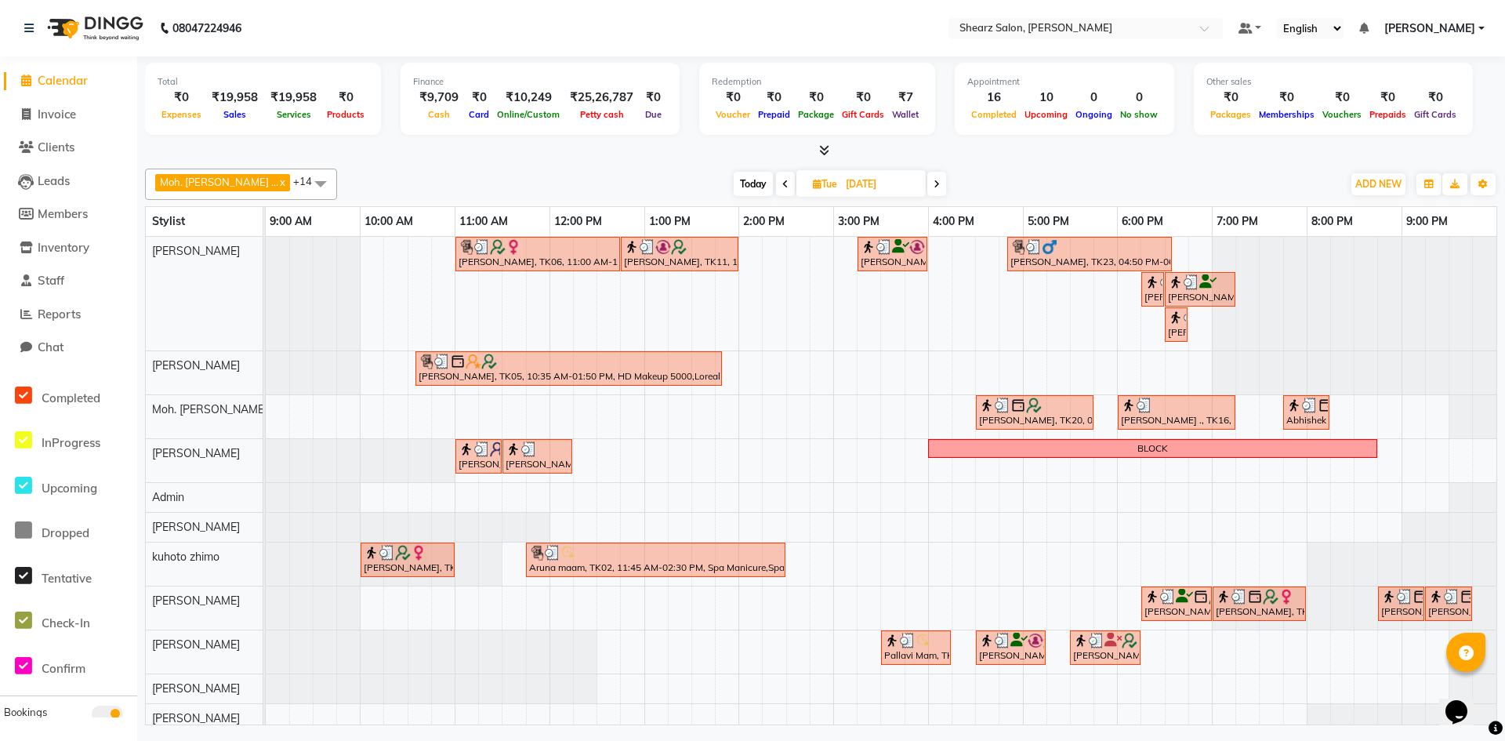
click at [927, 177] on span at bounding box center [936, 184] width 19 height 24
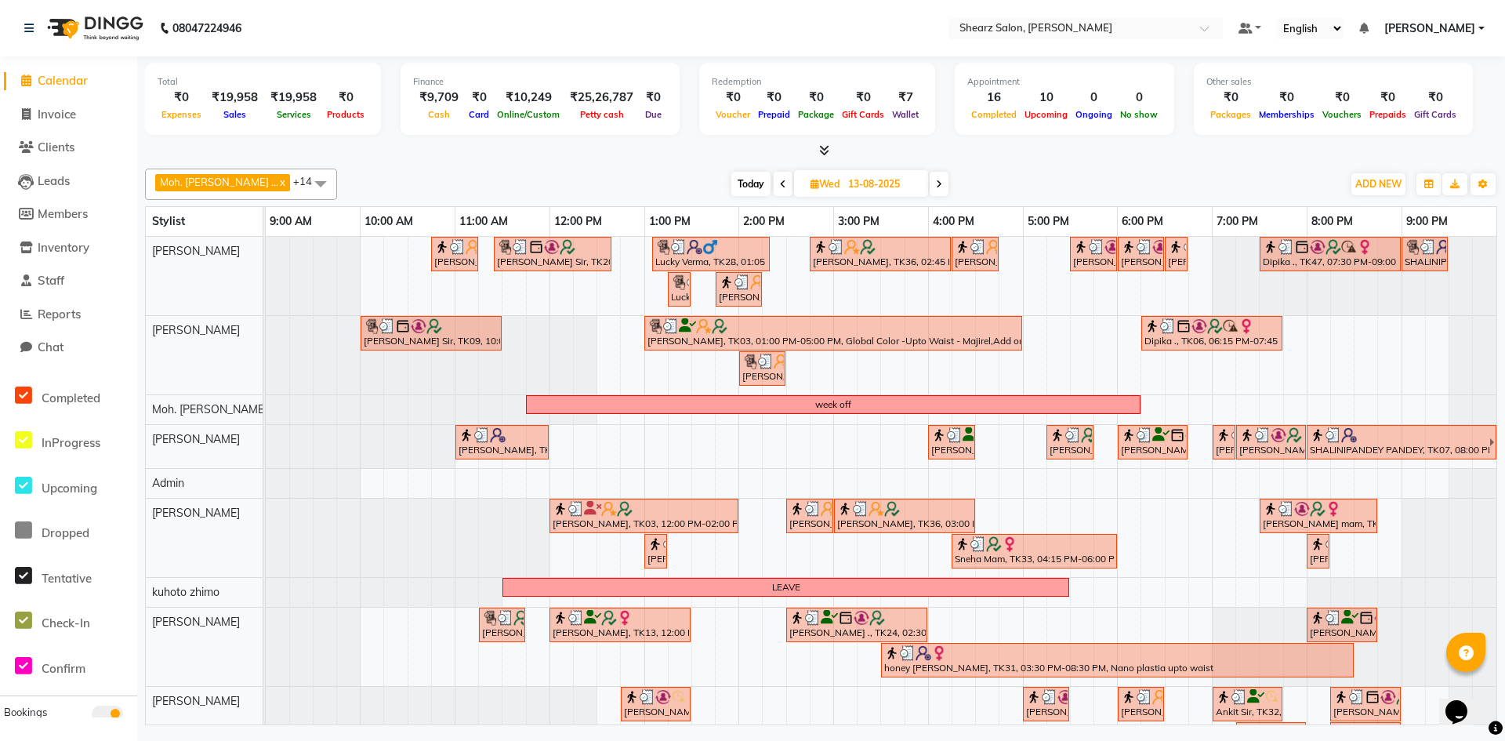
click at [930, 177] on span at bounding box center [939, 184] width 19 height 24
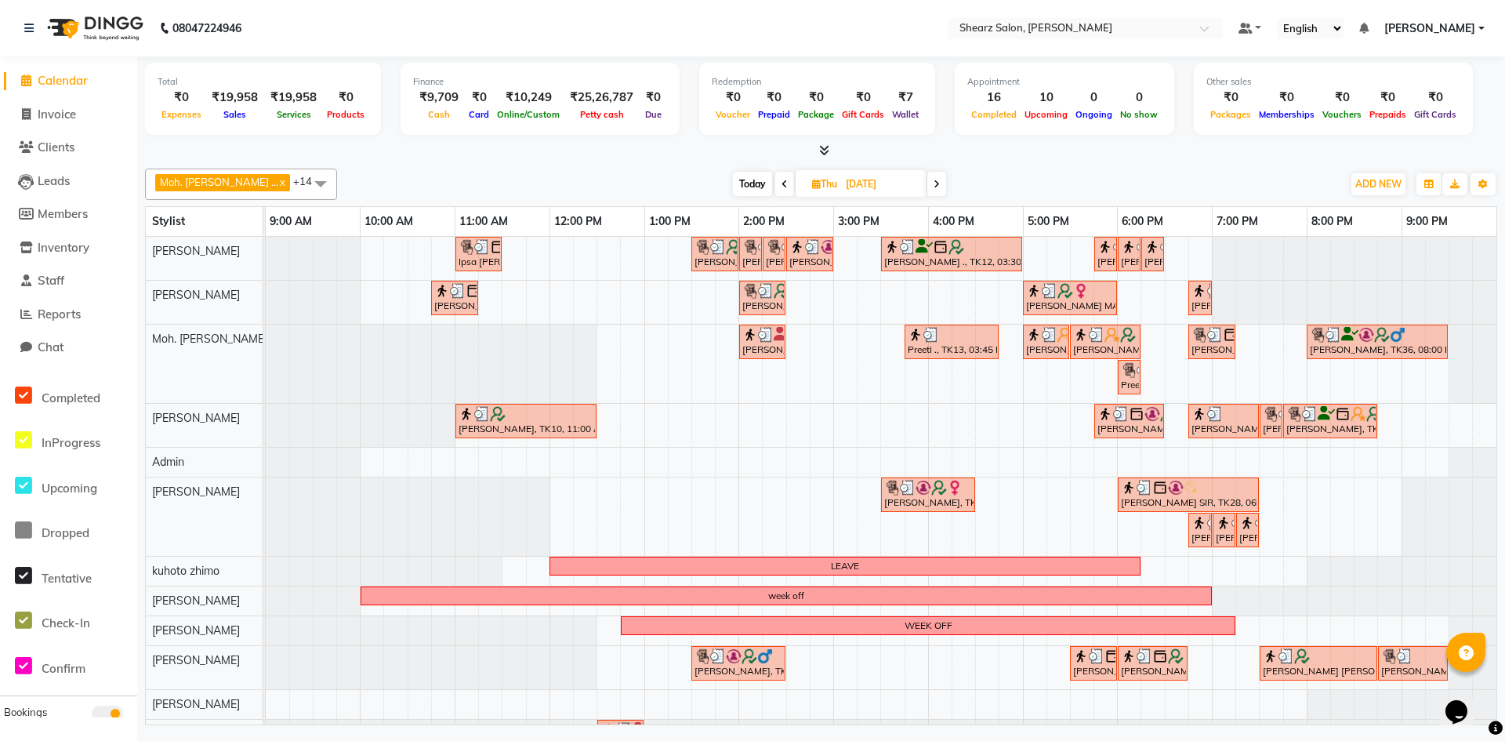
click at [934, 182] on icon at bounding box center [937, 184] width 6 height 9
type input "[DATE]"
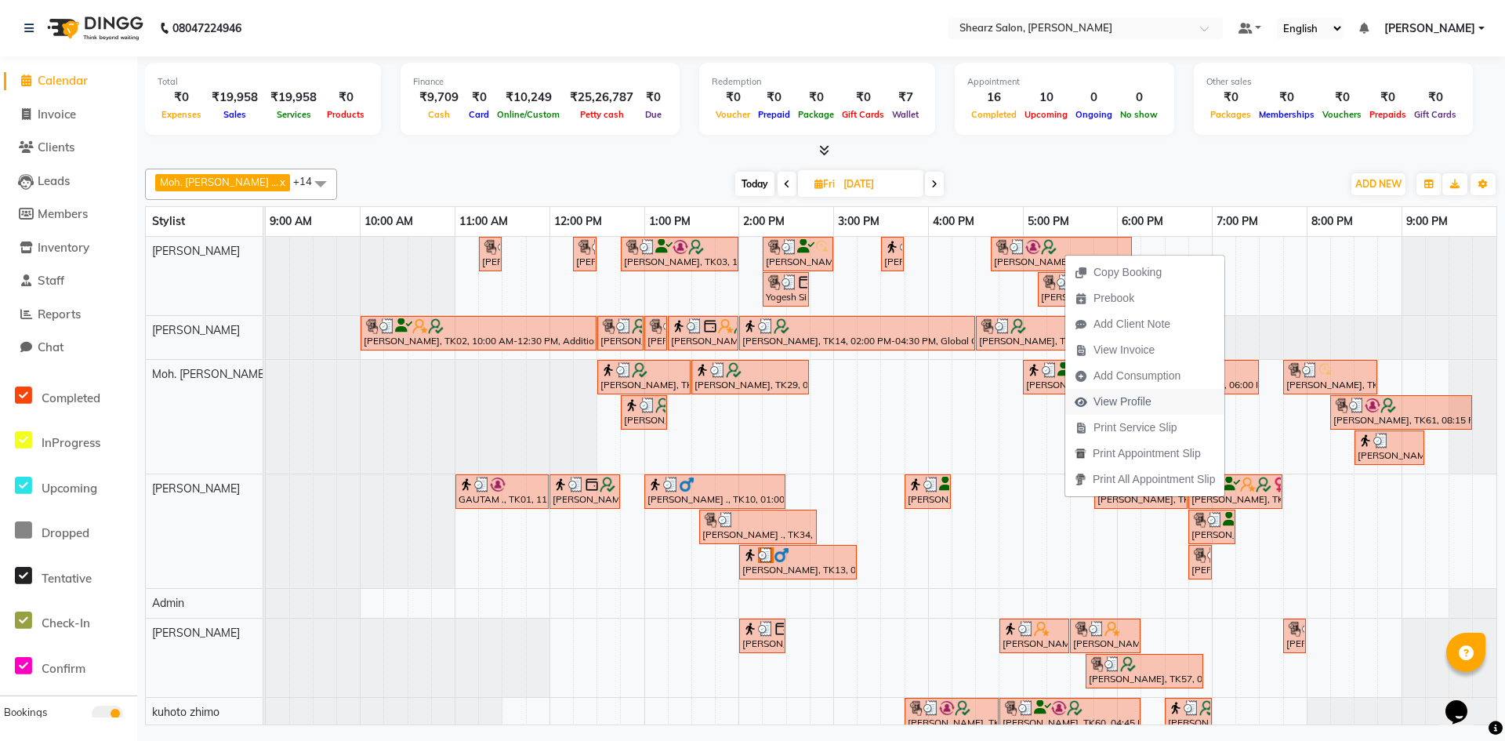
click at [1134, 397] on span "View Profile" at bounding box center [1123, 402] width 58 height 16
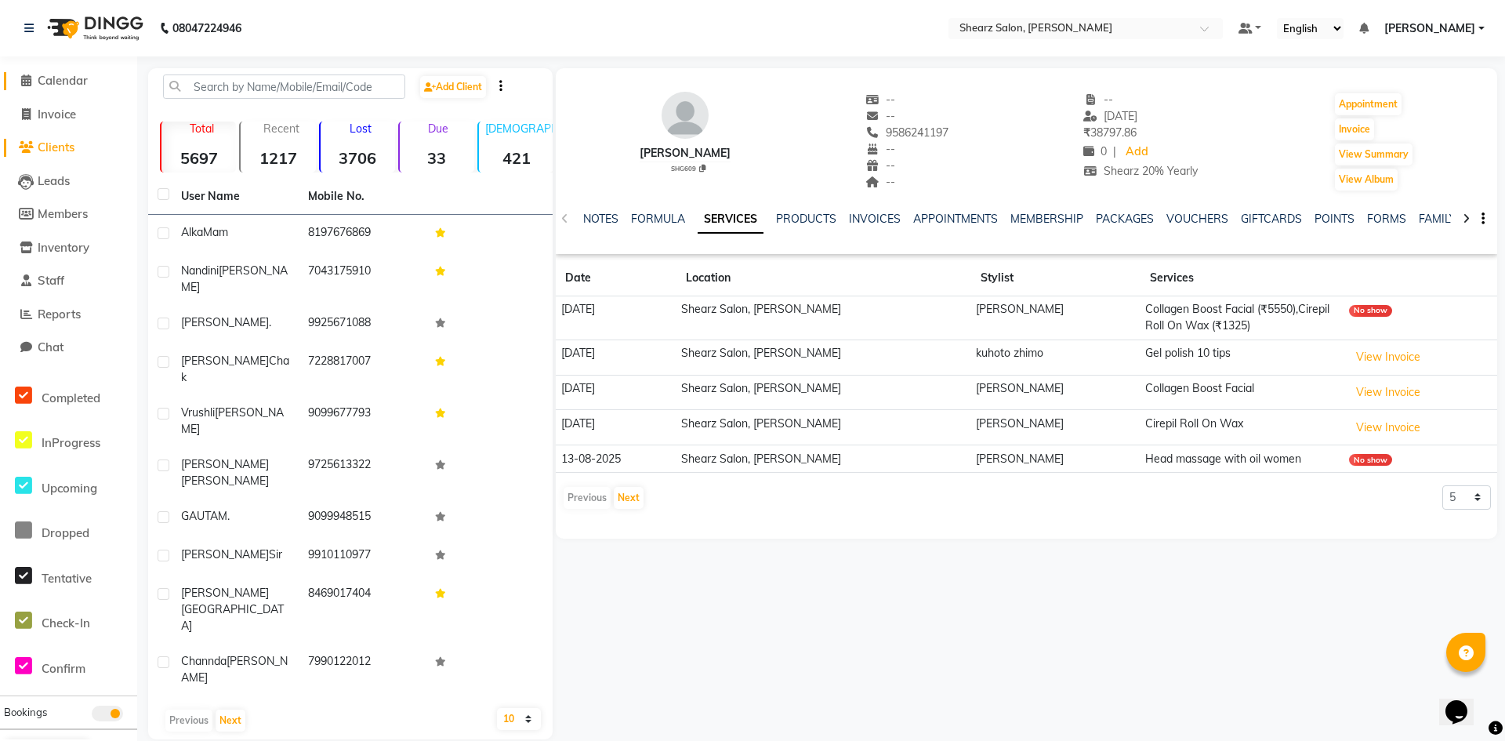
click at [26, 79] on icon at bounding box center [26, 80] width 10 height 12
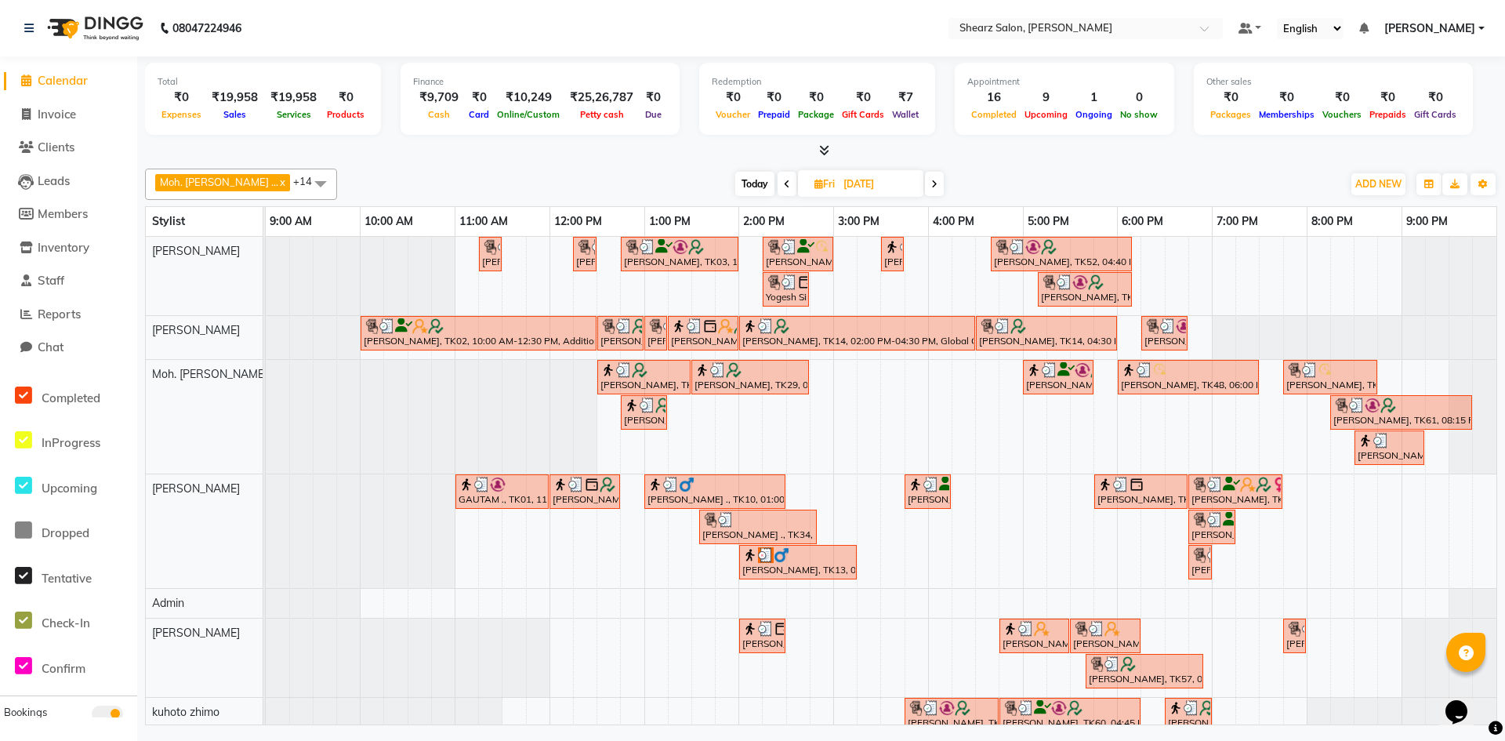
click at [931, 181] on icon at bounding box center [934, 184] width 6 height 9
type input "[DATE]"
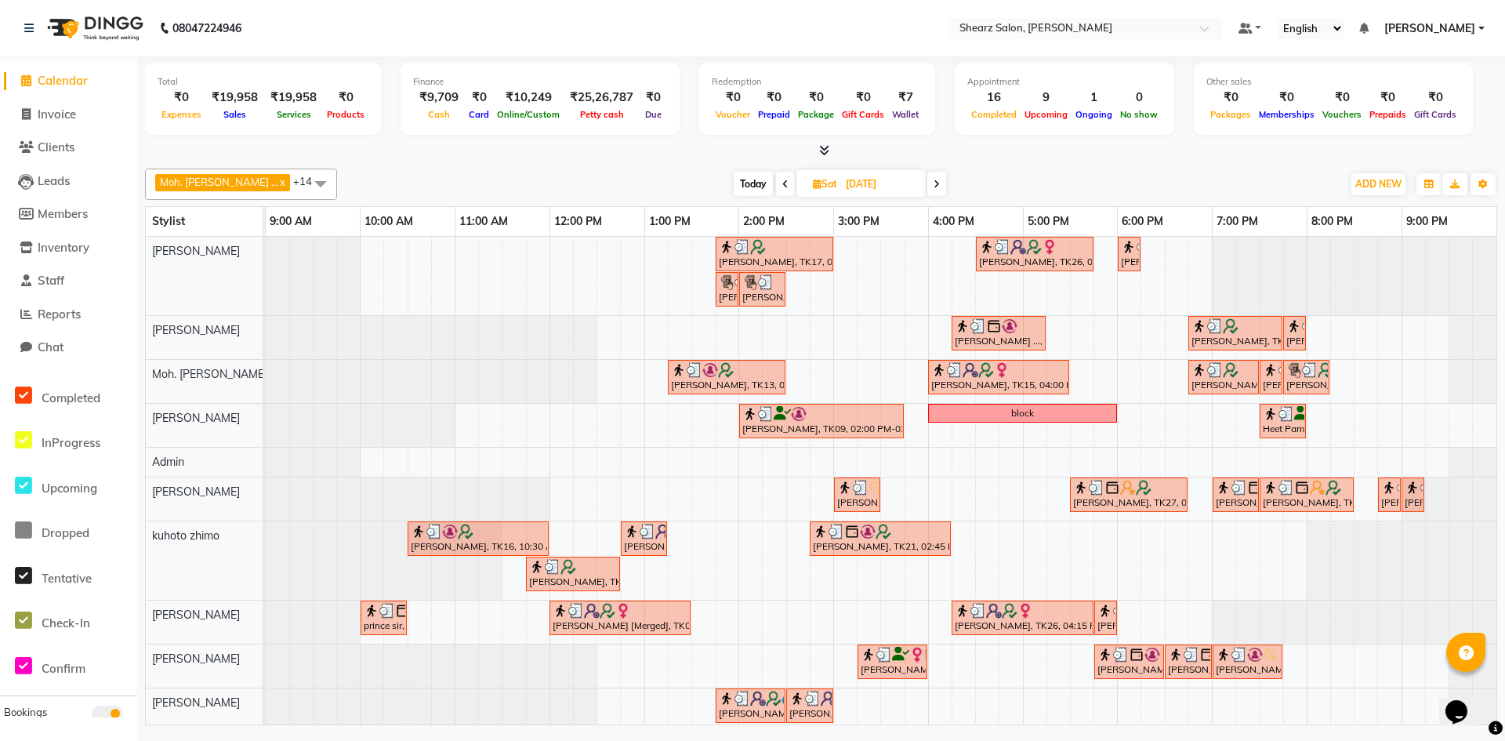
click at [31, 74] on icon at bounding box center [26, 80] width 10 height 12
click at [809, 181] on span "Sat" at bounding box center [825, 184] width 32 height 12
select select "8"
select select "2025"
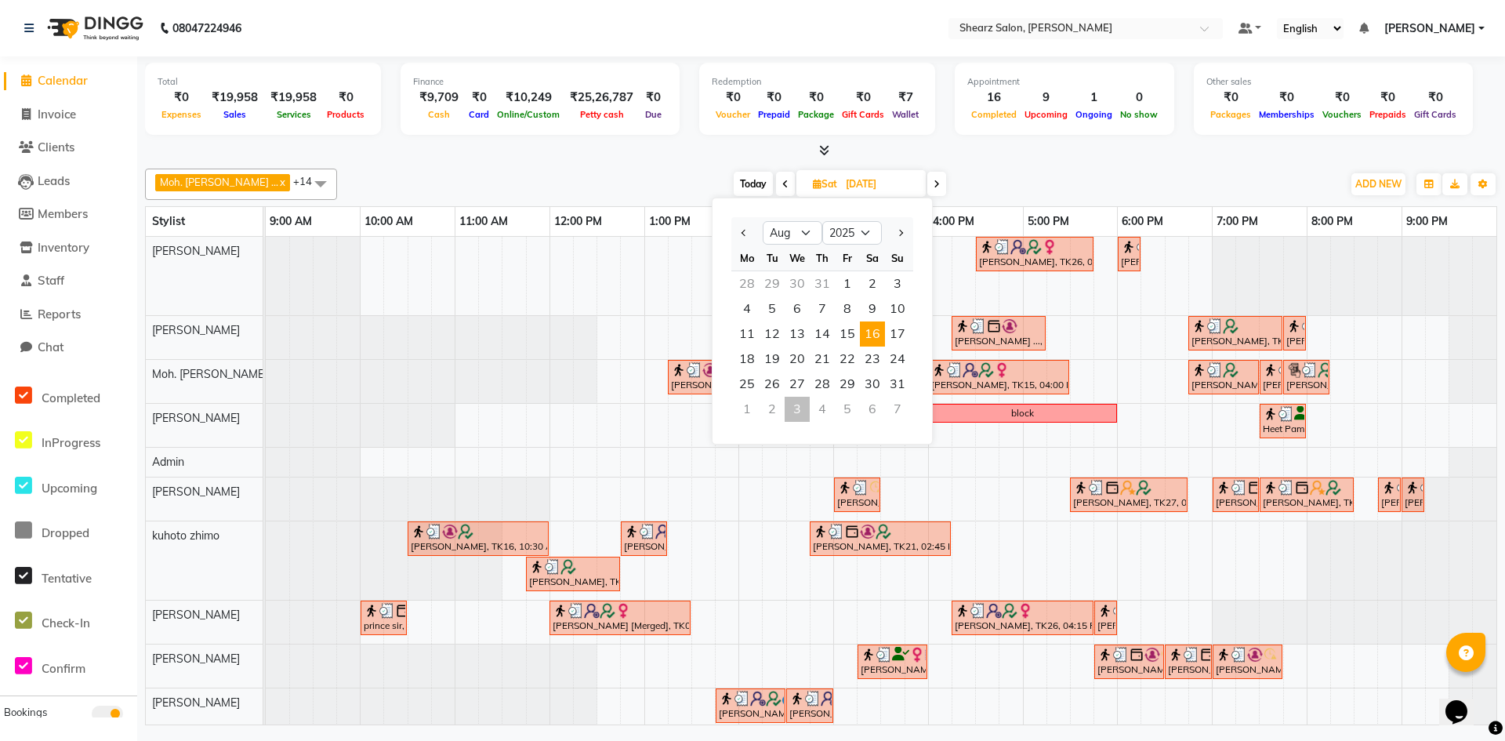
click at [734, 180] on span "Today" at bounding box center [753, 184] width 39 height 24
type input "[DATE]"
